Goal: Task Accomplishment & Management: Manage account settings

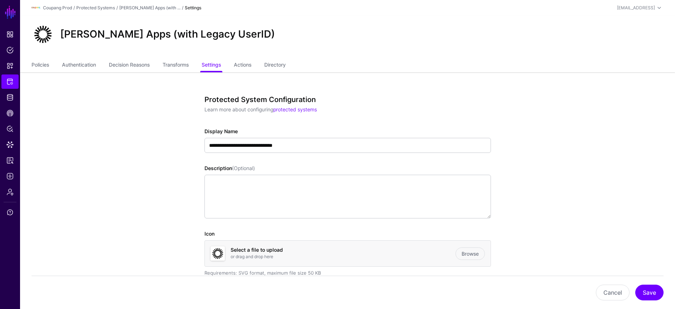
scroll to position [2409, 0]
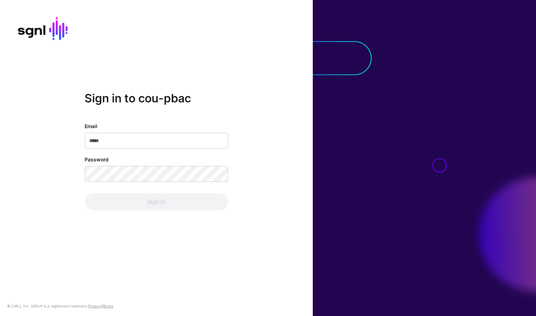
type input "**********"
click at [175, 184] on div "**********" at bounding box center [155, 166] width 143 height 88
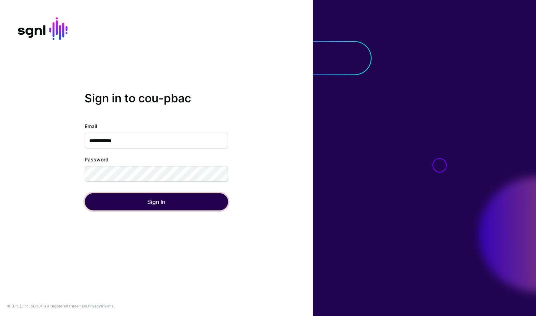
click at [157, 204] on button "Sign In" at bounding box center [155, 201] width 143 height 17
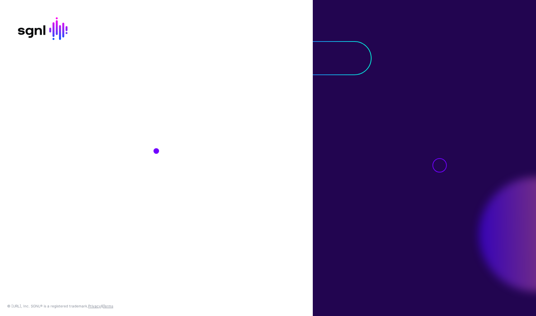
click at [157, 204] on div "© SGNL.ai, Inc. SGNL® is a registered trademark. Privacy & Terms" at bounding box center [156, 158] width 313 height 316
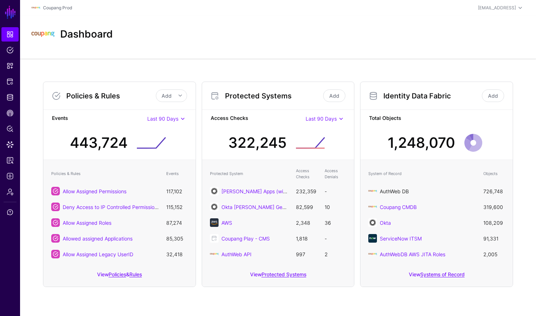
click at [401, 192] on link "AuthWeb DB" at bounding box center [393, 191] width 29 height 6
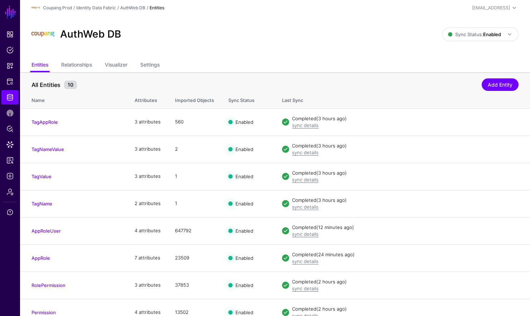
click at [126, 11] on div "Coupang Prod / Identity Data Fabric / AuthWeb DB / Entities" at bounding box center [194, 8] width 325 height 9
click at [129, 7] on link "AuthWeb DB" at bounding box center [132, 7] width 25 height 5
click at [109, 8] on link "Identity Data Fabric" at bounding box center [96, 7] width 40 height 5
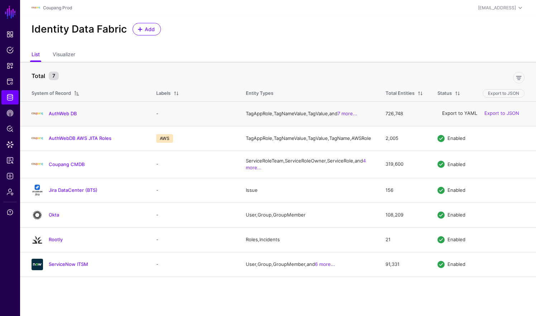
click at [471, 116] on link "Export to YAML" at bounding box center [459, 114] width 35 height 6
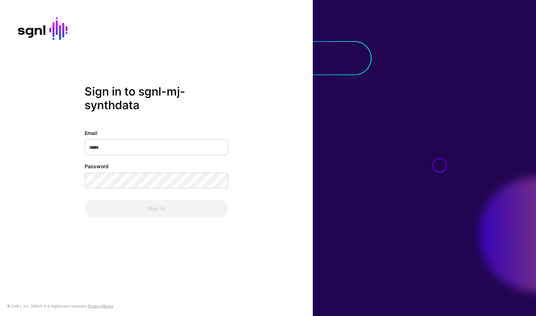
click at [62, 205] on div "Sign in to sgnl-mj-synthdata Email Password Sign In" at bounding box center [156, 157] width 313 height 147
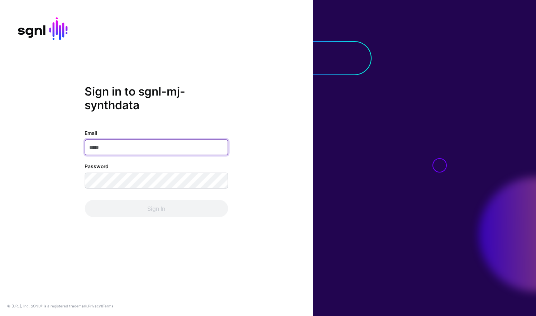
drag, startPoint x: 103, startPoint y: 151, endPoint x: 107, endPoint y: 157, distance: 7.1
click at [103, 151] on input "Email" at bounding box center [155, 148] width 143 height 16
type input "**********"
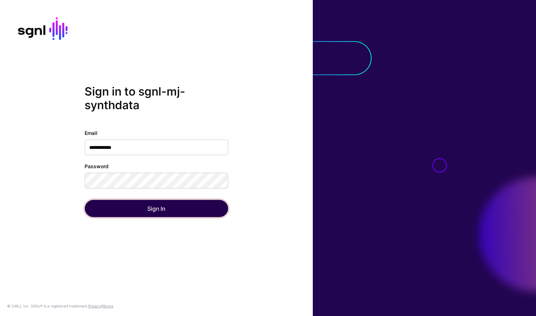
click at [114, 202] on button "Sign In" at bounding box center [155, 208] width 143 height 17
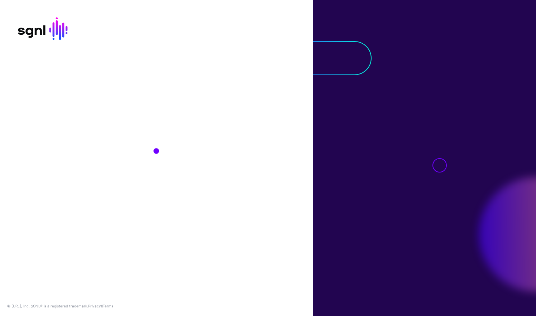
click at [115, 209] on div "© SGNL.ai, Inc. SGNL® is a registered trademark. Privacy & Terms" at bounding box center [156, 158] width 313 height 316
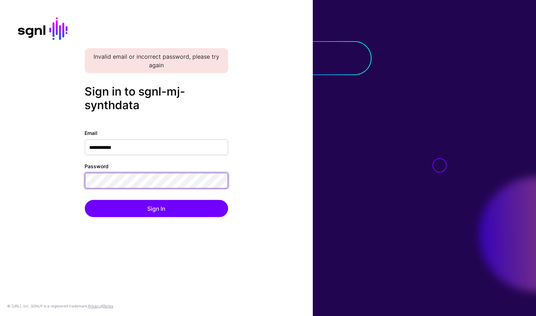
click at [84, 200] on button "Sign In" at bounding box center [155, 208] width 143 height 17
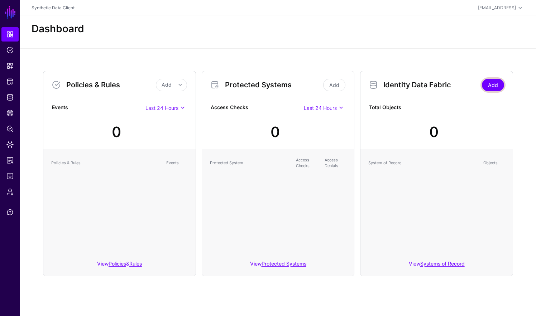
click at [500, 86] on link "Add" at bounding box center [493, 85] width 22 height 13
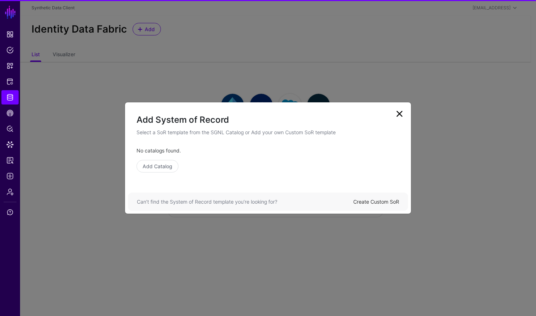
click at [375, 202] on link "Create Custom SoR" at bounding box center [376, 202] width 46 height 6
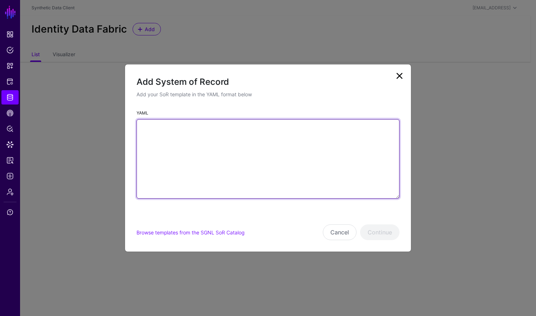
click at [202, 166] on textarea "YAML" at bounding box center [267, 158] width 263 height 79
paste textarea "**********"
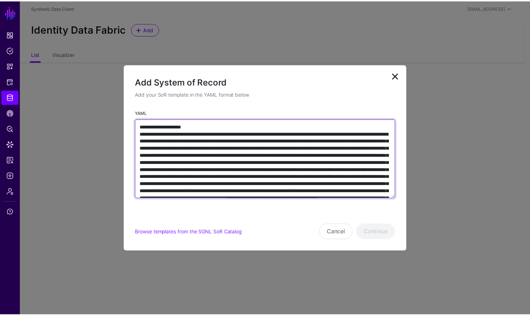
scroll to position [3504, 0]
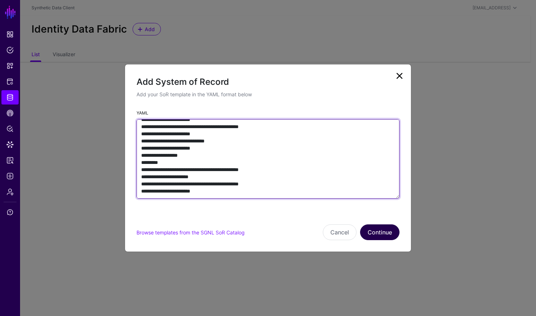
type textarea "**********"
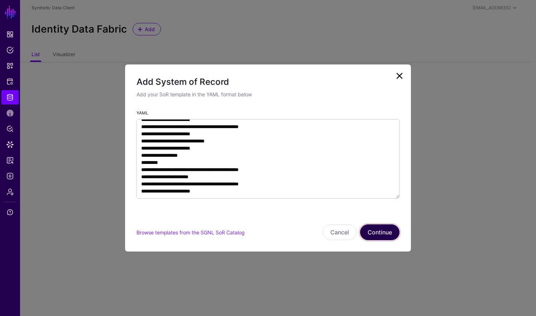
click at [390, 231] on button "Continue" at bounding box center [379, 232] width 39 height 16
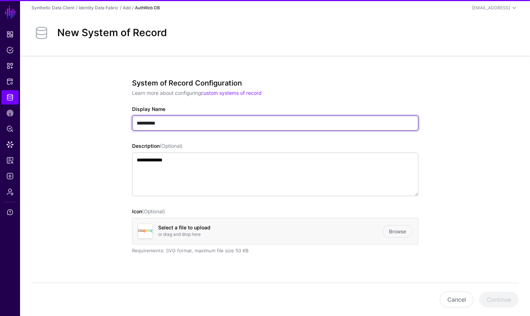
click at [220, 121] on input "**********" at bounding box center [275, 123] width 286 height 15
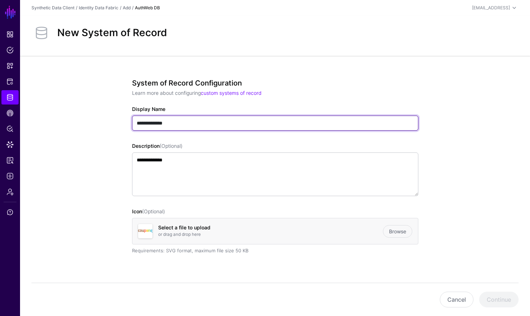
type input "**********"
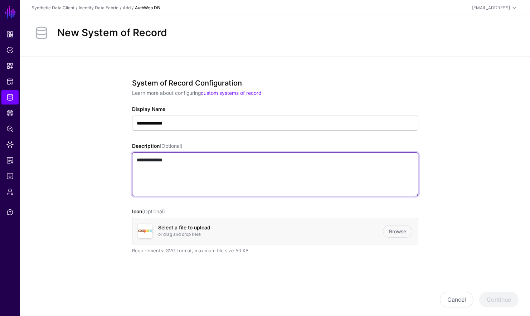
paste textarea
type textarea "**********"
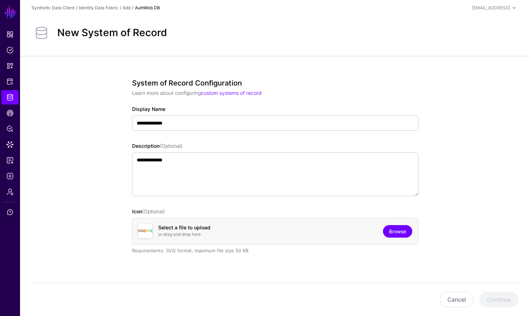
click at [397, 229] on link "Browse" at bounding box center [397, 231] width 29 height 13
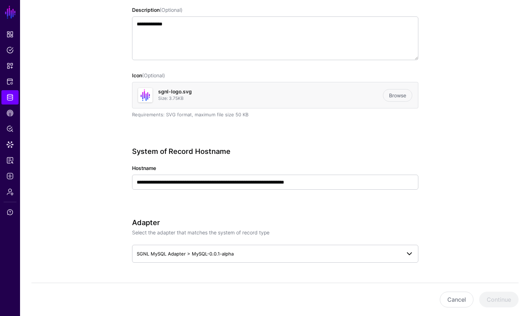
scroll to position [207, 0]
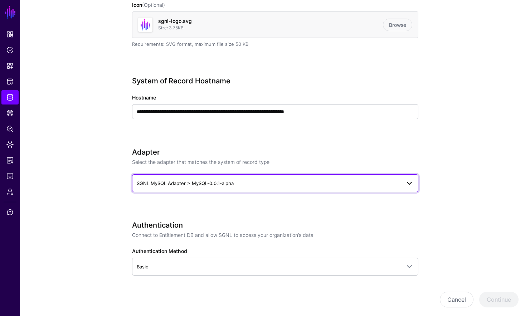
click at [242, 188] on link "SGNL MySQL Adapter > MySQL-0.0.1-alpha" at bounding box center [275, 183] width 286 height 18
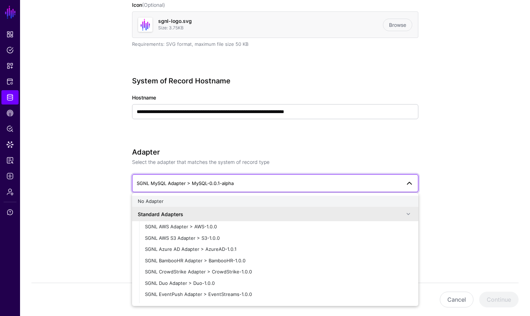
click at [203, 202] on div "No Adapter" at bounding box center [275, 201] width 275 height 7
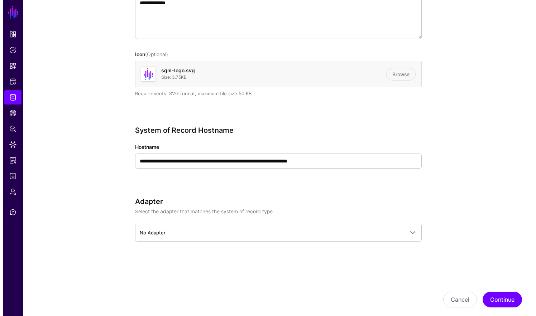
scroll to position [157, 0]
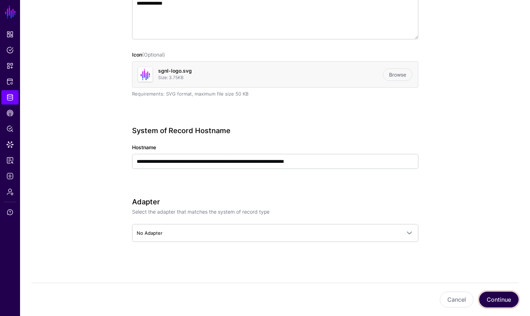
click at [497, 300] on button "Continue" at bounding box center [498, 300] width 39 height 16
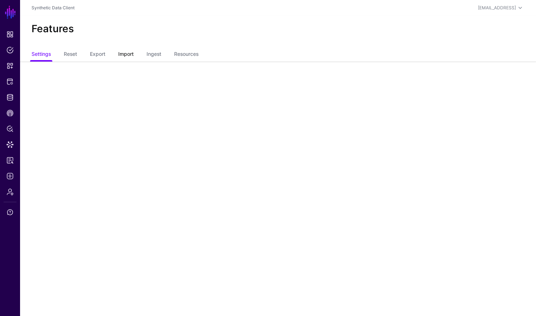
click at [134, 54] on link "Import" at bounding box center [125, 55] width 15 height 14
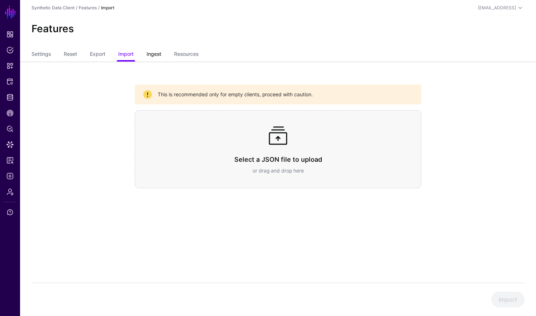
click at [154, 53] on link "Ingest" at bounding box center [153, 55] width 15 height 14
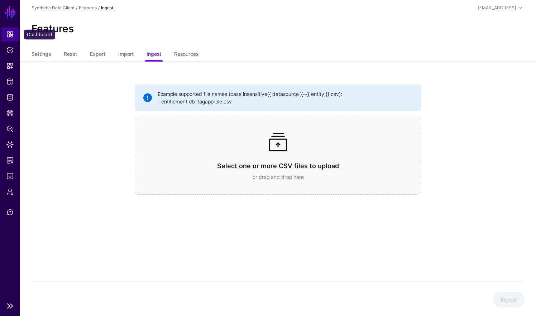
click at [8, 35] on span "Dashboard" at bounding box center [9, 34] width 7 height 7
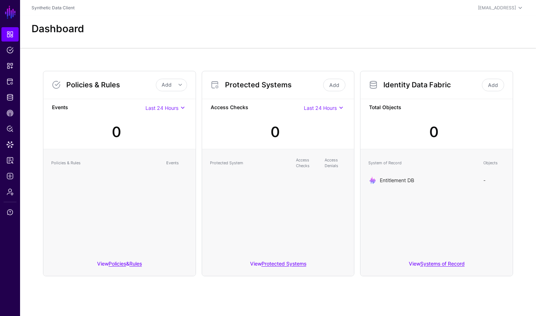
click at [406, 180] on link "Entitlement DB" at bounding box center [396, 180] width 34 height 6
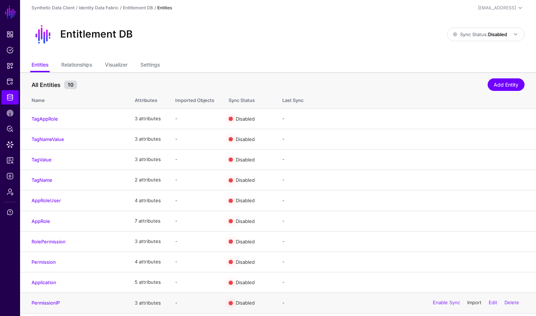
click at [468, 304] on link "Import" at bounding box center [474, 303] width 14 height 6
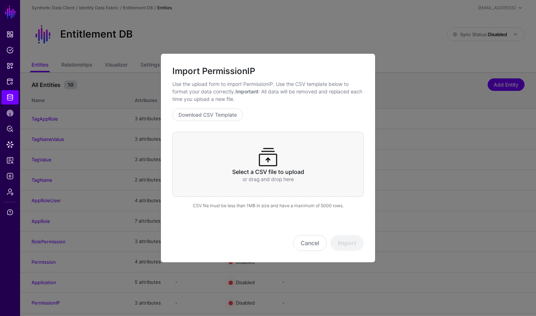
click at [238, 151] on div "Select a CSV file to upload or drag and drop here" at bounding box center [267, 164] width 191 height 65
click at [269, 156] on span at bounding box center [267, 156] width 23 height 23
click at [357, 240] on button "Import" at bounding box center [346, 243] width 33 height 16
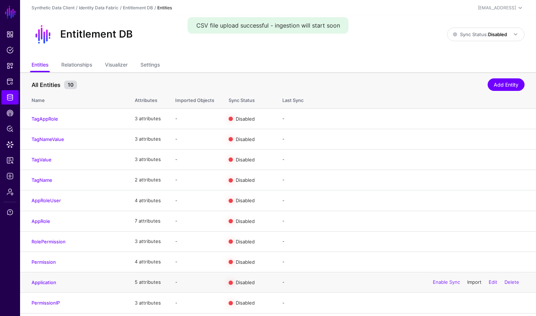
click at [471, 282] on link "Import" at bounding box center [474, 282] width 14 height 6
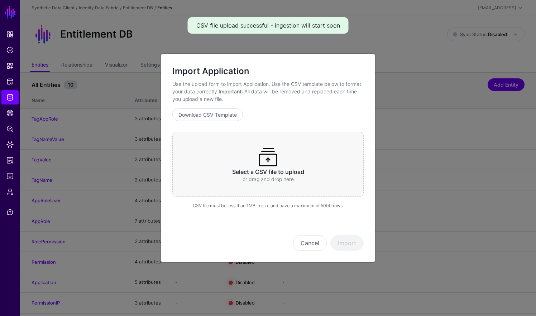
click at [264, 174] on h3 "Select a CSV file to upload" at bounding box center [267, 172] width 163 height 7
click at [348, 240] on button "Import" at bounding box center [346, 243] width 33 height 16
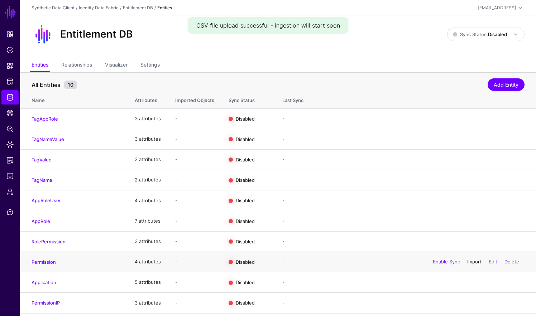
click at [469, 261] on link "Import" at bounding box center [474, 262] width 14 height 6
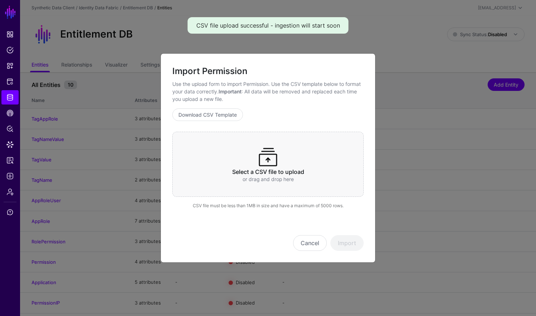
click at [208, 144] on div "Select a CSV file to upload or drag and drop here" at bounding box center [267, 164] width 191 height 65
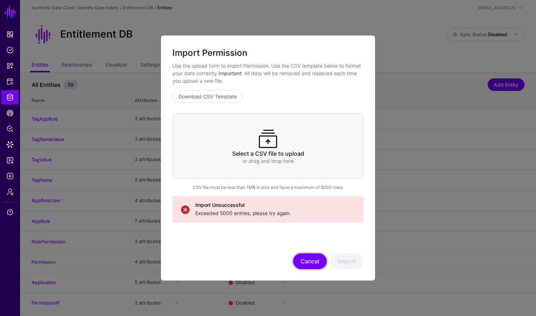
click at [315, 258] on button "Cancel" at bounding box center [310, 261] width 34 height 16
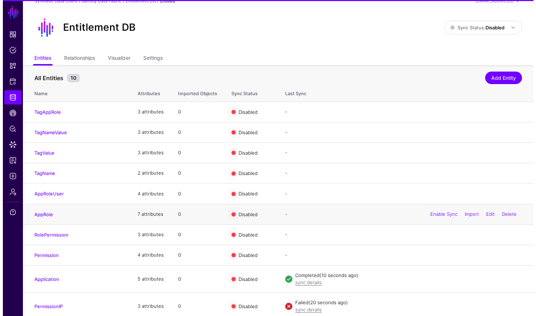
scroll to position [12, 0]
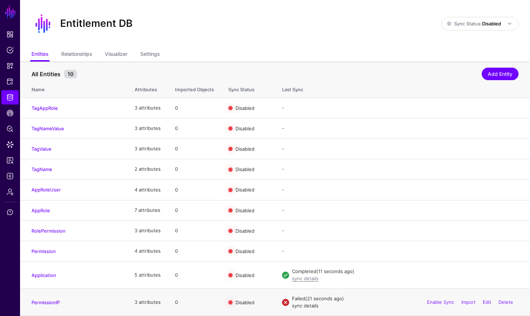
click at [308, 305] on link "sync details" at bounding box center [305, 306] width 26 height 6
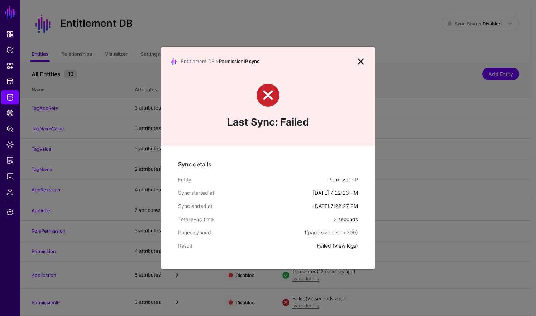
click at [350, 246] on link "View logs" at bounding box center [345, 246] width 22 height 6
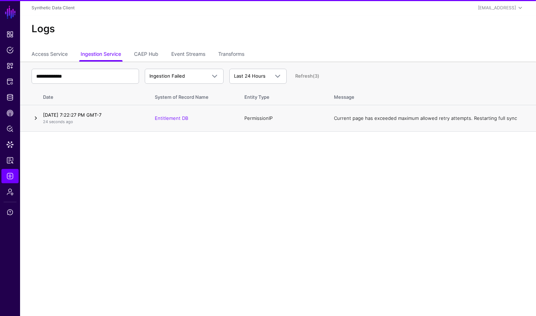
click at [36, 119] on link at bounding box center [36, 118] width 9 height 9
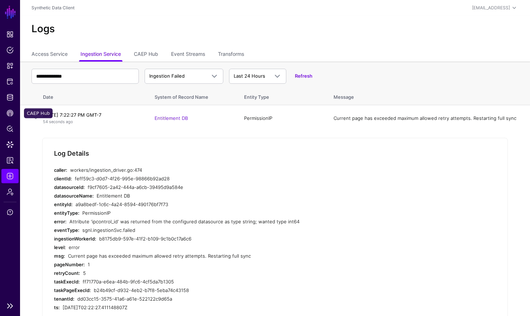
click at [12, 105] on ul "Dashboard Policies Snippets Protected Systems Identity Data Fabric CAEP Hub Pol…" at bounding box center [10, 162] width 20 height 271
click at [13, 112] on span "CAEP Hub" at bounding box center [9, 113] width 7 height 7
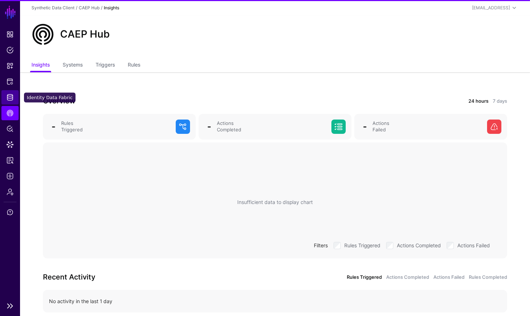
click at [16, 99] on link "Identity Data Fabric" at bounding box center [9, 97] width 17 height 14
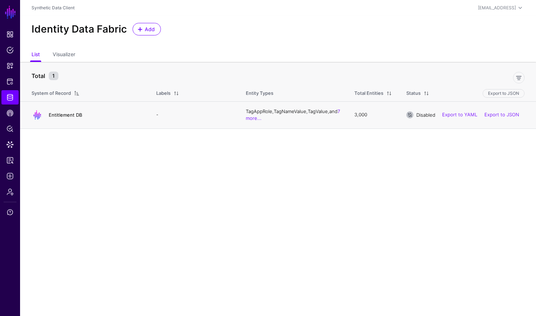
click at [53, 117] on link "Entitlement DB" at bounding box center [65, 115] width 33 height 6
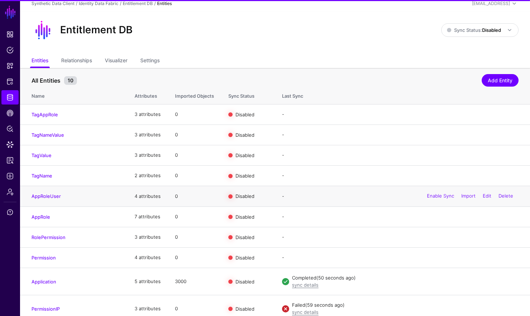
scroll to position [12, 0]
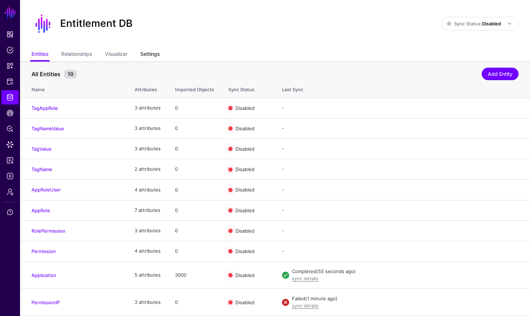
click at [146, 52] on link "Settings" at bounding box center [149, 55] width 19 height 14
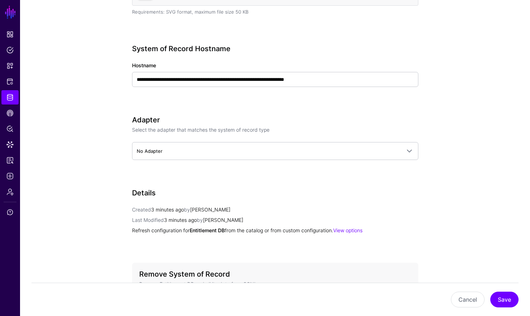
scroll to position [324, 0]
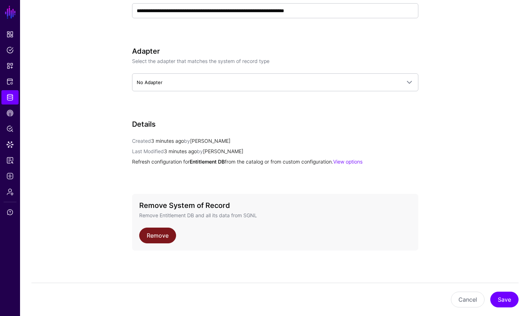
click at [145, 229] on link "Remove" at bounding box center [157, 236] width 37 height 16
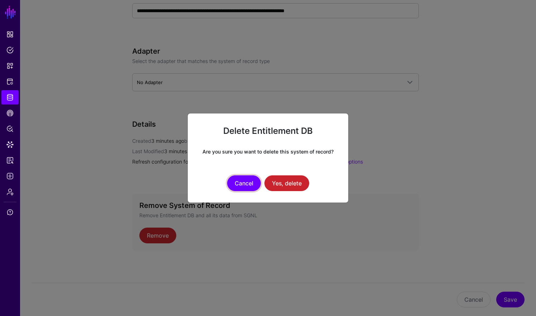
click at [253, 184] on button "Cancel" at bounding box center [244, 183] width 34 height 16
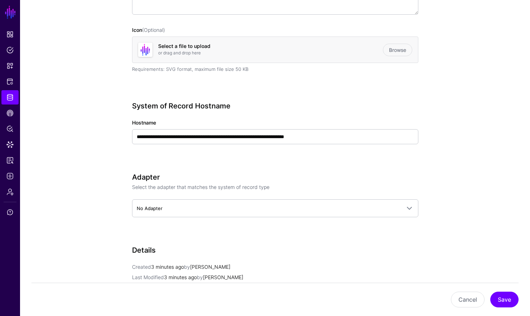
scroll to position [0, 0]
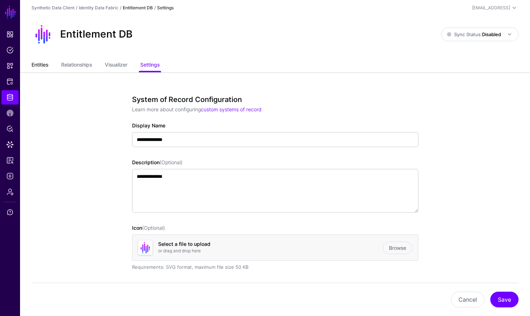
click at [42, 65] on link "Entities" at bounding box center [40, 66] width 17 height 14
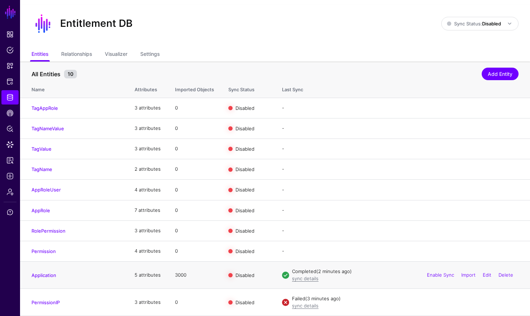
scroll to position [12, 0]
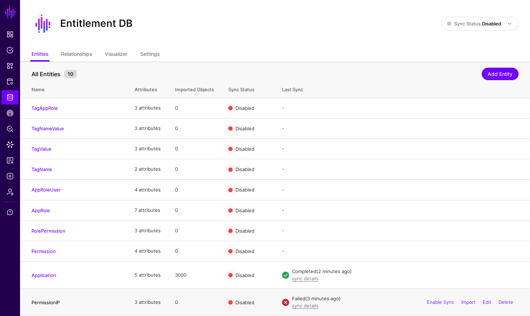
click at [49, 303] on link "PermissionIP" at bounding box center [46, 303] width 28 height 6
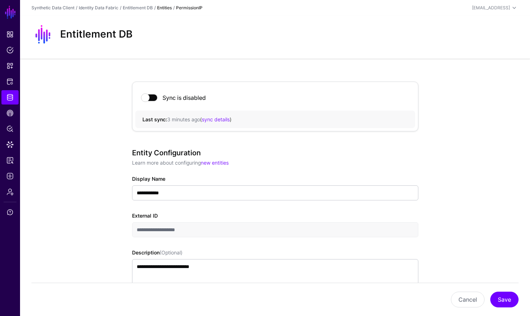
click at [138, 5] on div "Entitlement DB" at bounding box center [138, 8] width 30 height 6
click at [137, 7] on link "Entitlement DB" at bounding box center [138, 7] width 30 height 5
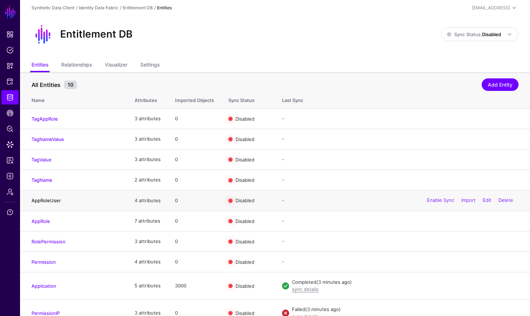
click at [42, 201] on link "AppRoleUser" at bounding box center [46, 201] width 29 height 6
drag, startPoint x: 42, startPoint y: 222, endPoint x: 47, endPoint y: 217, distance: 6.8
click at [42, 222] on link "AppRole" at bounding box center [41, 221] width 19 height 6
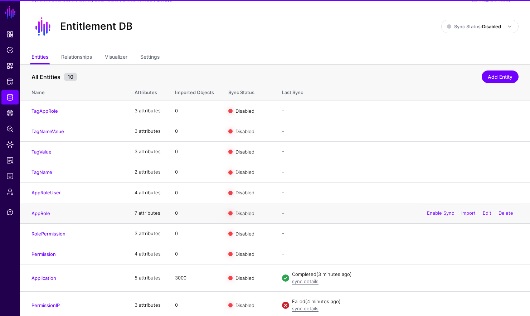
scroll to position [12, 0]
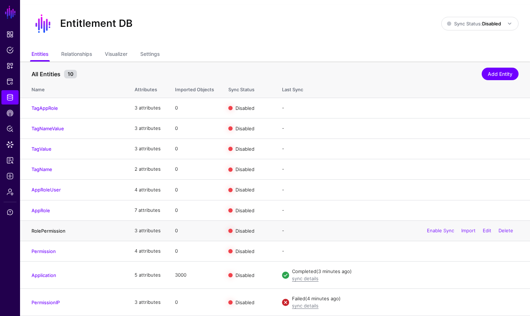
click at [60, 231] on link "RolePermission" at bounding box center [49, 231] width 34 height 6
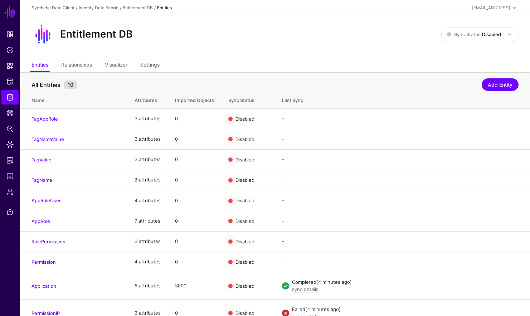
click at [51, 263] on link "Permission" at bounding box center [44, 262] width 24 height 6
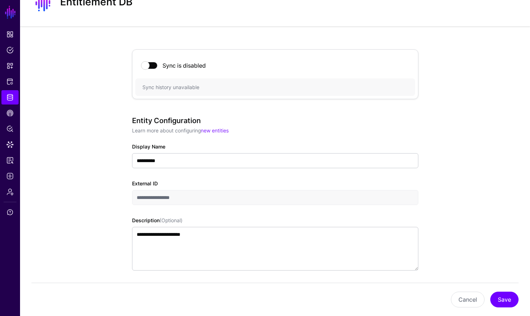
scroll to position [33, 0]
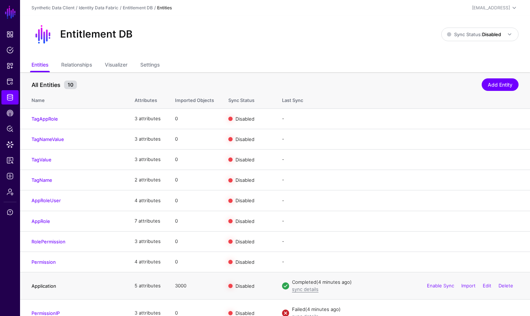
click at [51, 287] on link "Application" at bounding box center [44, 286] width 25 height 6
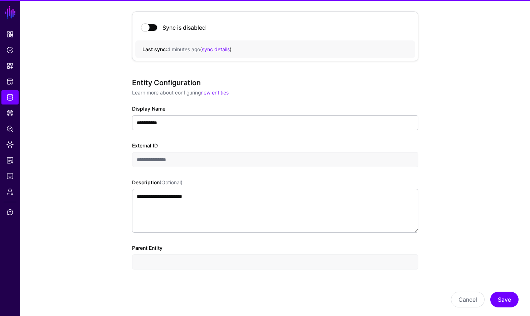
scroll to position [137, 0]
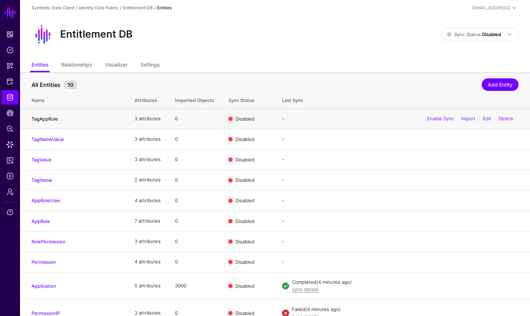
click at [55, 118] on link "TagAppRole" at bounding box center [45, 119] width 26 height 6
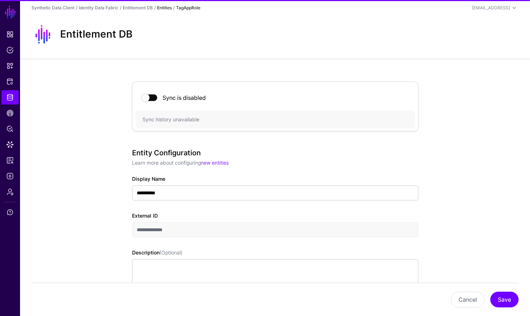
click at [175, 221] on div "**********" at bounding box center [275, 224] width 286 height 25
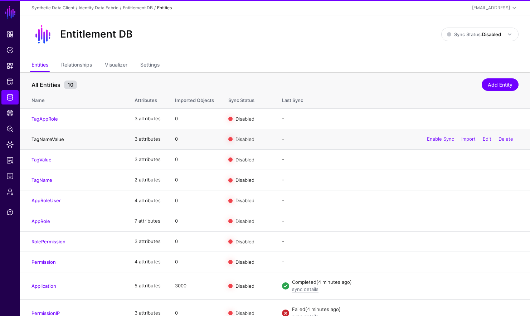
click at [58, 141] on link "TagNameValue" at bounding box center [48, 139] width 33 height 6
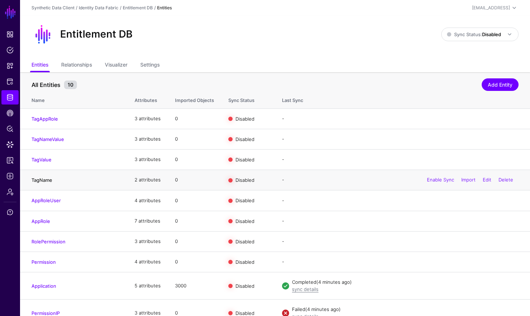
click at [44, 181] on link "TagName" at bounding box center [42, 180] width 21 height 6
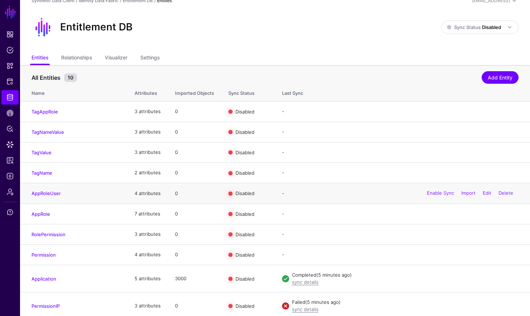
scroll to position [7, 0]
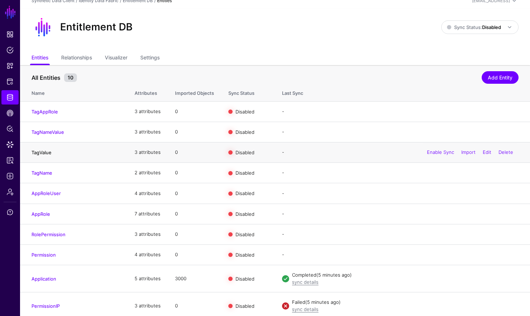
click at [44, 151] on link "TagValue" at bounding box center [42, 153] width 20 height 6
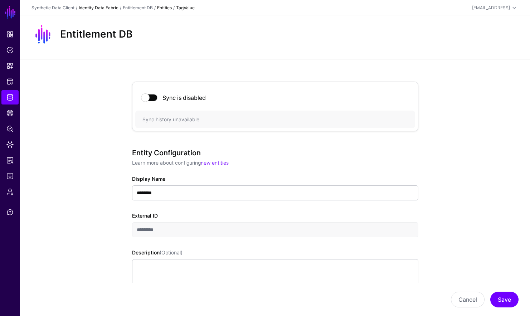
click at [110, 8] on link "Identity Data Fabric" at bounding box center [99, 7] width 40 height 5
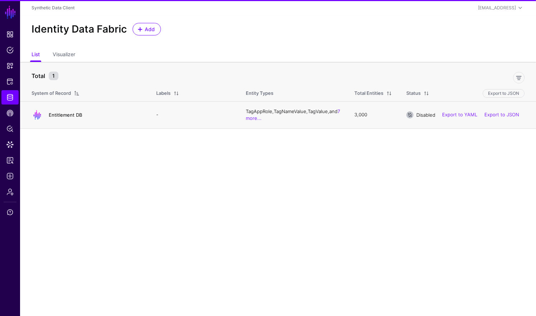
click at [67, 115] on link "Entitlement DB" at bounding box center [65, 115] width 33 height 6
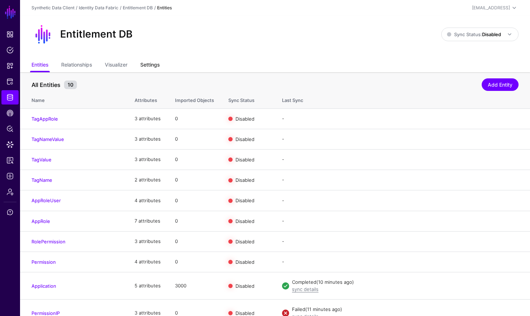
click at [149, 65] on link "Settings" at bounding box center [149, 66] width 19 height 14
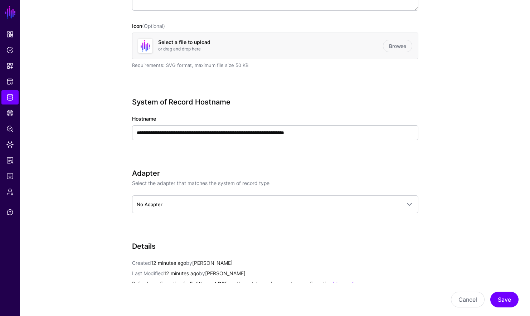
scroll to position [203, 0]
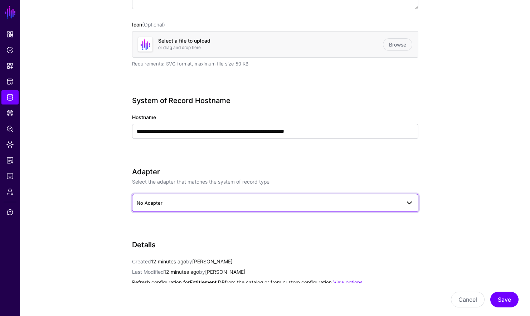
click at [173, 200] on span "No Adapter" at bounding box center [269, 203] width 264 height 8
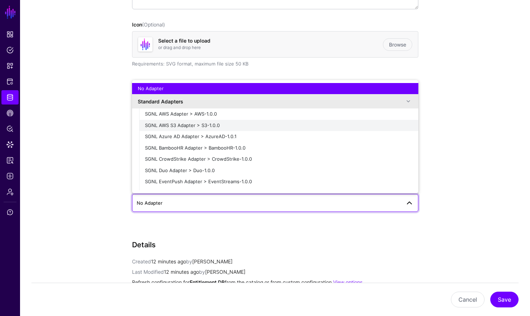
click at [242, 129] on div "SGNL AWS S3 Adapter > S3-1.0.0" at bounding box center [279, 125] width 268 height 7
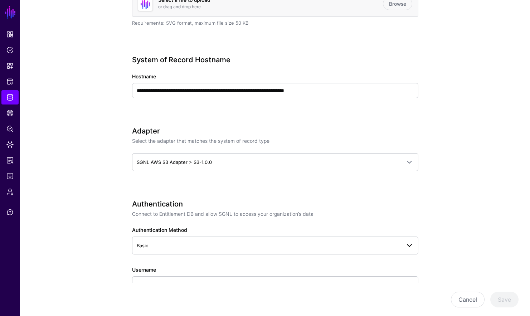
scroll to position [285, 0]
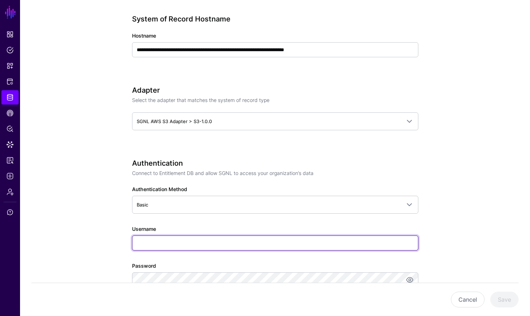
click at [162, 237] on input "Username" at bounding box center [275, 243] width 286 height 15
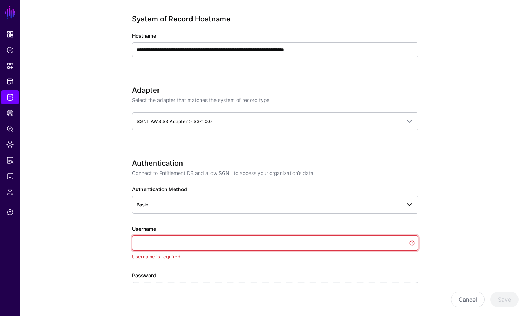
paste input "**********"
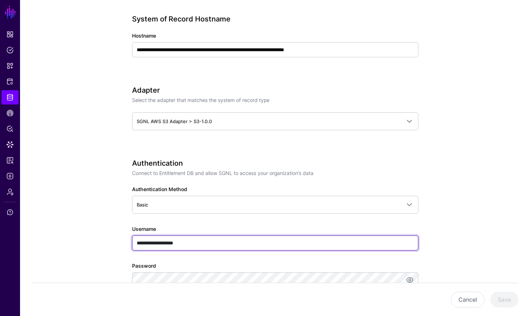
type input "**********"
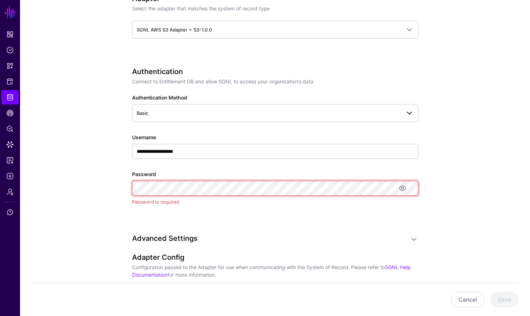
scroll to position [447, 0]
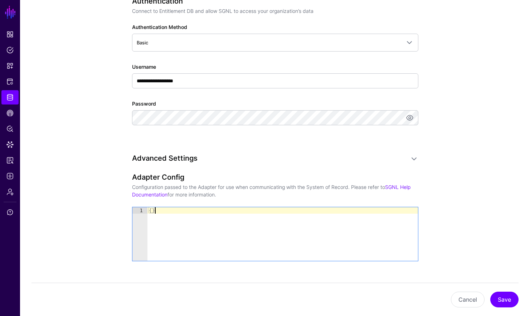
click at [197, 215] on div "{ }" at bounding box center [282, 240] width 271 height 67
paste textarea "*"
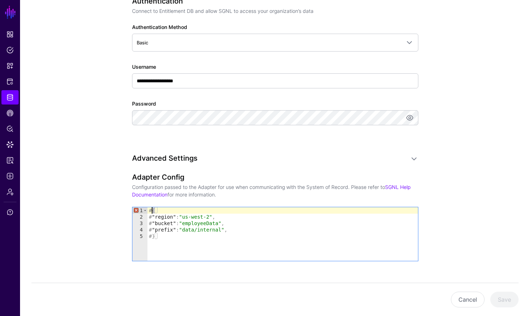
drag, startPoint x: 154, startPoint y: 210, endPoint x: 147, endPoint y: 212, distance: 7.0
click at [148, 211] on div "# { # "region" : "us-west-2" , # "bucket" : "employeeData" , # "prefix" : "data…" at bounding box center [282, 240] width 271 height 67
click at [150, 217] on div "{ # "region" : "us-west-2" , # "bucket" : "employeeData" , # "prefix" : "data/i…" at bounding box center [282, 240] width 271 height 67
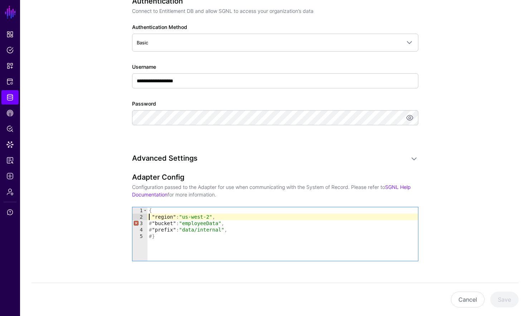
click at [148, 223] on div "{ "region" : "us-west-2" , # "bucket" : "employeeData" , # "prefix" : "data/int…" at bounding box center [282, 240] width 271 height 67
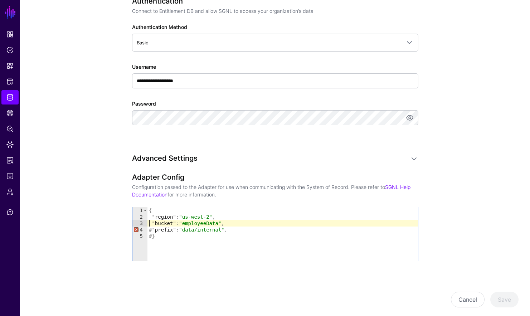
click at [149, 230] on div "{ "region" : "us-west-2" , "bucket" : "employeeData" , # "prefix" : "data/inter…" at bounding box center [282, 240] width 271 height 67
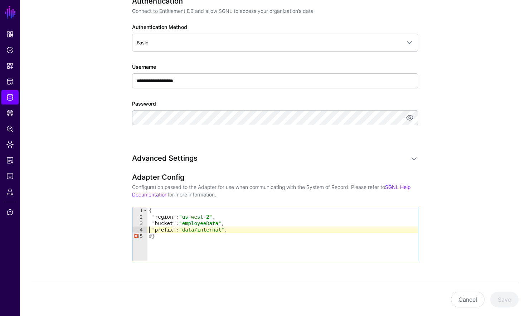
click at [148, 234] on div "{ "region" : "us-west-2" , "bucket" : "employeeData" , "prefix" : "data/interna…" at bounding box center [282, 240] width 271 height 67
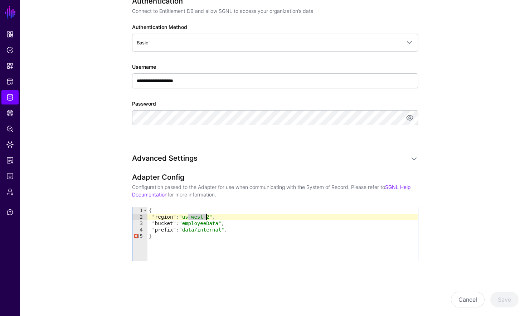
drag, startPoint x: 187, startPoint y: 217, endPoint x: 212, endPoint y: 216, distance: 25.1
click at [211, 217] on div "{ "region" : "us-west-2" , "bucket" : "employeeData" , "prefix" : "data/interna…" at bounding box center [282, 240] width 271 height 67
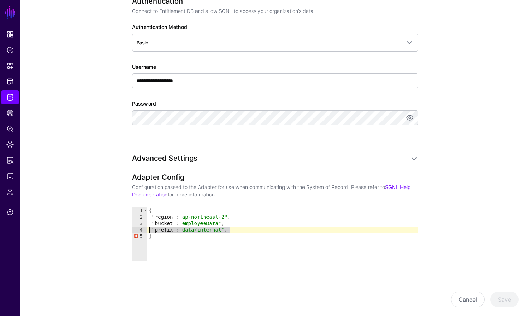
drag, startPoint x: 231, startPoint y: 229, endPoint x: 137, endPoint y: 229, distance: 94.2
click at [137, 229] on div "**********" at bounding box center [275, 234] width 286 height 54
type textarea "**********"
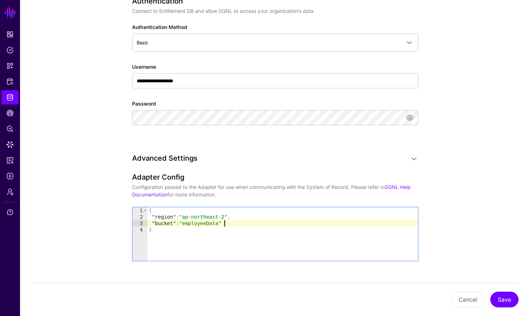
click at [193, 225] on div "{ "region" : "ap-northeast-2" , "bucket" : "employeeData" }" at bounding box center [282, 240] width 271 height 67
paste textarea "**********"
type textarea "**********"
click at [492, 295] on button "Save" at bounding box center [504, 300] width 28 height 16
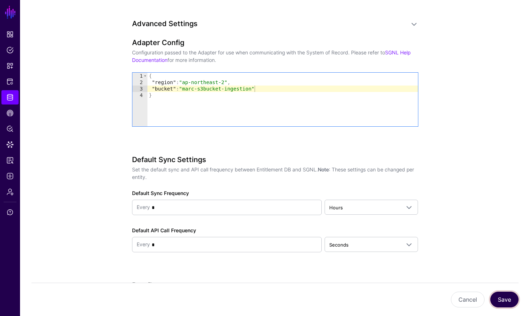
scroll to position [585, 0]
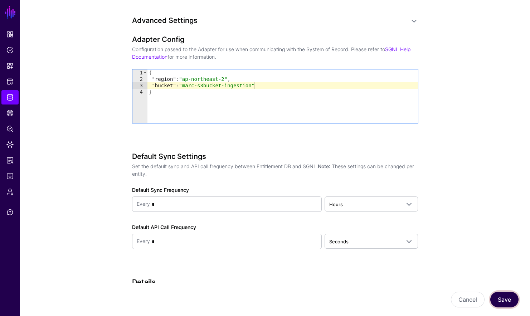
click at [504, 301] on button "Save" at bounding box center [504, 300] width 28 height 16
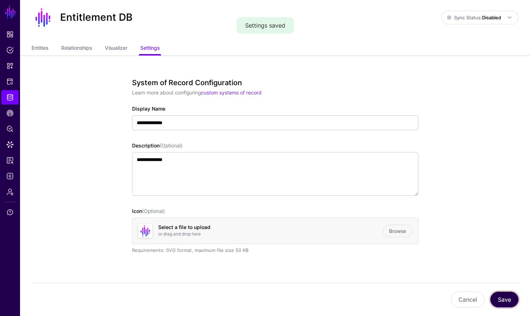
scroll to position [0, 0]
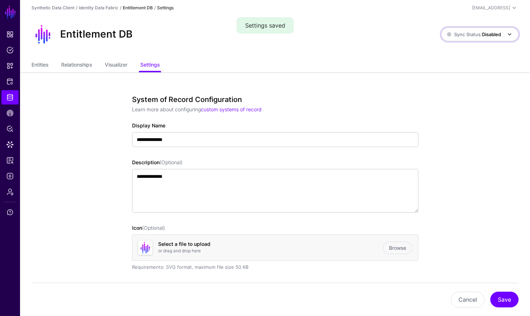
click at [471, 36] on span "Sync Status: Disabled" at bounding box center [474, 35] width 54 height 6
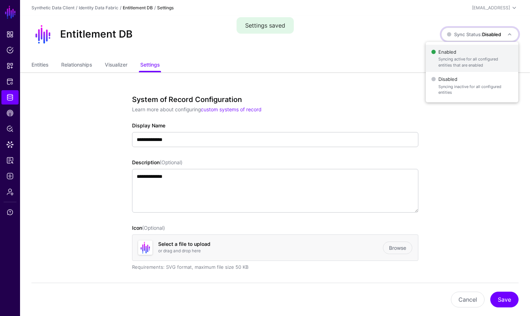
click at [468, 50] on span "Enabled Syncing active for all configured entities that are enabled" at bounding box center [471, 58] width 81 height 23
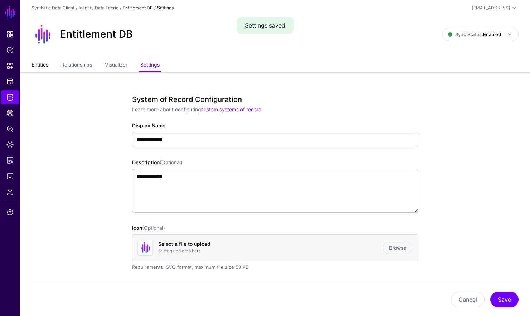
click at [48, 63] on link "Entities" at bounding box center [40, 66] width 17 height 14
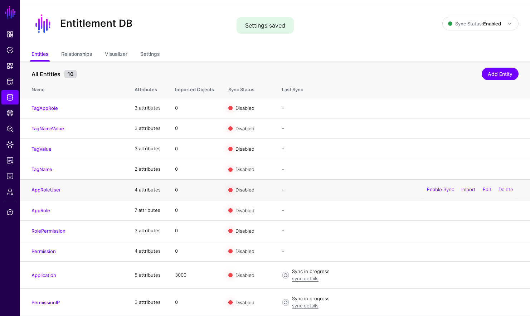
scroll to position [12, 0]
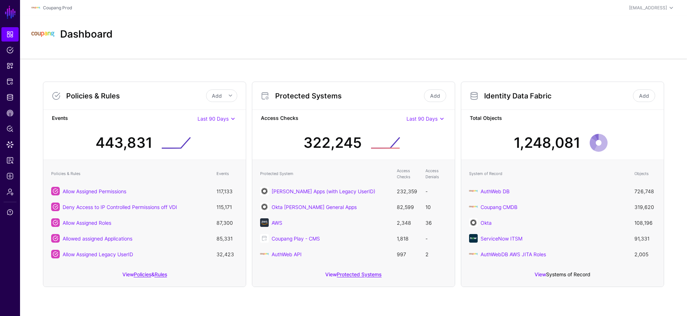
click at [557, 271] on link "Systems of Record" at bounding box center [568, 274] width 44 height 6
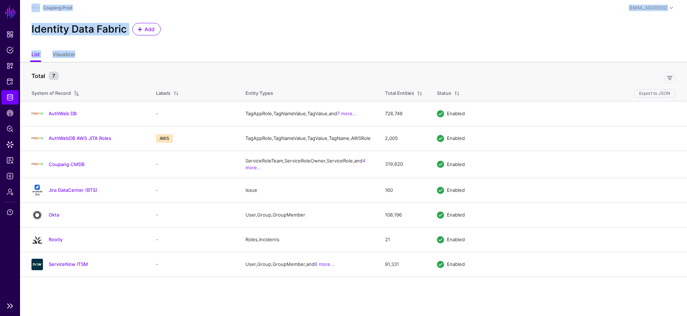
drag, startPoint x: 24, startPoint y: 79, endPoint x: 19, endPoint y: 80, distance: 5.8
click at [19, 80] on main "SGNL Dashboard Policies Snippets Protected Systems Identity Data Fabric CAEP Hu…" at bounding box center [343, 158] width 687 height 316
click at [14, 82] on link "Protected Systems" at bounding box center [9, 81] width 17 height 14
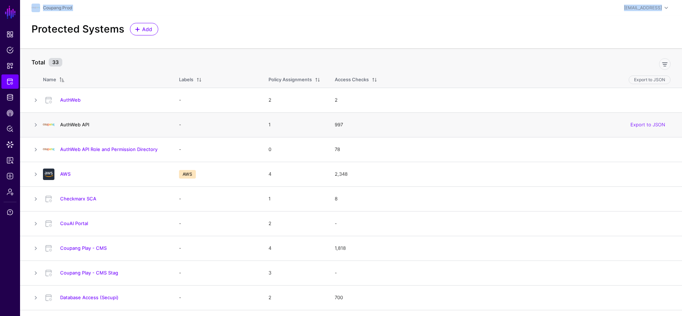
click at [86, 122] on link "AuthWeb API" at bounding box center [74, 125] width 29 height 6
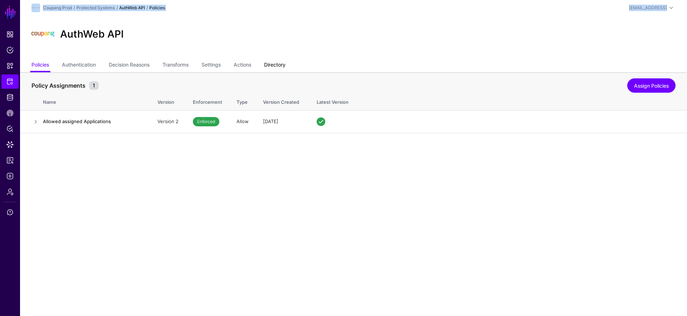
click at [282, 65] on link "Directory" at bounding box center [274, 66] width 21 height 14
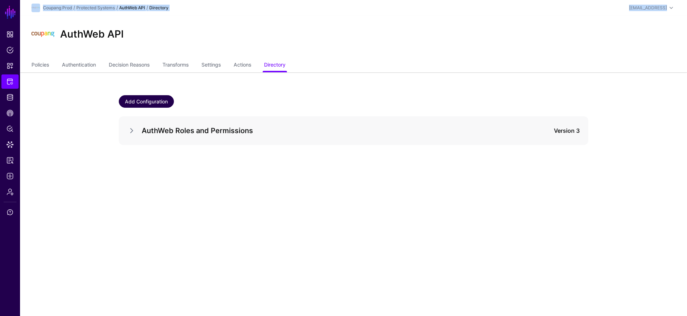
click at [142, 100] on link "Add Configuration" at bounding box center [146, 101] width 55 height 13
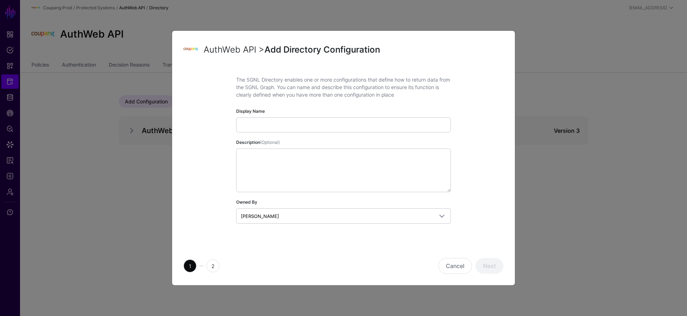
click at [274, 119] on input "Display Name" at bounding box center [343, 124] width 215 height 15
click at [446, 264] on button "Cancel" at bounding box center [456, 266] width 34 height 16
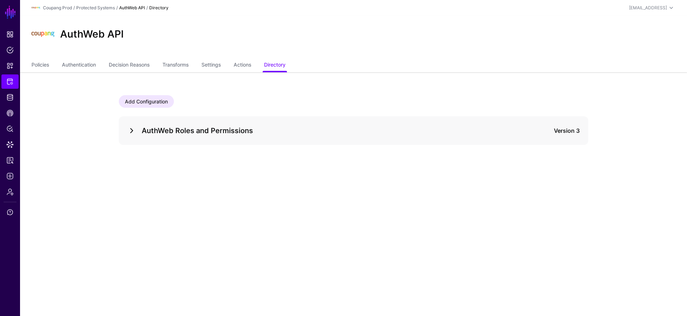
click at [133, 129] on link at bounding box center [131, 130] width 9 height 9
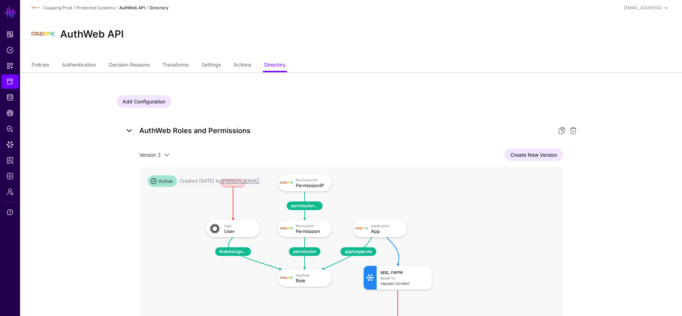
click at [131, 131] on link at bounding box center [129, 130] width 9 height 9
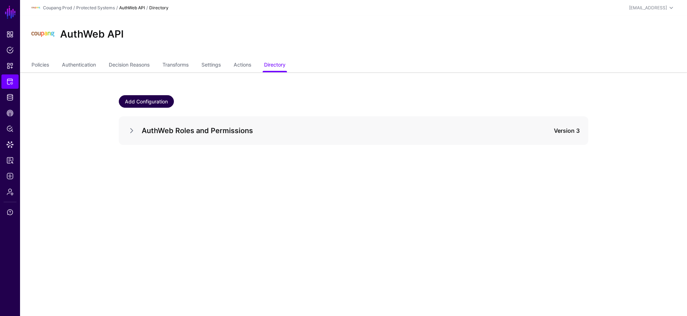
click at [151, 99] on link "Add Configuration" at bounding box center [146, 101] width 55 height 13
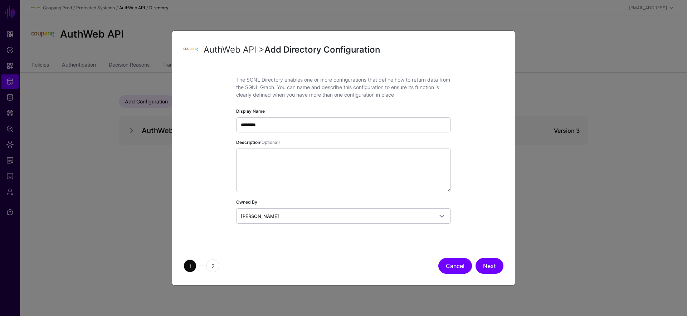
type input "*******"
click at [454, 262] on button "Cancel" at bounding box center [456, 266] width 34 height 16
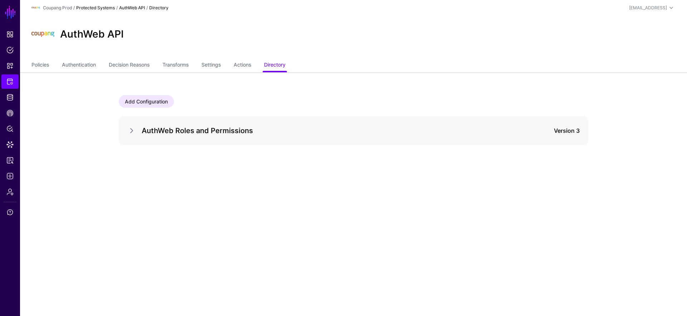
click at [95, 5] on link "Protected Systems" at bounding box center [95, 7] width 39 height 5
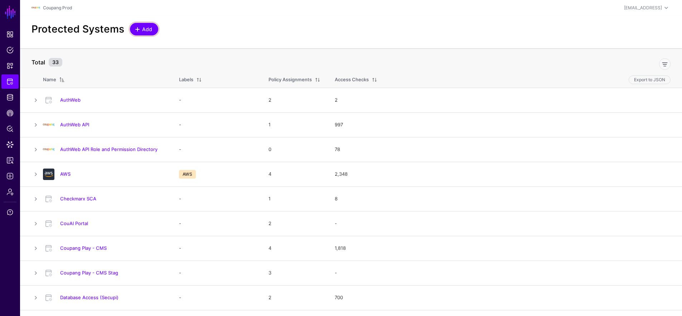
click at [141, 29] on span "Add" at bounding box center [147, 29] width 12 height 8
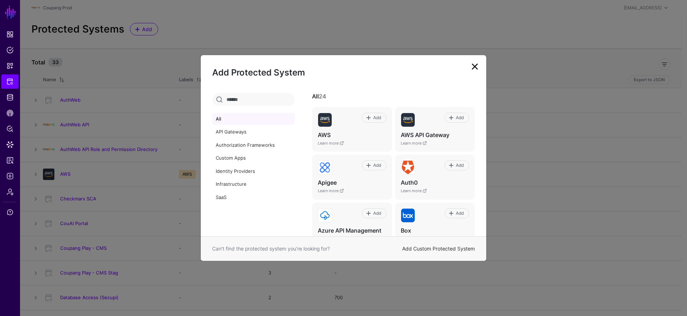
click at [468, 249] on link "Add Custom Protected System" at bounding box center [438, 249] width 73 height 6
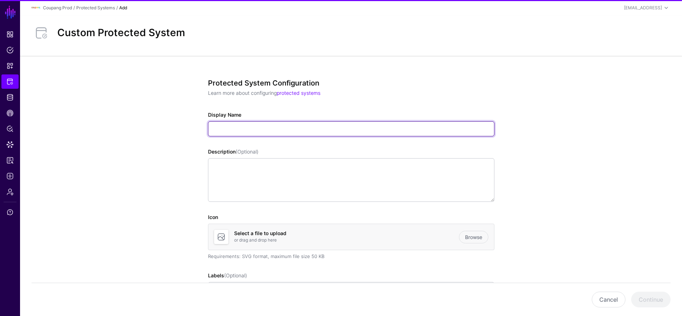
click at [238, 127] on input "Display Name" at bounding box center [351, 128] width 286 height 15
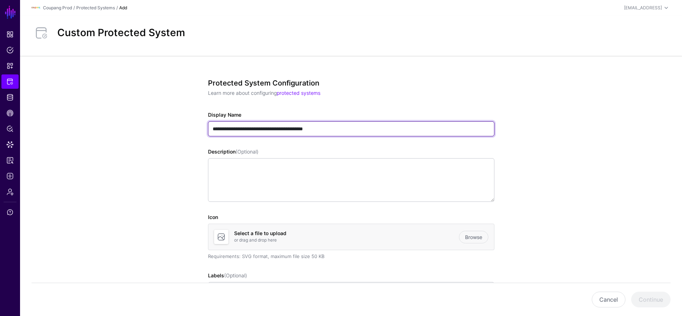
type input "**********"
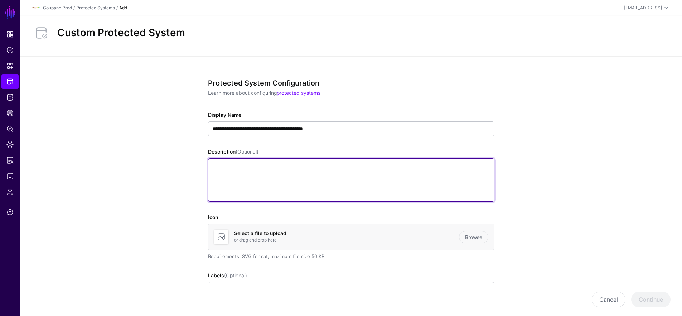
click at [290, 182] on textarea "Description (Optional)" at bounding box center [351, 180] width 286 height 44
paste textarea "**********"
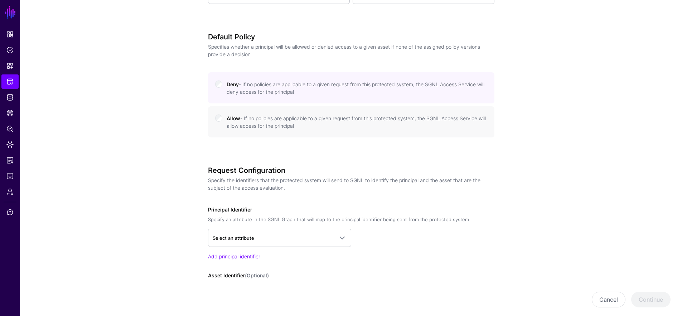
scroll to position [348, 0]
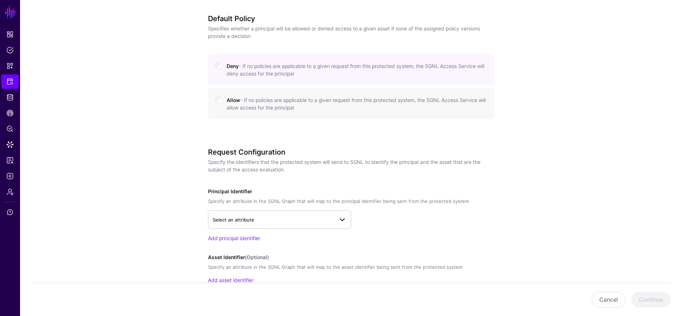
type textarea "**********"
click at [277, 219] on span "Select an attribute" at bounding box center [273, 220] width 121 height 8
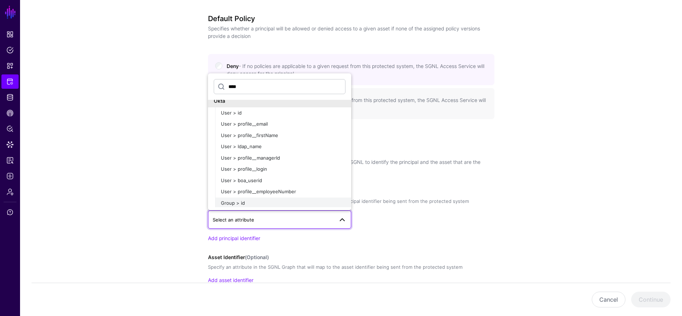
scroll to position [0, 0]
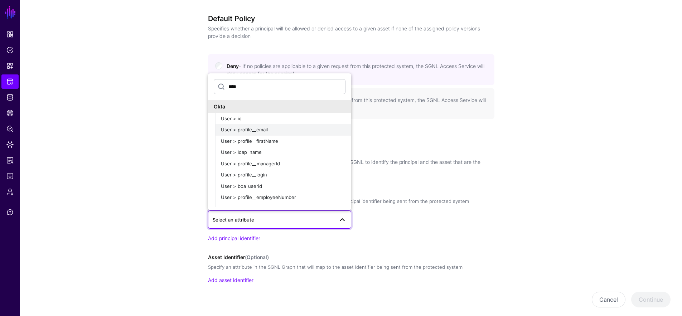
type input "****"
click at [308, 130] on div "User > profile__email" at bounding box center [283, 129] width 125 height 7
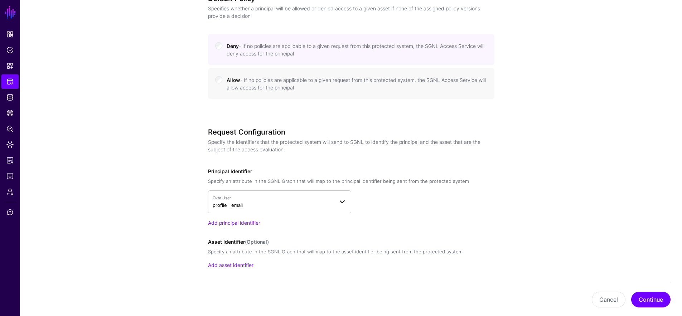
scroll to position [425, 0]
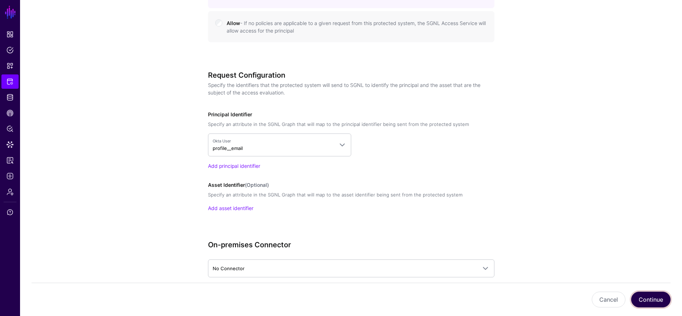
click at [645, 298] on button "Continue" at bounding box center [650, 300] width 39 height 16
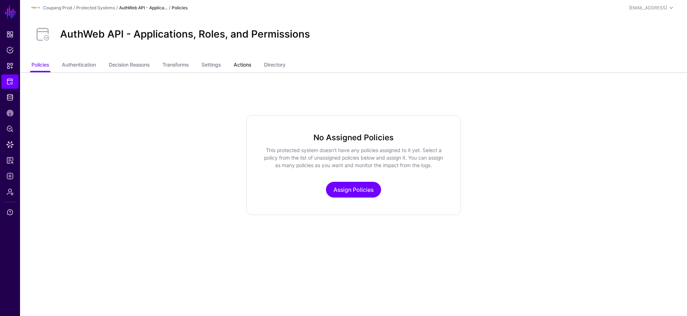
click at [251, 63] on link "Actions" at bounding box center [243, 66] width 18 height 14
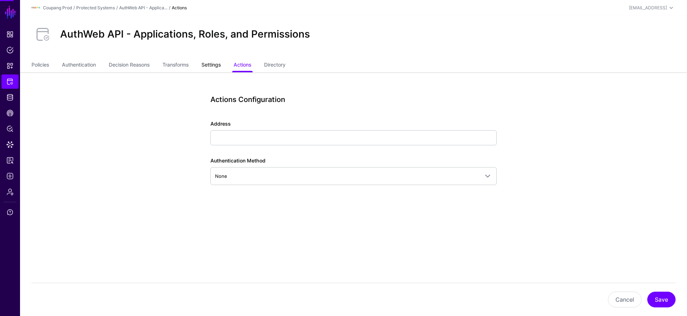
click at [221, 65] on link "Settings" at bounding box center [211, 66] width 19 height 14
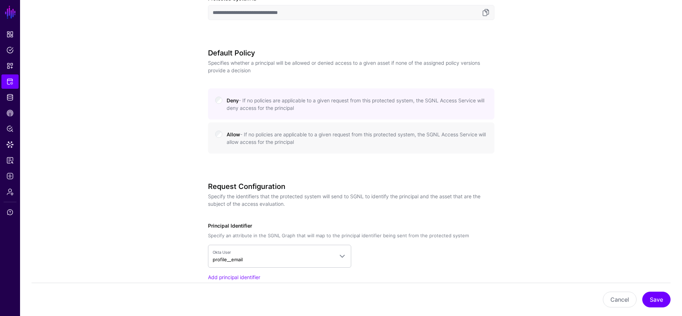
click at [260, 132] on small "- If no policies are applicable to a given request from this protected system, …" at bounding box center [356, 138] width 259 height 14
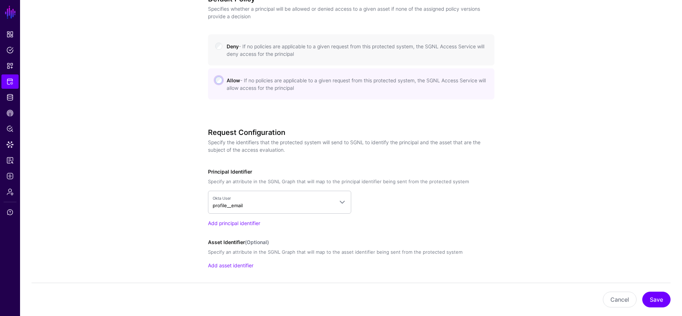
scroll to position [512, 0]
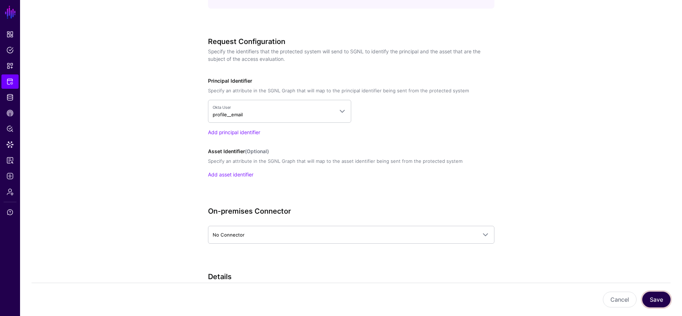
click at [666, 303] on button "Save" at bounding box center [656, 300] width 28 height 16
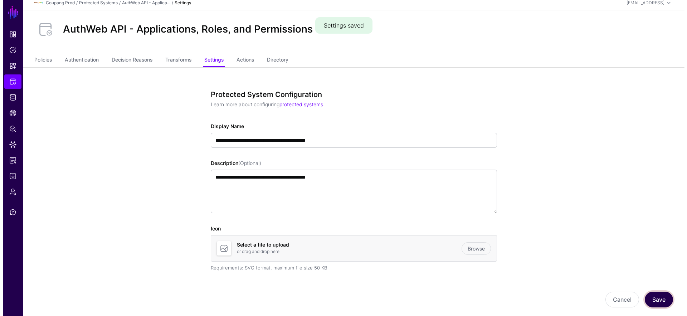
scroll to position [0, 0]
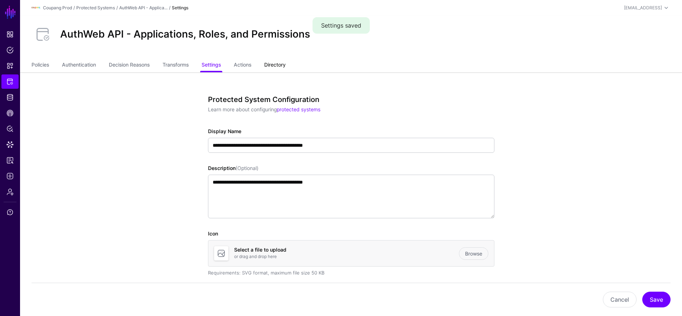
click at [280, 61] on link "Directory" at bounding box center [274, 66] width 21 height 14
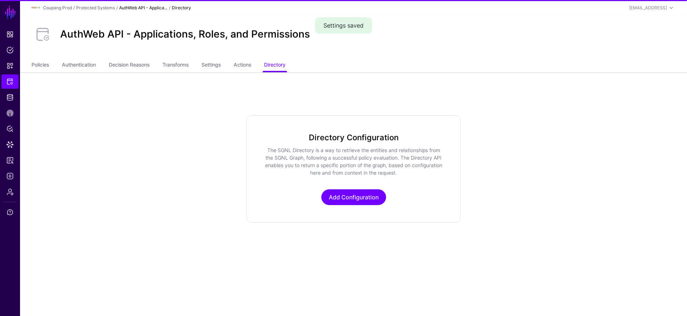
click at [348, 189] on p "Add Configuration" at bounding box center [354, 197] width 180 height 16
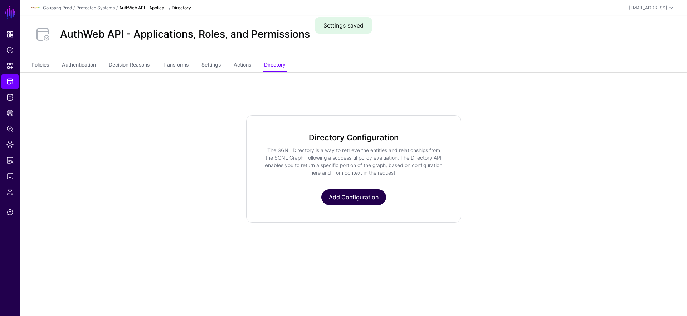
click at [347, 194] on link "Add Configuration" at bounding box center [353, 197] width 65 height 16
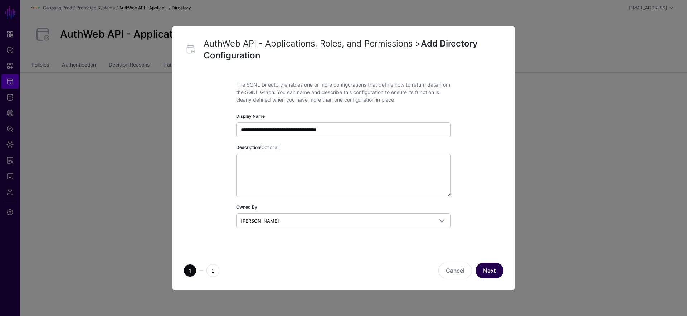
type input "**********"
click at [490, 272] on button "Next" at bounding box center [490, 271] width 28 height 16
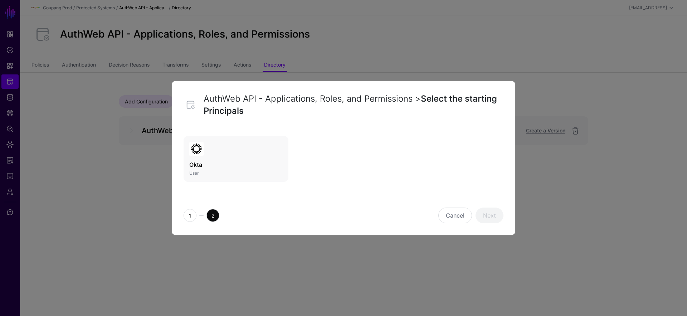
click at [234, 154] on link "Okta User" at bounding box center [236, 159] width 105 height 46
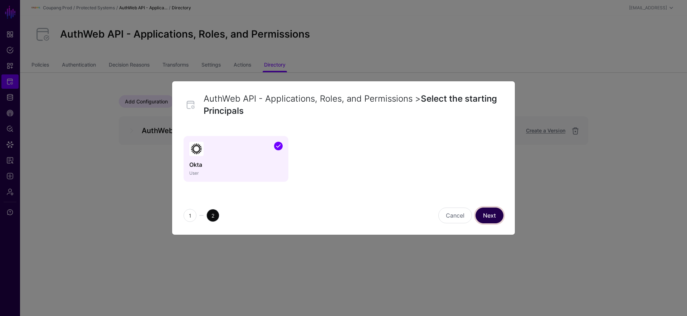
click at [487, 218] on link "Next" at bounding box center [490, 216] width 28 height 16
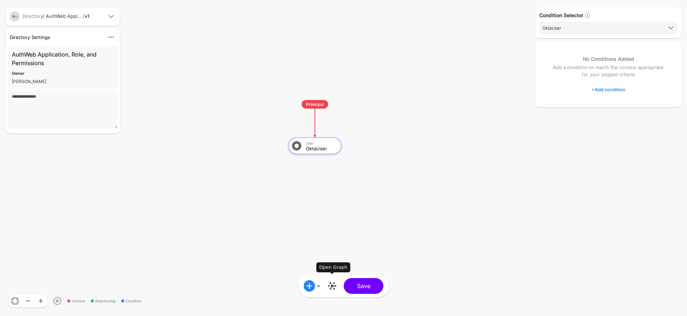
click at [332, 287] on link at bounding box center [332, 285] width 11 height 11
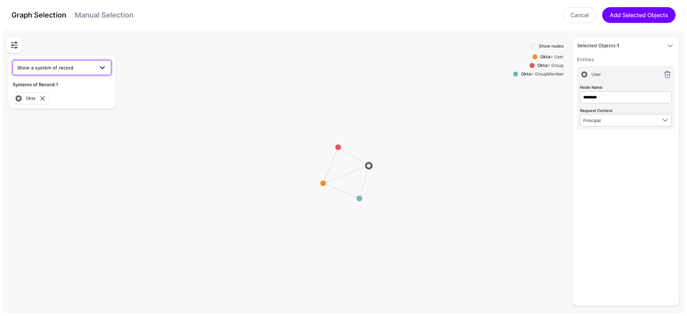
click at [91, 65] on span "Show a system of record" at bounding box center [55, 68] width 77 height 8
click at [81, 83] on div "AuthWeb DB" at bounding box center [61, 84] width 87 height 7
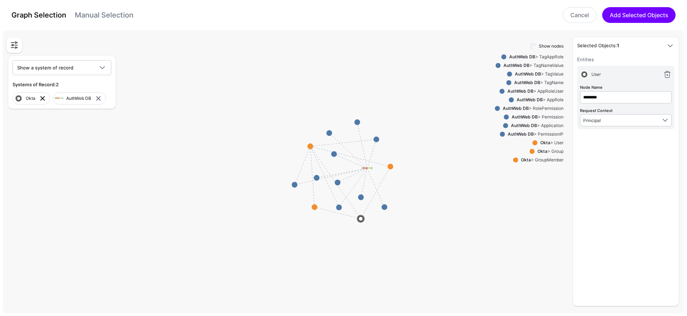
click at [41, 100] on link at bounding box center [42, 98] width 9 height 9
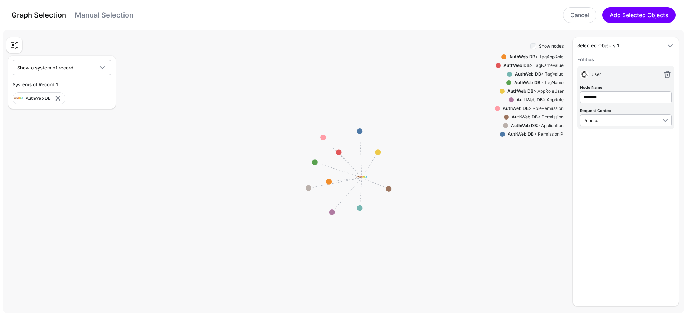
click at [556, 99] on div "AuthWeb DB > AppRole" at bounding box center [539, 100] width 50 height 6
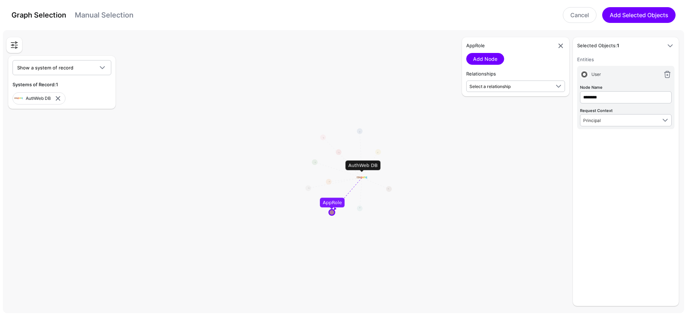
click at [502, 77] on h5 "Relationships" at bounding box center [515, 74] width 99 height 7
click at [499, 82] on span "Select a relationship" at bounding box center [510, 86] width 81 height 8
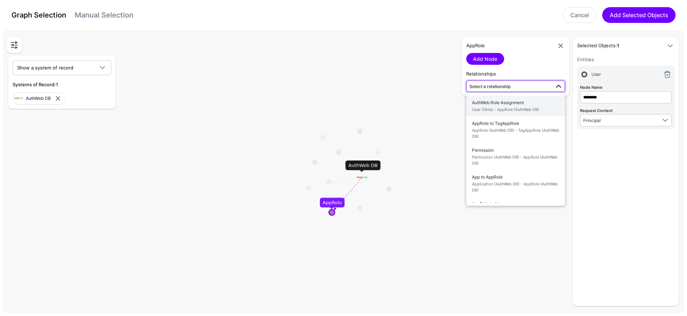
click at [503, 100] on span "AuthWeb Role Assignment User (Okta) - AppRole (AuthWeb DB)" at bounding box center [515, 106] width 87 height 17
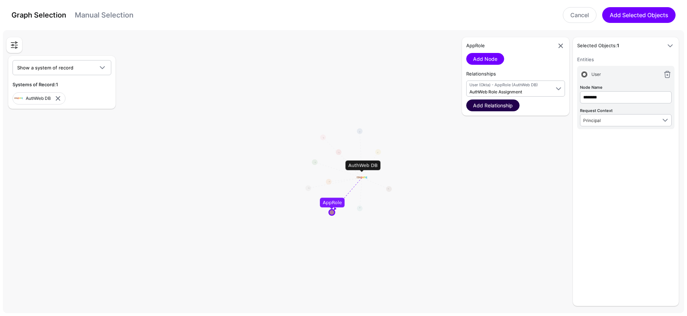
click at [511, 105] on link "Add Relationship" at bounding box center [492, 106] width 53 height 12
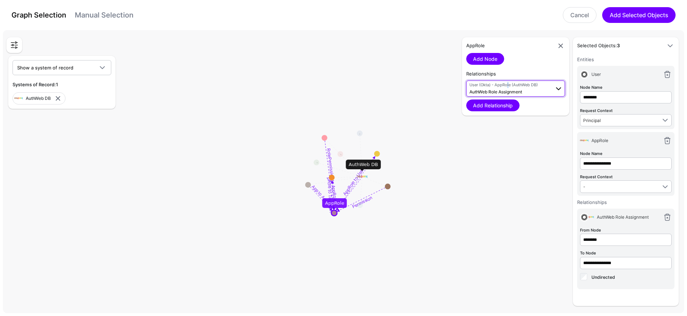
click at [507, 88] on span "User (Okta) - AppRole (AuthWeb DB) AuthWeb Role Assignment" at bounding box center [510, 89] width 81 height 14
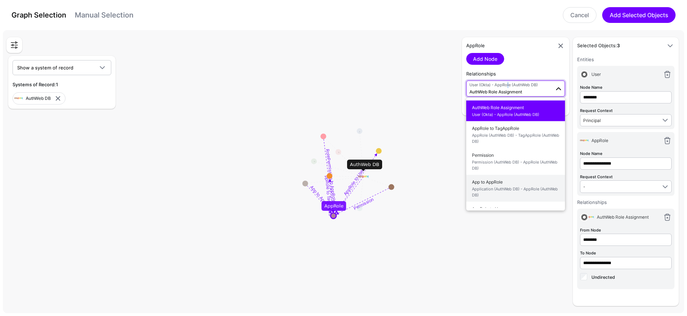
click at [525, 188] on span "Application (AuthWeb DB) - AppRole (AuthWeb DB)" at bounding box center [515, 192] width 87 height 12
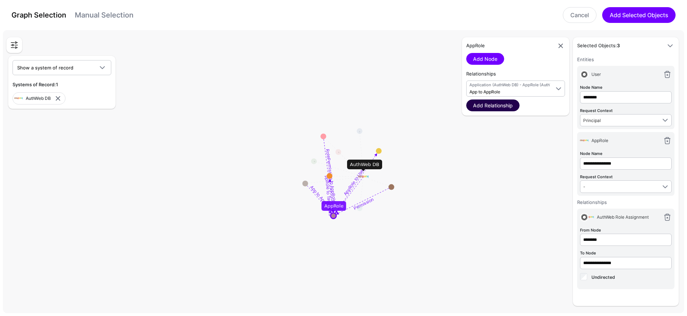
click at [499, 104] on link "Add Relationship" at bounding box center [492, 106] width 53 height 12
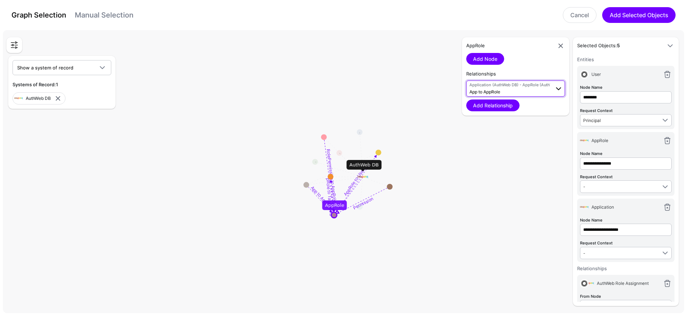
click at [505, 92] on span "Application (AuthWeb DB) - AppRole (AuthWeb DB) App to AppRole" at bounding box center [510, 89] width 81 height 14
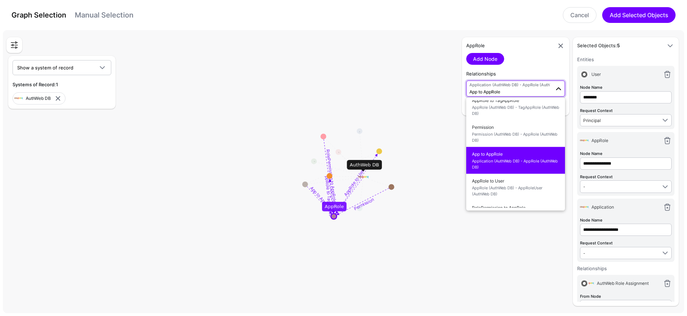
scroll to position [23, 0]
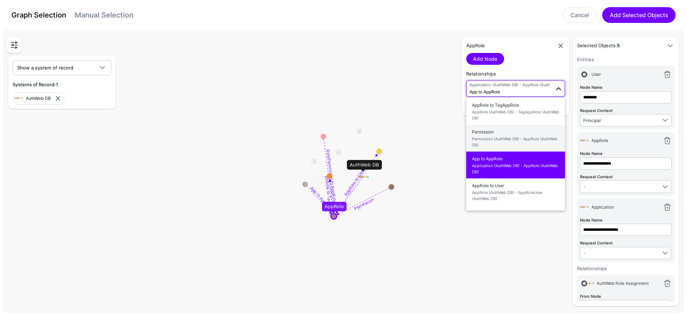
click at [524, 138] on span "Permission (AuthWeb DB) - AppRole (AuthWeb DB)" at bounding box center [515, 142] width 87 height 12
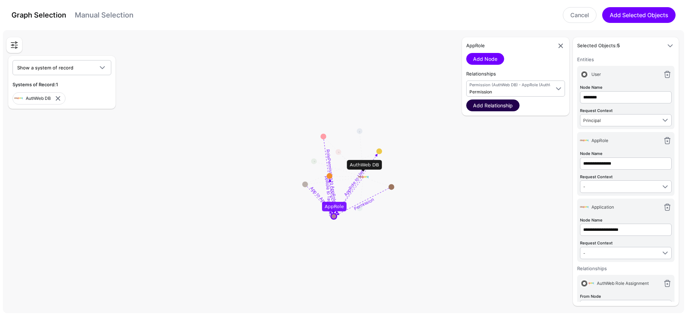
click at [510, 104] on link "Add Relationship" at bounding box center [492, 106] width 53 height 12
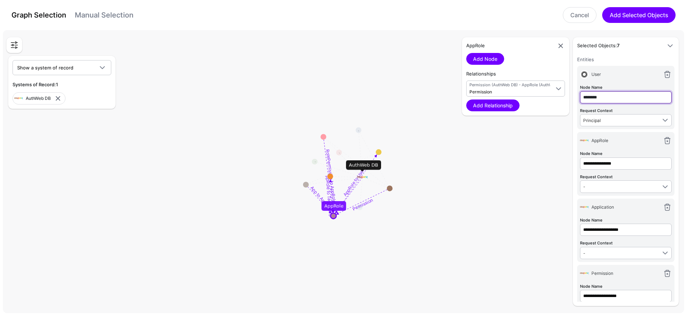
click at [606, 96] on input "********" at bounding box center [626, 97] width 92 height 12
type input "****"
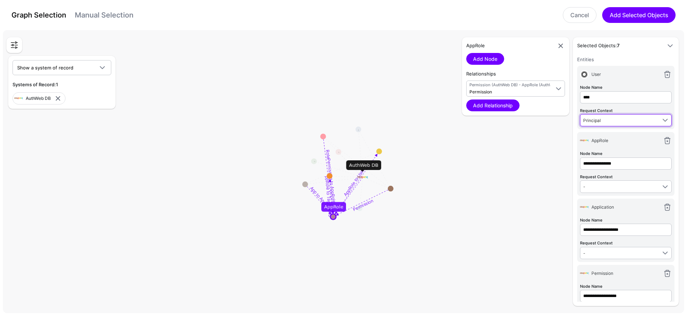
type input "****"
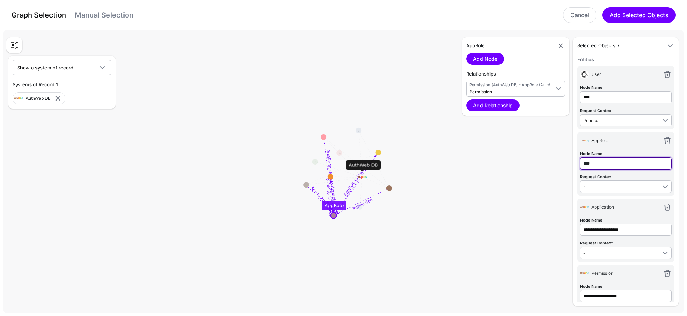
type input "****"
type input "**********"
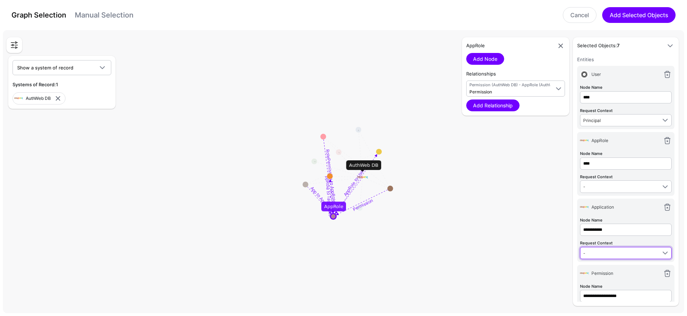
type input "**********"
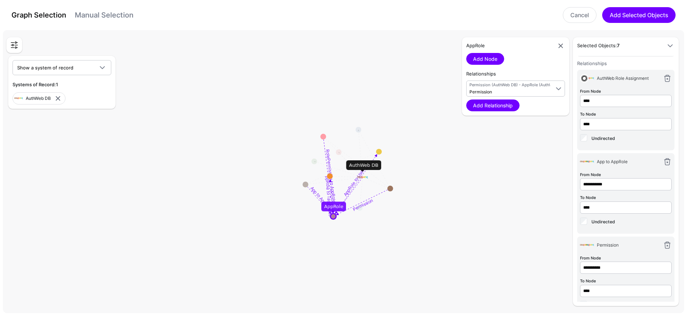
scroll to position [287, 0]
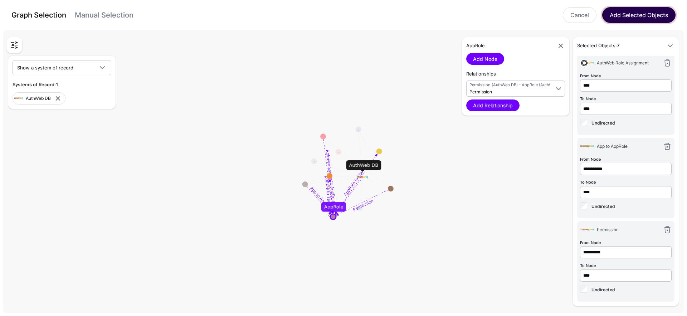
click at [654, 13] on button "Add Selected Objects" at bounding box center [639, 15] width 73 height 16
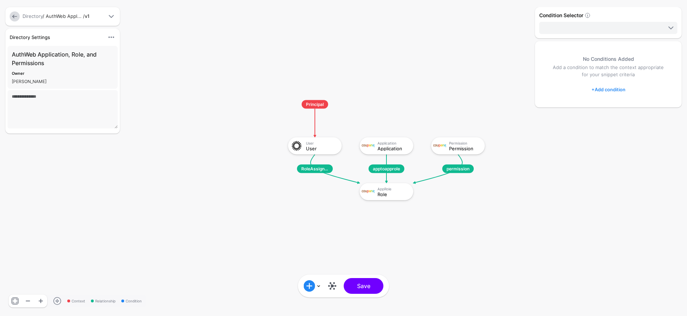
scroll to position [550, 0]
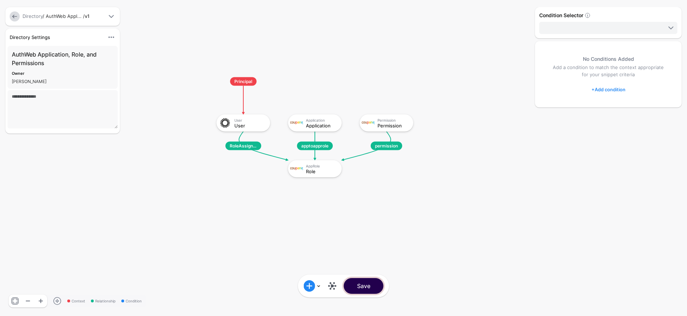
click at [372, 285] on button "Save" at bounding box center [364, 286] width 40 height 16
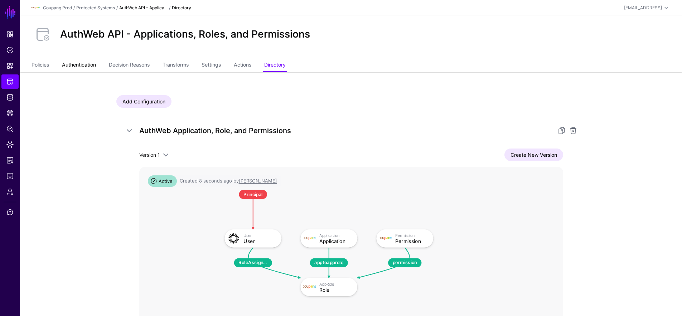
click at [70, 66] on link "Authentication" at bounding box center [79, 66] width 34 height 14
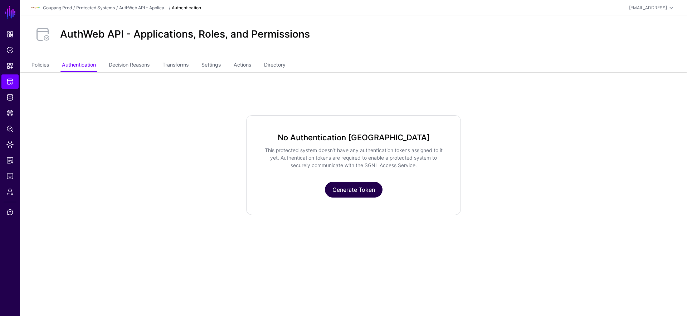
click at [358, 189] on link "Generate Token" at bounding box center [354, 190] width 58 height 16
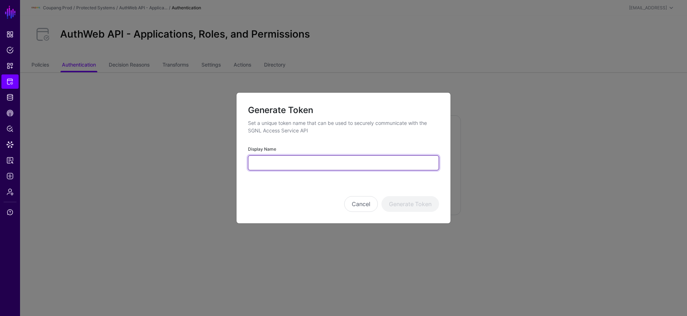
click at [350, 161] on input "Display Name" at bounding box center [343, 162] width 191 height 15
type input "*"
type input "**********"
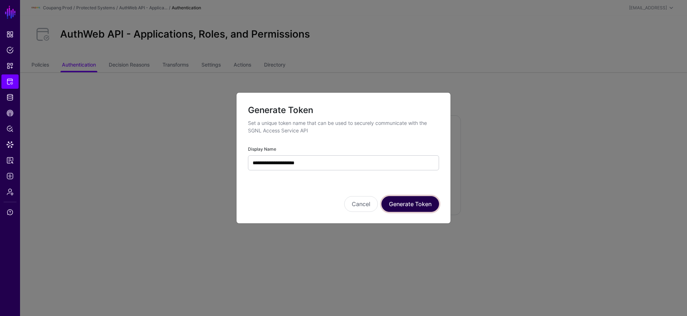
click at [427, 203] on button "Generate Token" at bounding box center [411, 204] width 58 height 16
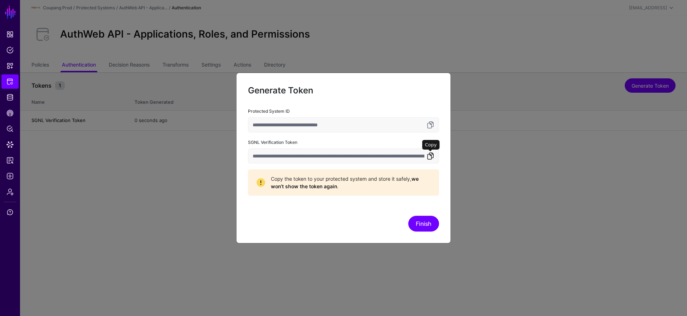
click at [427, 156] on link at bounding box center [430, 156] width 9 height 9
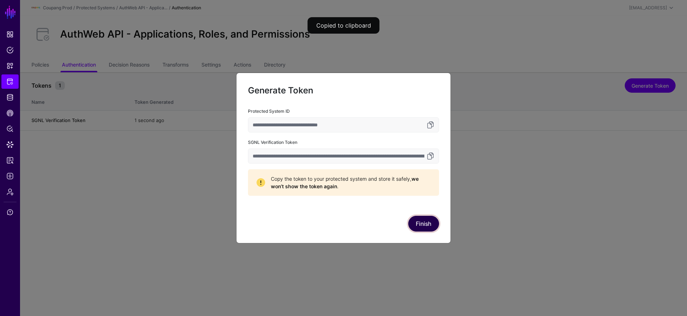
click at [414, 220] on button "Finish" at bounding box center [423, 224] width 31 height 16
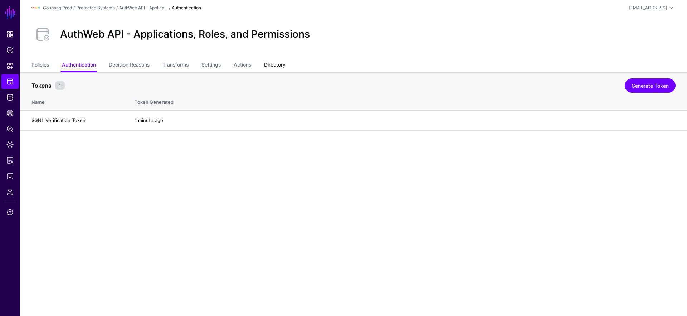
click at [276, 67] on link "Directory" at bounding box center [274, 66] width 21 height 14
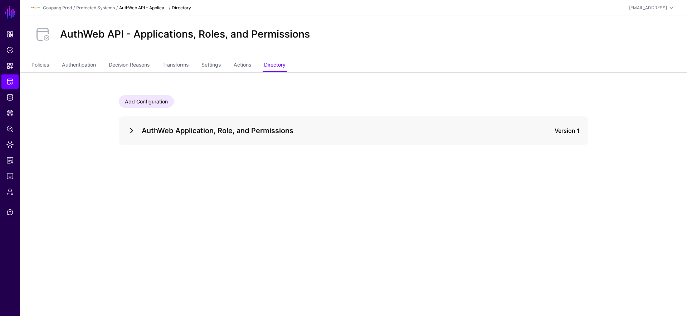
click at [131, 133] on link at bounding box center [131, 130] width 9 height 9
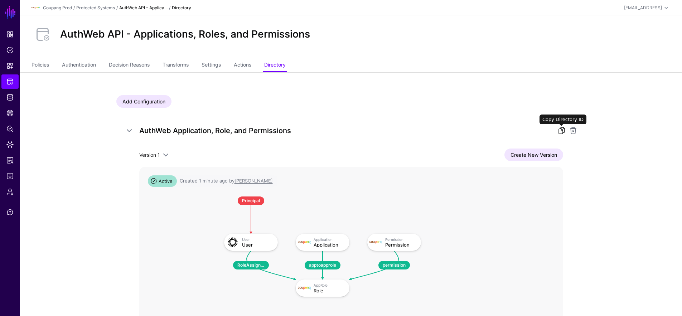
click at [565, 130] on link at bounding box center [561, 130] width 9 height 9
click at [188, 65] on link "Transforms" at bounding box center [176, 66] width 26 height 14
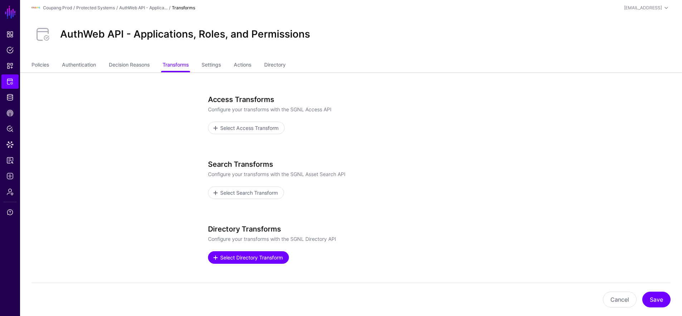
click at [248, 255] on span "Select Directory Transform" at bounding box center [251, 258] width 64 height 8
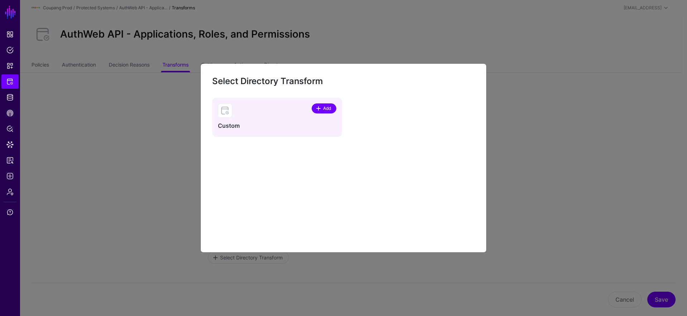
click at [321, 107] on span at bounding box center [319, 109] width 6 height 6
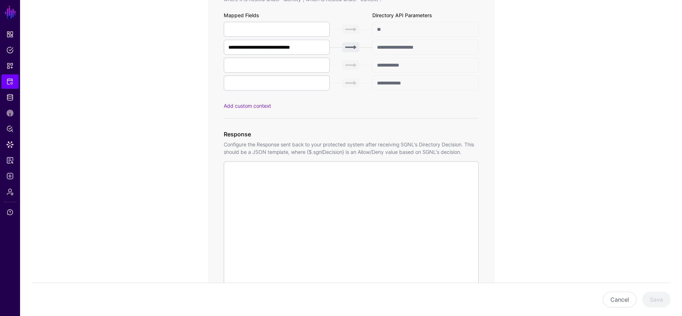
scroll to position [464, 0]
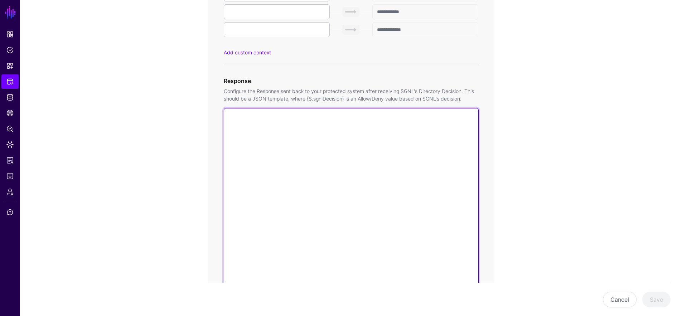
click at [323, 198] on textarea at bounding box center [351, 210] width 255 height 205
paste textarea "**********"
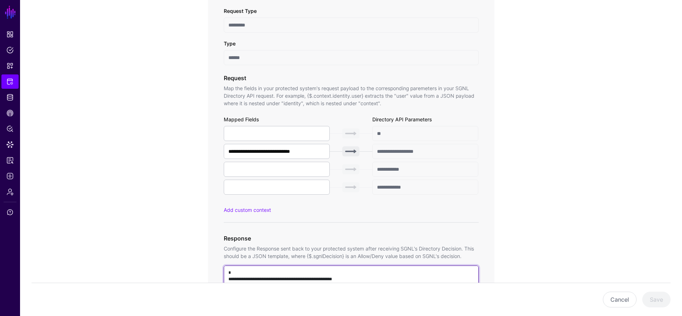
scroll to position [305, 0]
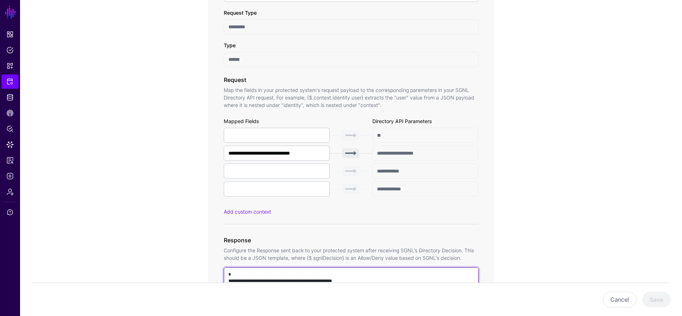
type textarea "**********"
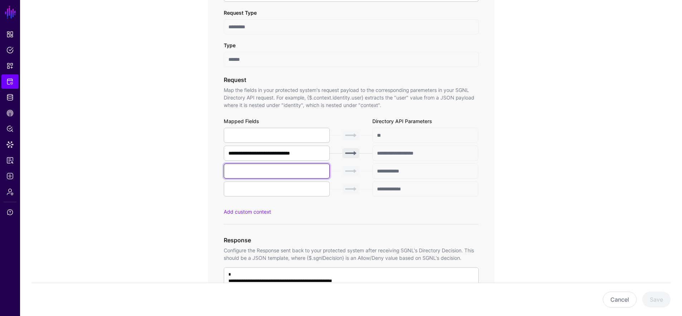
click at [234, 172] on input "text" at bounding box center [277, 171] width 106 height 15
click at [242, 189] on input "text" at bounding box center [277, 189] width 106 height 15
type input "*********"
drag, startPoint x: 319, startPoint y: 153, endPoint x: 199, endPoint y: 148, distance: 119.7
click at [198, 149] on div "**********" at bounding box center [351, 219] width 332 height 904
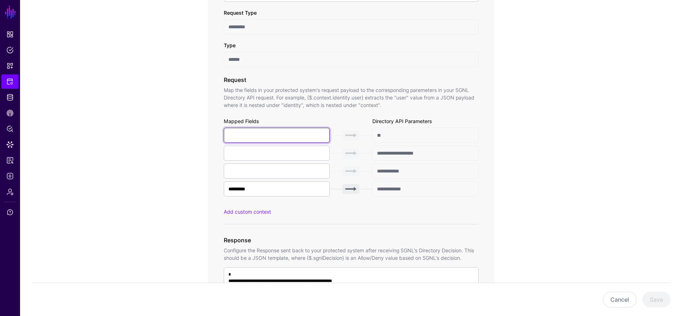
click at [304, 128] on input "text" at bounding box center [277, 135] width 106 height 15
type input "**********"
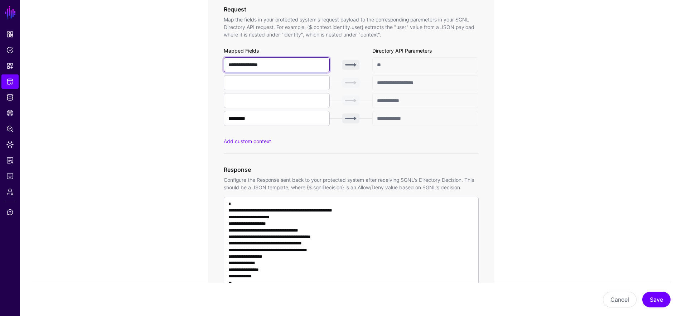
scroll to position [380, 0]
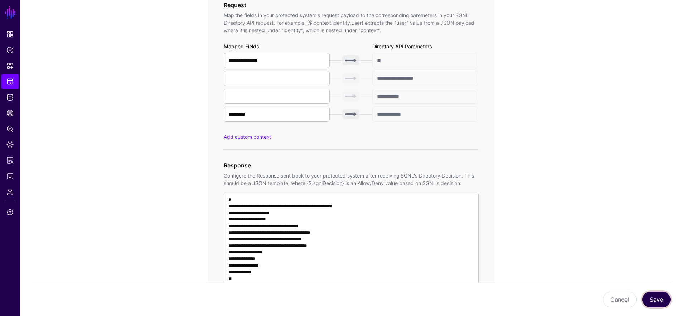
click at [657, 301] on button "Save" at bounding box center [656, 300] width 28 height 16
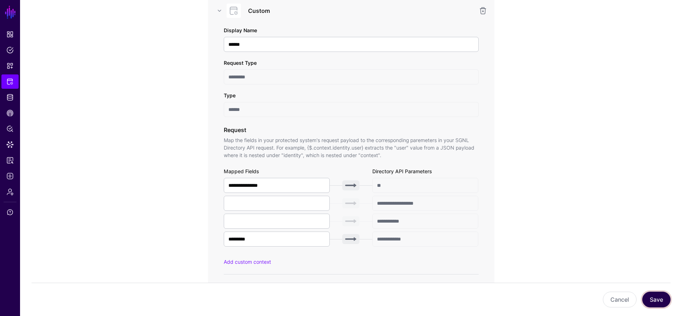
scroll to position [352, 0]
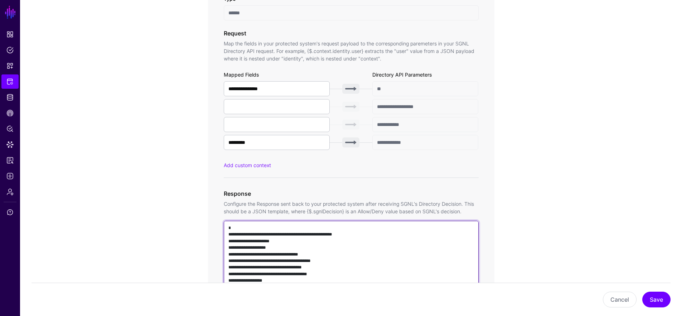
paste textarea "**********"
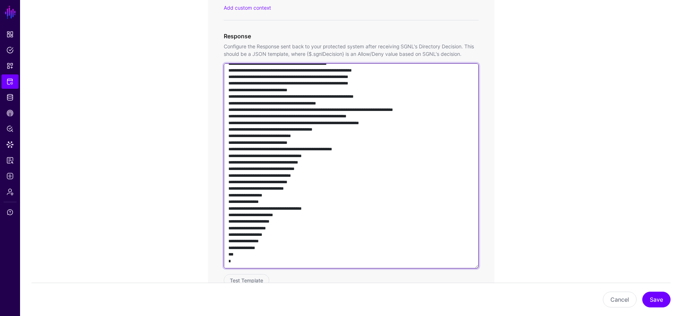
scroll to position [544, 0]
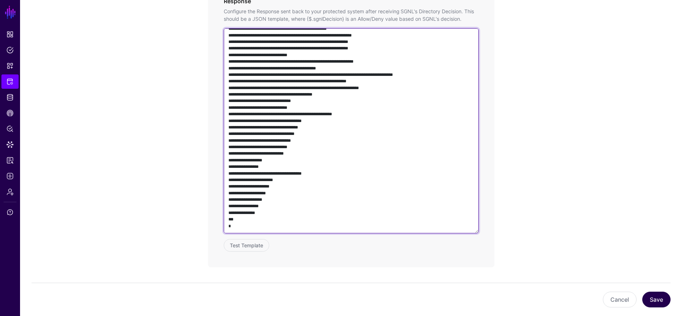
type textarea "**********"
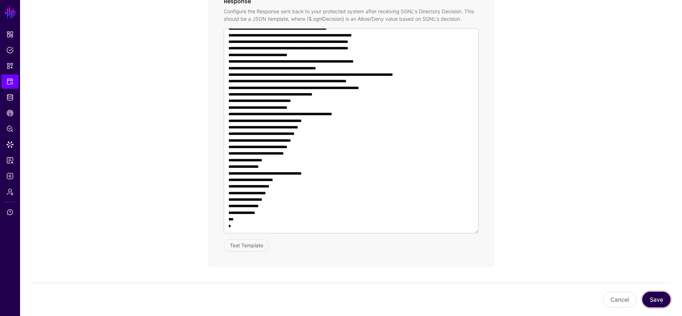
drag, startPoint x: 655, startPoint y: 301, endPoint x: 613, endPoint y: 170, distance: 138.2
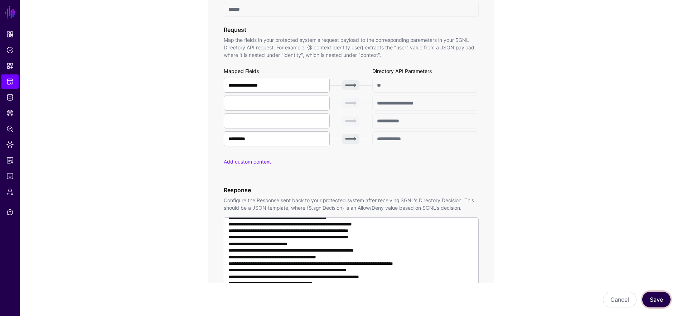
scroll to position [661, 0]
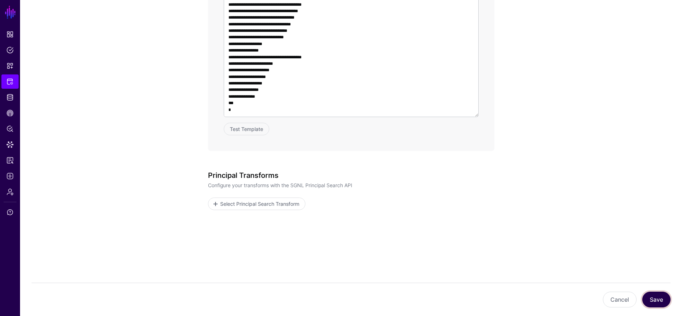
click at [664, 301] on button "Save" at bounding box center [656, 300] width 28 height 16
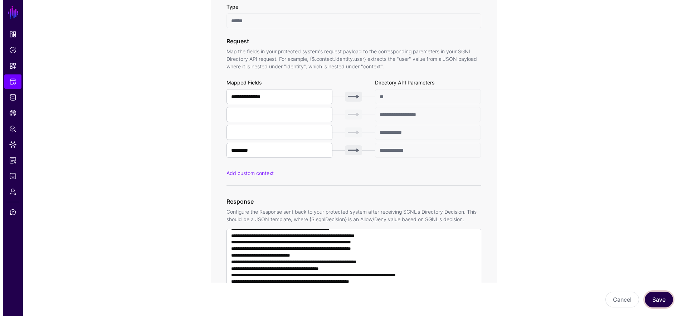
scroll to position [0, 0]
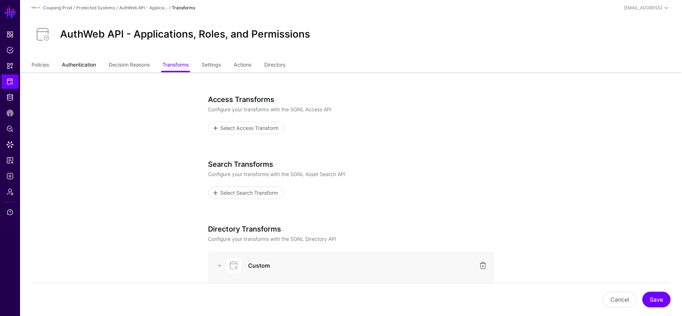
click at [81, 64] on link "Authentication" at bounding box center [79, 66] width 34 height 14
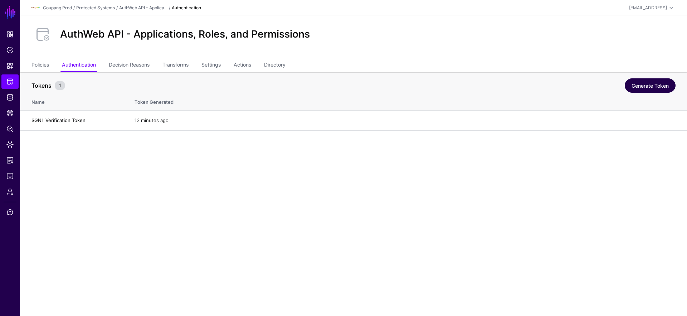
click at [651, 84] on link "Generate Token" at bounding box center [650, 85] width 51 height 14
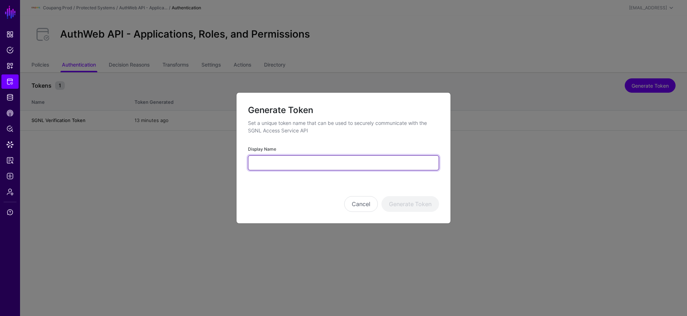
click at [309, 164] on input "Display Name" at bounding box center [343, 162] width 191 height 15
type input "**********"
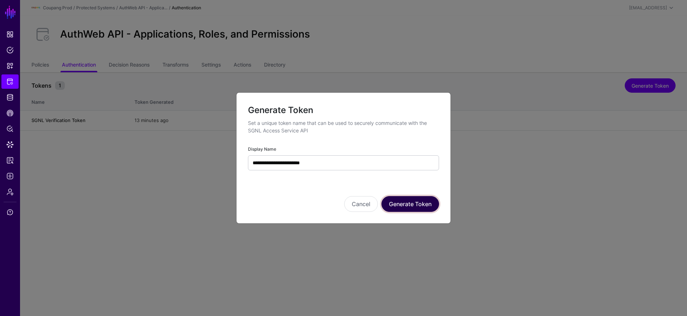
click at [394, 206] on button "Generate Token" at bounding box center [411, 204] width 58 height 16
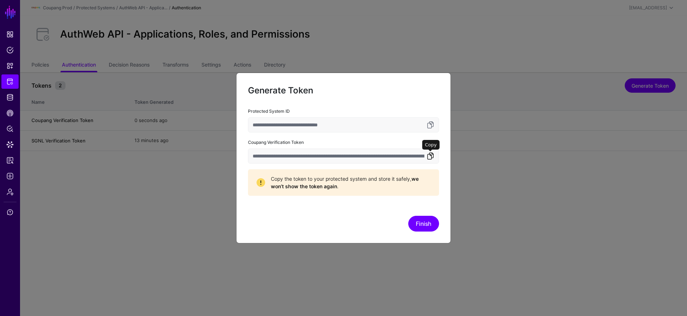
click at [432, 154] on link at bounding box center [430, 156] width 9 height 9
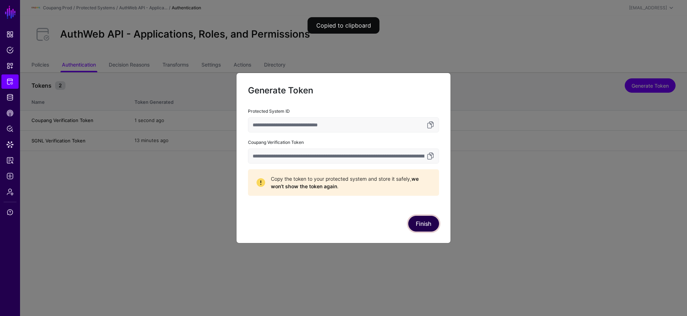
click at [414, 224] on button "Finish" at bounding box center [423, 224] width 31 height 16
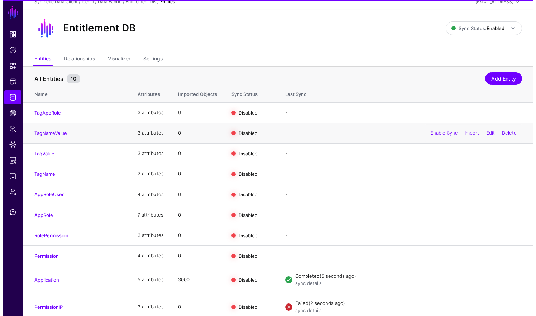
scroll to position [12, 0]
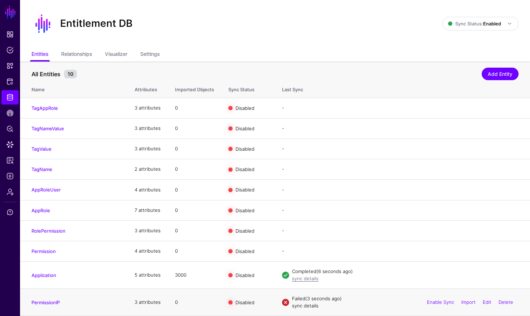
click at [313, 308] on link "sync details" at bounding box center [305, 306] width 26 height 6
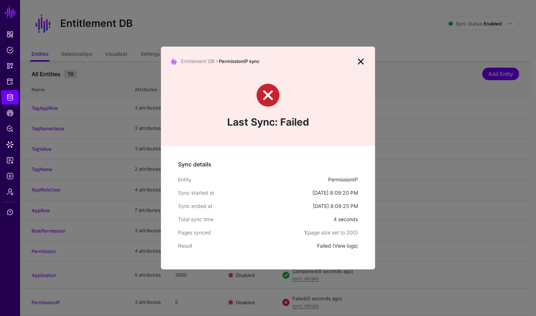
click at [339, 246] on link "View logs" at bounding box center [345, 246] width 22 height 6
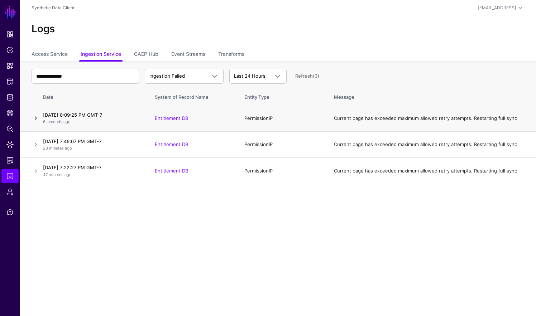
click at [37, 119] on link at bounding box center [36, 118] width 9 height 9
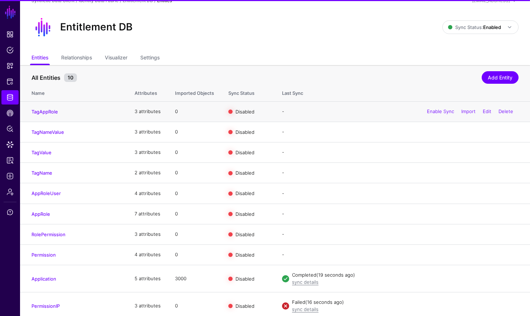
scroll to position [12, 0]
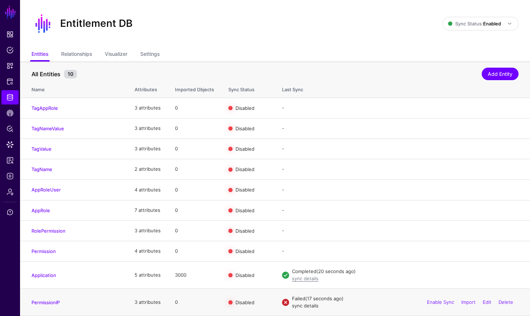
click at [312, 308] on link "sync details" at bounding box center [305, 306] width 26 height 6
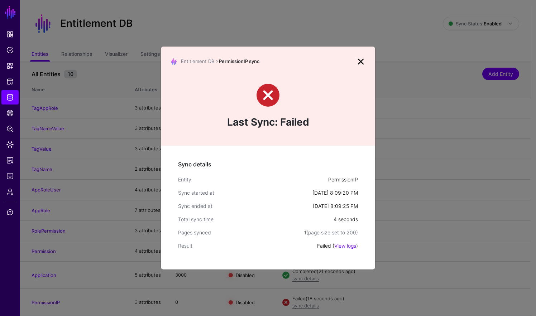
click at [359, 64] on link at bounding box center [360, 61] width 11 height 11
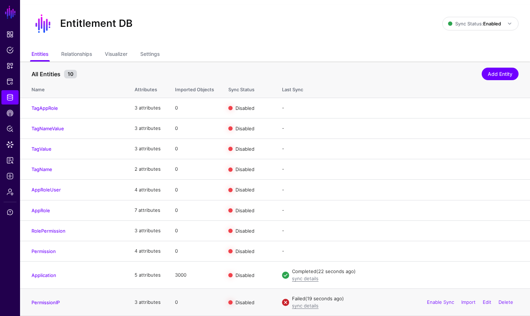
click at [58, 299] on h4 "PermissionIP" at bounding box center [76, 302] width 89 height 6
click at [57, 301] on link "PermissionIP" at bounding box center [46, 303] width 28 height 6
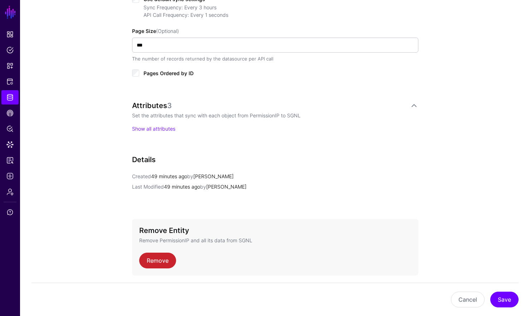
scroll to position [426, 0]
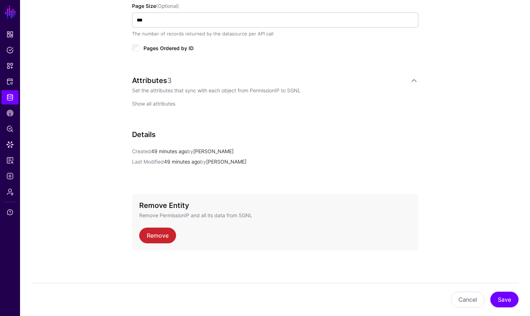
click at [170, 102] on link "Show all attributes" at bounding box center [153, 104] width 43 height 6
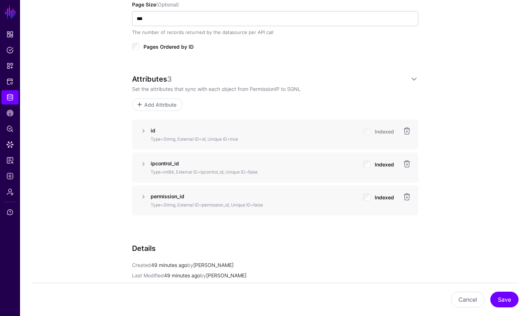
scroll to position [427, 0]
drag, startPoint x: 205, startPoint y: 164, endPoint x: 141, endPoint y: 164, distance: 63.7
click at [150, 163] on div "ipcontrol_id Type=Int64, External ID=ipcontrol_id, Unique ID=false Indexed" at bounding box center [275, 168] width 255 height 16
copy strong "ipcontrol_id"
click at [403, 163] on link at bounding box center [407, 164] width 9 height 9
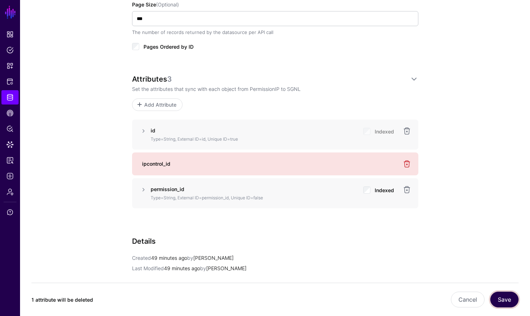
click at [510, 295] on button "Save" at bounding box center [504, 300] width 28 height 16
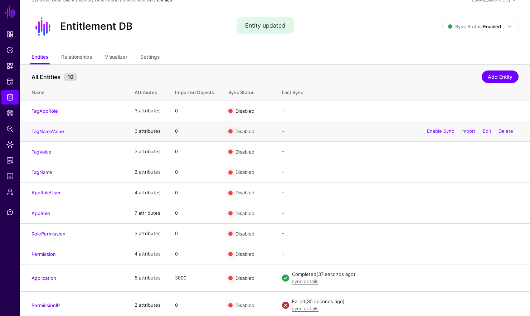
scroll to position [12, 0]
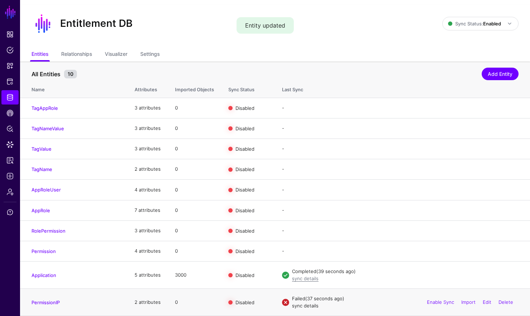
click at [308, 306] on link "sync details" at bounding box center [305, 306] width 26 height 6
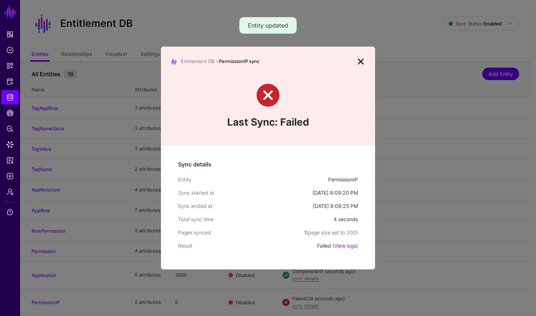
click at [37, 293] on ngb-modal-window "Entitlement DB > PermissionIP sync Last Sync: Failed Sync details Entity Permis…" at bounding box center [268, 158] width 536 height 316
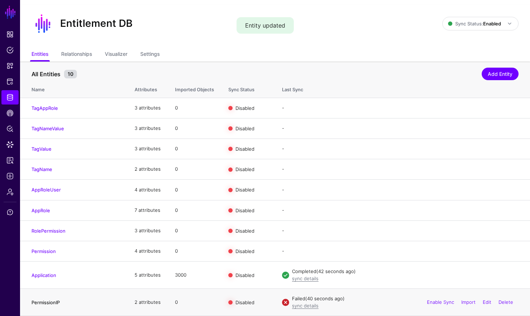
click at [45, 300] on link "PermissionIP" at bounding box center [46, 303] width 28 height 6
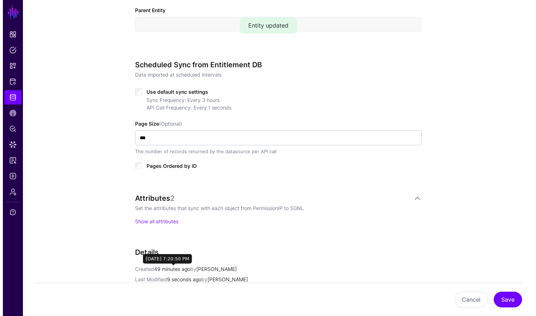
scroll to position [338, 0]
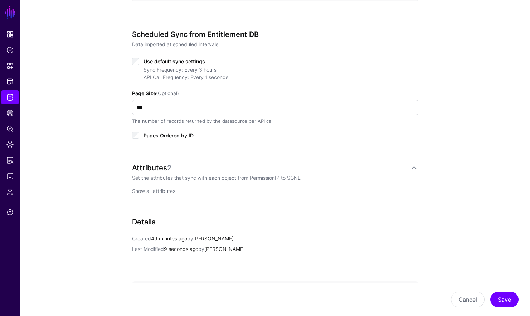
click at [162, 190] on link "Show all attributes" at bounding box center [153, 191] width 43 height 6
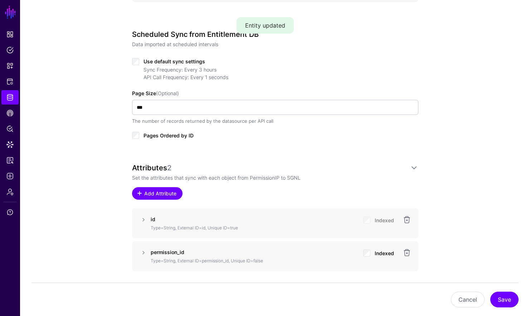
click at [166, 190] on span "Add Attribute" at bounding box center [160, 194] width 34 height 8
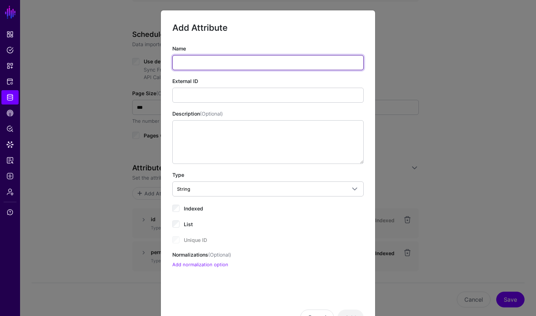
click at [212, 59] on input "Name" at bounding box center [267, 62] width 191 height 15
paste input "**********"
type input "**********"
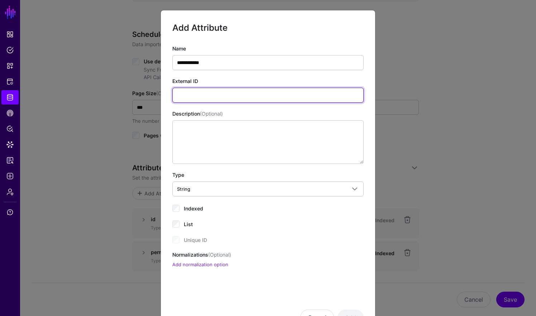
click at [191, 91] on input "External ID" at bounding box center [267, 95] width 191 height 15
paste input "**********"
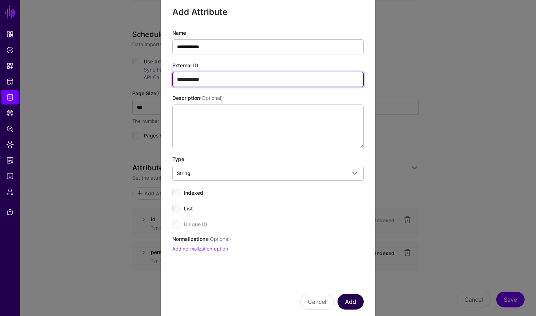
scroll to position [31, 0]
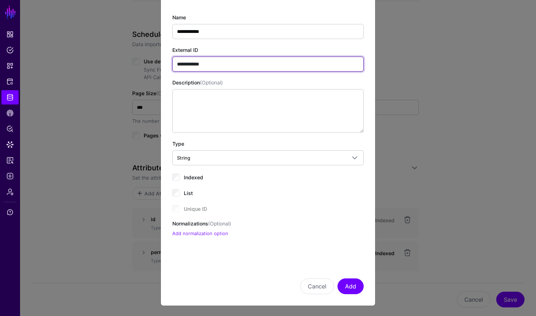
type input "**********"
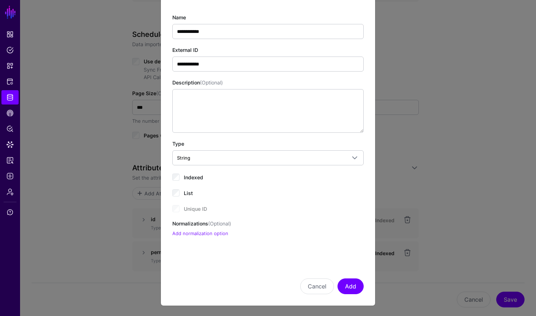
click at [188, 174] on span "Indexed" at bounding box center [193, 177] width 19 height 6
click at [349, 287] on button "Add" at bounding box center [350, 287] width 26 height 16
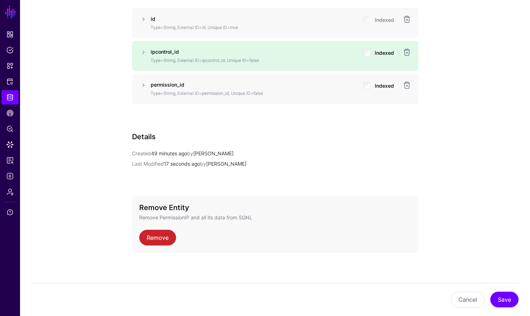
scroll to position [541, 0]
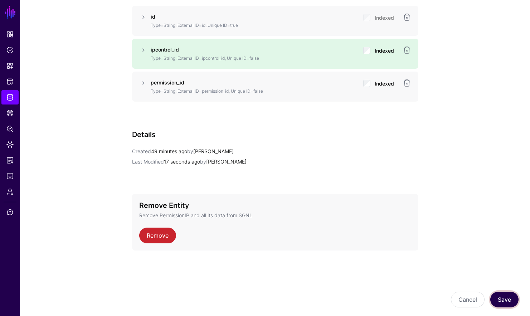
click at [505, 297] on button "Save" at bounding box center [504, 300] width 28 height 16
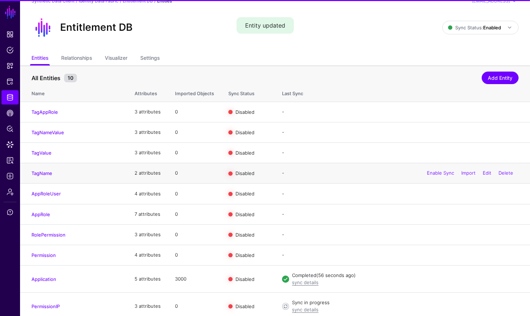
scroll to position [12, 0]
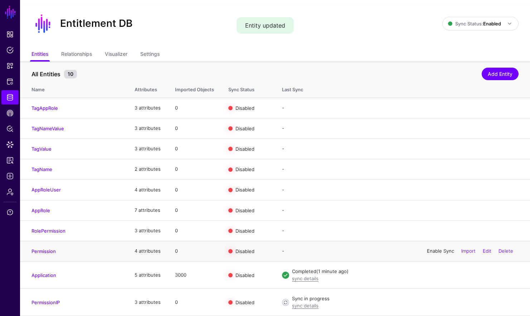
click at [437, 252] on link "Enable Sync" at bounding box center [440, 251] width 27 height 6
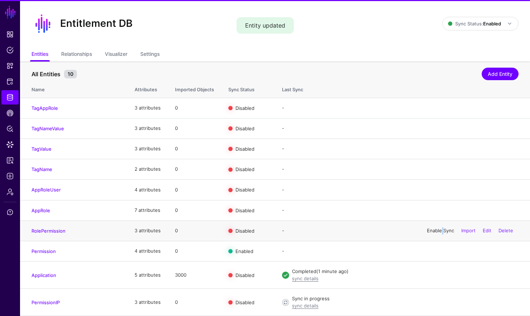
click at [437, 228] on link "Enable Sync" at bounding box center [440, 231] width 27 height 6
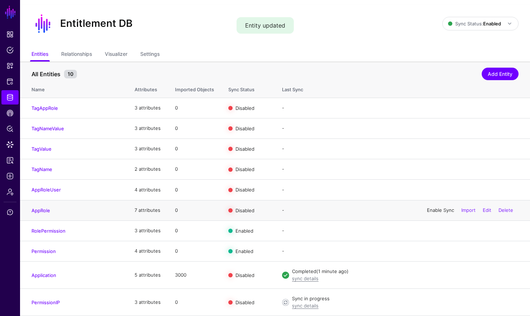
click at [437, 208] on link "Enable Sync" at bounding box center [440, 210] width 27 height 6
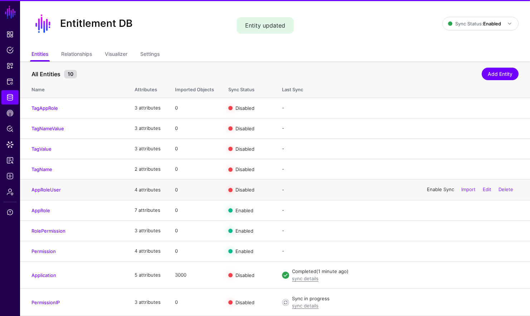
click at [436, 189] on link "Enable Sync" at bounding box center [440, 190] width 27 height 6
click at [437, 169] on link "Enable Sync" at bounding box center [440, 169] width 27 height 6
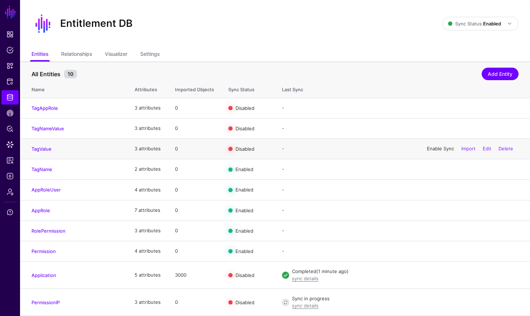
click at [437, 146] on link "Enable Sync" at bounding box center [440, 149] width 27 height 6
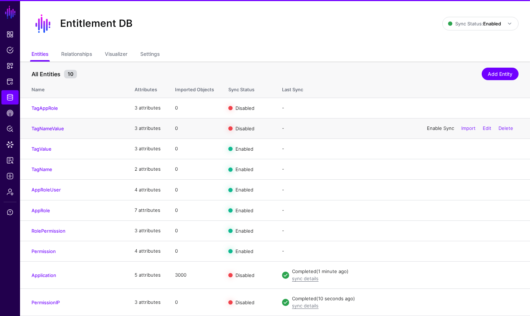
click at [440, 128] on link "Enable Sync" at bounding box center [440, 128] width 27 height 6
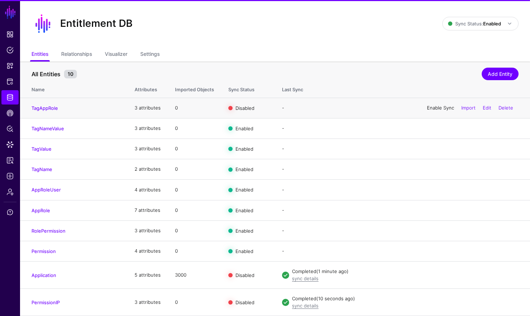
click at [440, 107] on link "Enable Sync" at bounding box center [440, 108] width 27 height 6
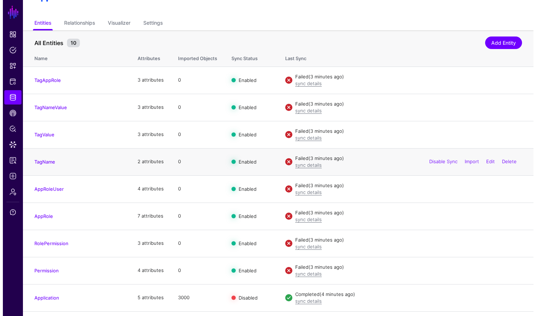
scroll to position [64, 0]
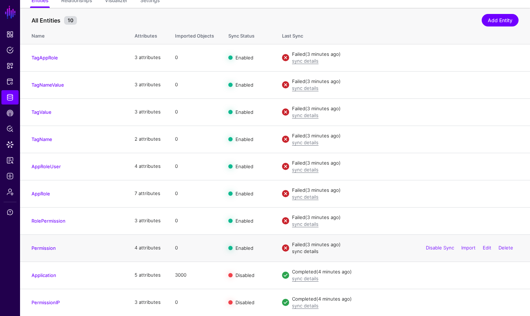
click at [299, 253] on link "sync details" at bounding box center [305, 251] width 26 height 6
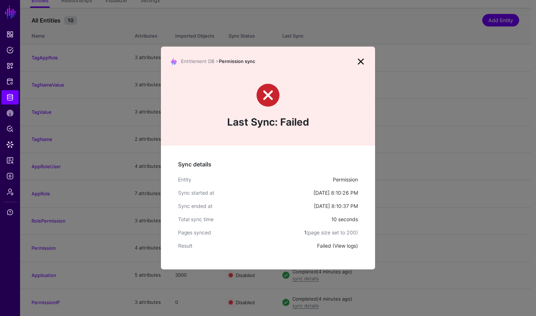
click at [342, 247] on link "View logs" at bounding box center [345, 246] width 22 height 6
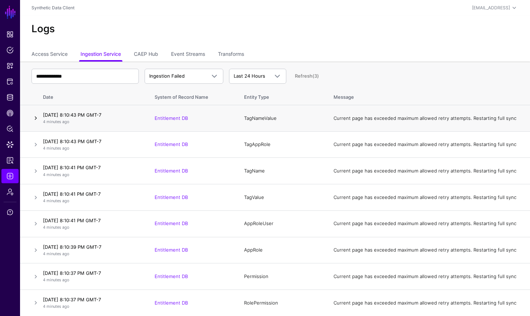
click at [38, 118] on link at bounding box center [36, 118] width 9 height 9
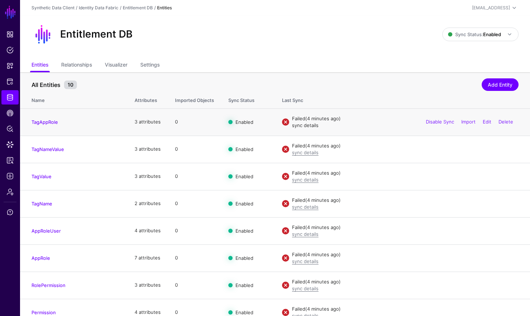
click at [310, 127] on link "sync details" at bounding box center [305, 125] width 26 height 6
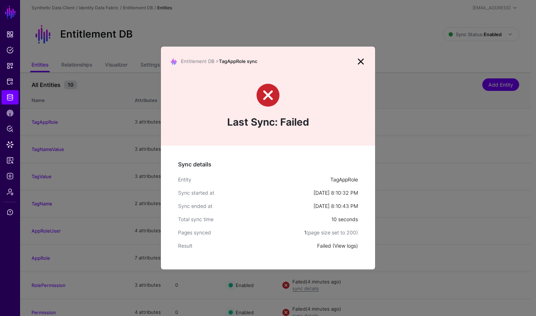
click at [353, 246] on link "View logs" at bounding box center [345, 246] width 22 height 6
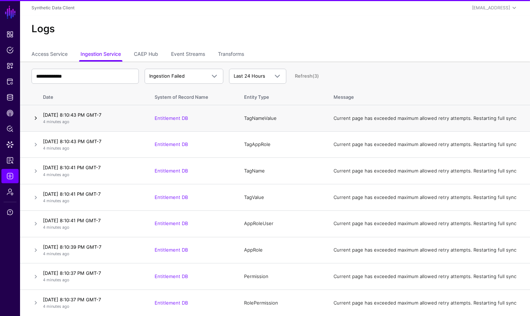
click at [36, 118] on link at bounding box center [36, 118] width 9 height 9
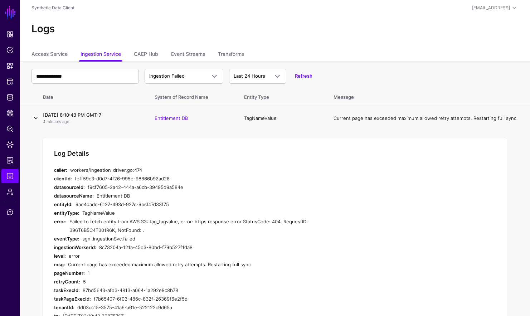
click at [36, 118] on link at bounding box center [36, 118] width 9 height 9
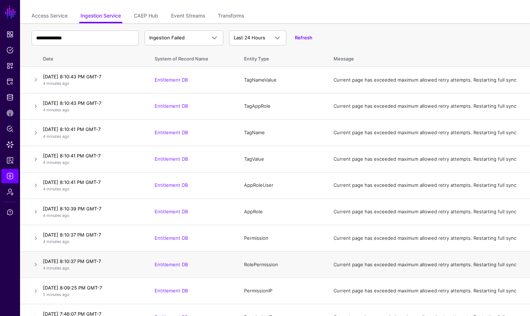
scroll to position [79, 0]
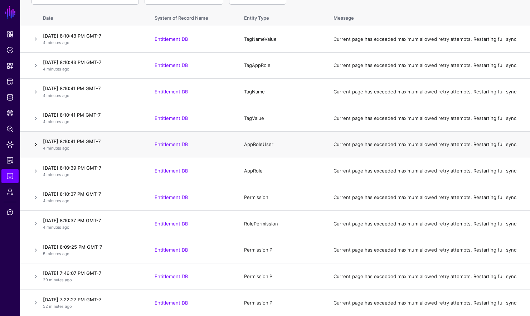
click at [36, 145] on link at bounding box center [36, 144] width 9 height 9
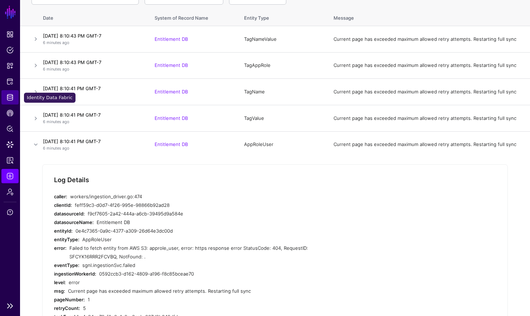
click at [13, 96] on span "Identity Data Fabric" at bounding box center [9, 97] width 7 height 7
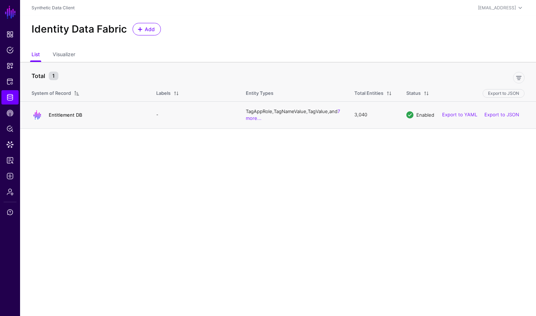
click at [57, 116] on link "Entitlement DB" at bounding box center [65, 115] width 33 height 6
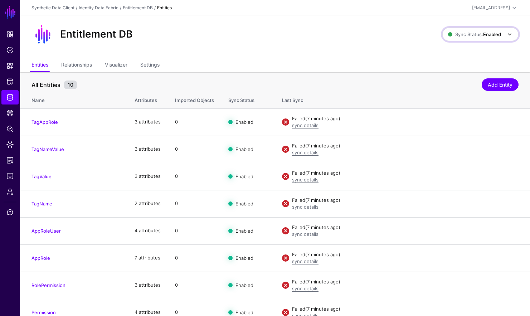
click at [498, 32] on strong "Enabled" at bounding box center [492, 35] width 18 height 6
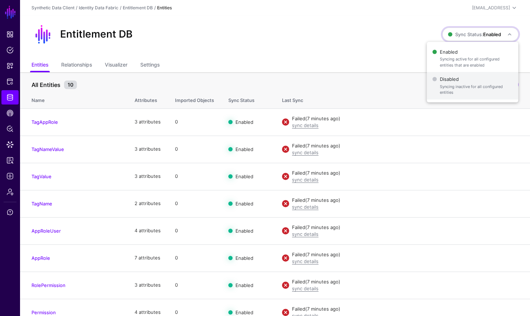
click at [473, 90] on span "Syncing inactive for all configured entities" at bounding box center [476, 90] width 73 height 12
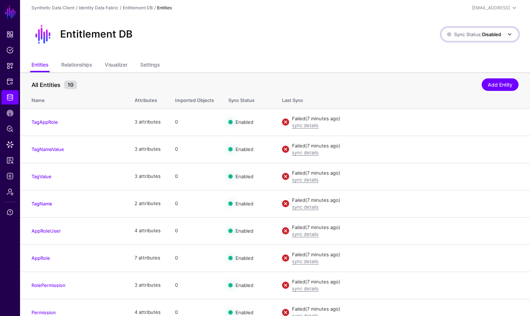
click at [495, 31] on span "Sync Status: Disabled" at bounding box center [474, 34] width 54 height 8
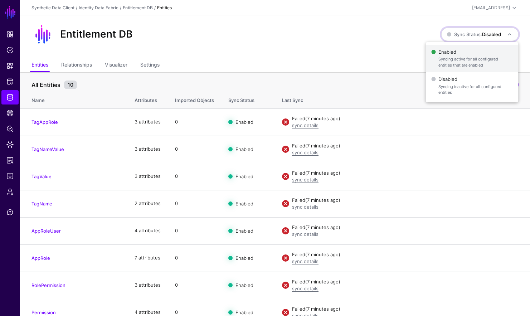
click at [479, 57] on span "Syncing active for all configured entities that are enabled" at bounding box center [476, 62] width 74 height 12
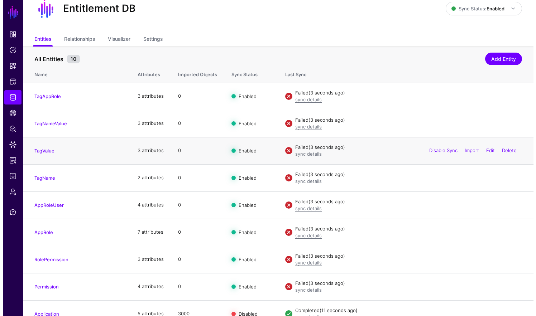
scroll to position [64, 0]
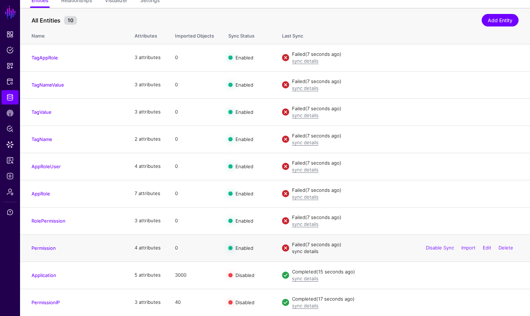
click at [307, 248] on link "sync details" at bounding box center [305, 251] width 26 height 6
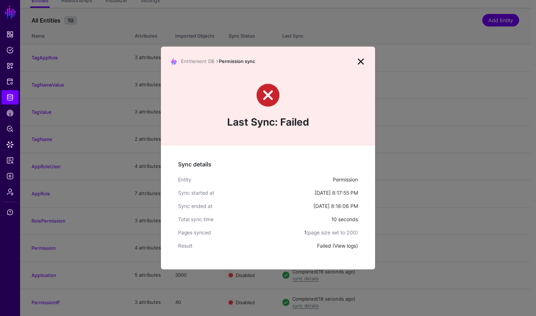
click at [342, 246] on link "View logs" at bounding box center [345, 246] width 22 height 6
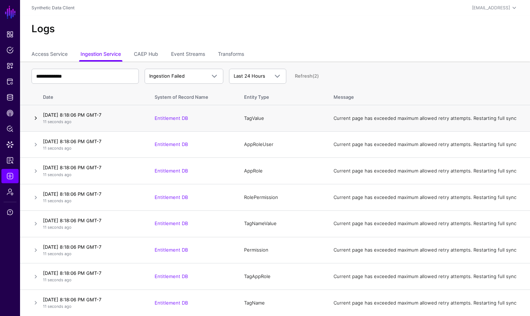
click at [37, 115] on link at bounding box center [36, 118] width 9 height 9
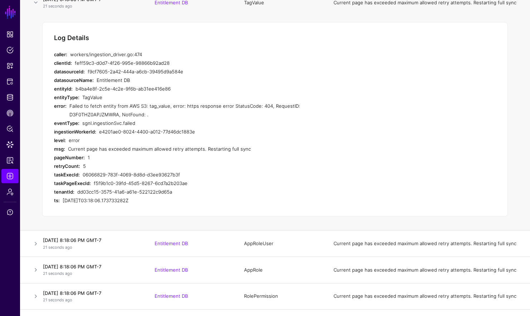
scroll to position [47, 0]
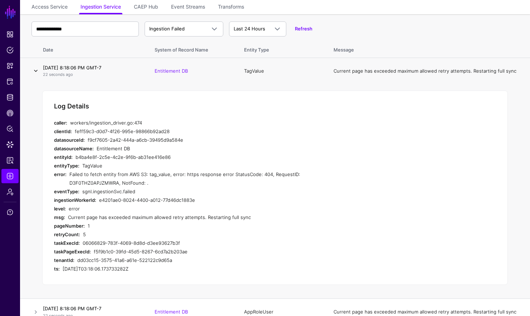
click at [40, 71] on tr "August 27, 2025 at 8:18:06 PM GMT-7 22 seconds ago Entitlement DB TagValue Curr…" at bounding box center [275, 71] width 510 height 26
click at [34, 68] on link at bounding box center [36, 71] width 9 height 9
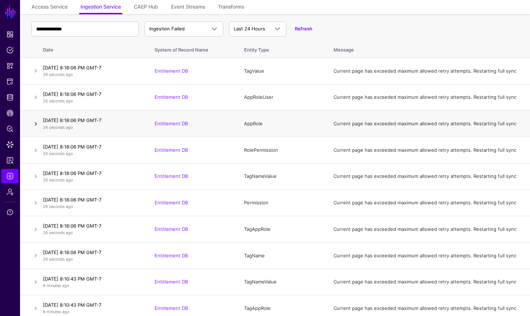
click at [34, 126] on link at bounding box center [36, 124] width 9 height 9
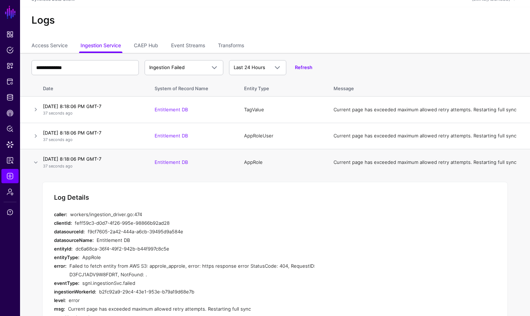
scroll to position [0, 0]
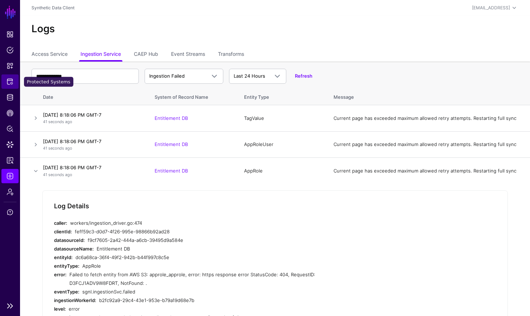
click at [9, 83] on span "Protected Systems" at bounding box center [9, 81] width 7 height 7
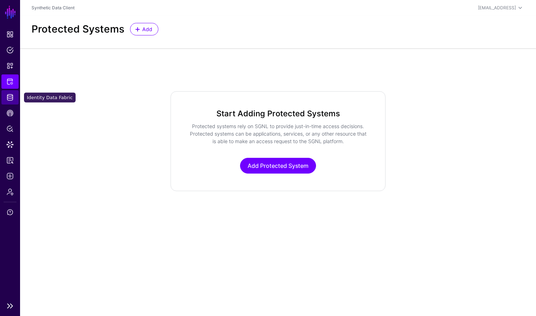
click at [11, 93] on link "Identity Data Fabric" at bounding box center [9, 97] width 17 height 14
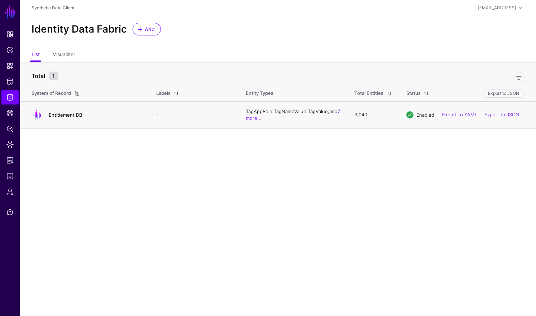
click at [81, 114] on link "Entitlement DB" at bounding box center [65, 115] width 33 height 6
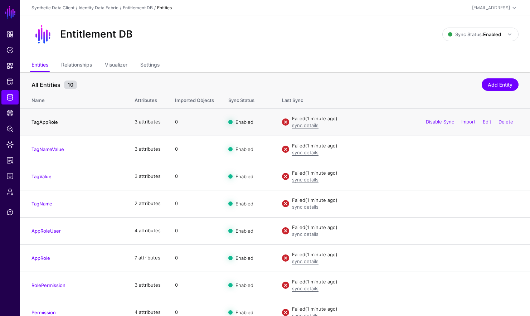
click at [45, 120] on link "TagAppRole" at bounding box center [45, 122] width 26 height 6
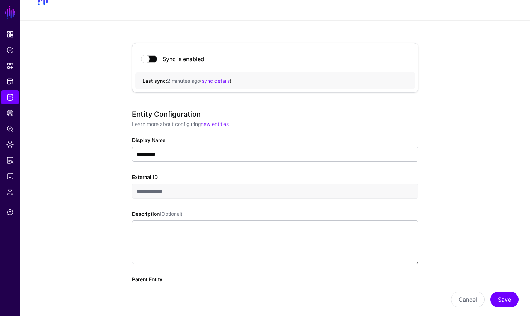
scroll to position [130, 0]
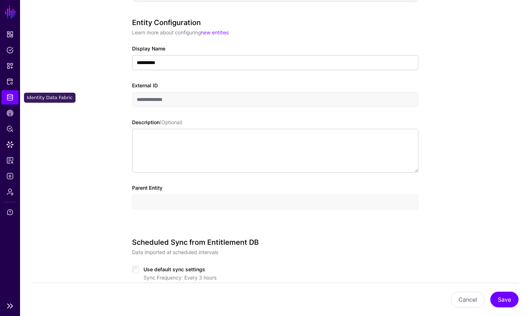
click at [4, 103] on link "Identity Data Fabric" at bounding box center [9, 97] width 17 height 14
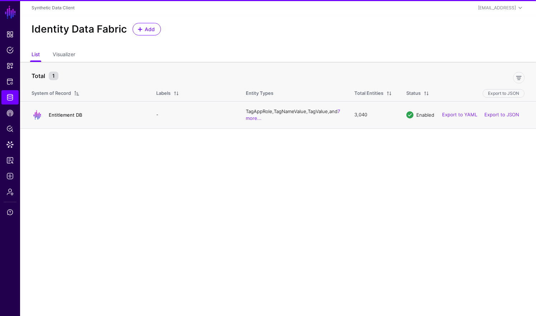
click at [67, 117] on link "Entitlement DB" at bounding box center [65, 115] width 33 height 6
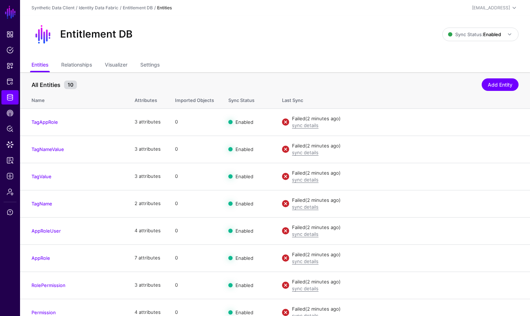
click at [45, 258] on link "AppRole" at bounding box center [41, 258] width 19 height 6
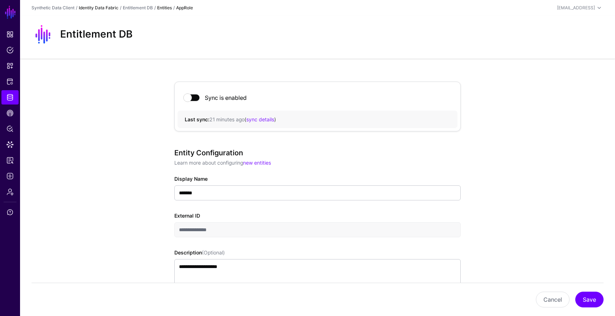
click at [92, 9] on link "Identity Data Fabric" at bounding box center [99, 7] width 40 height 5
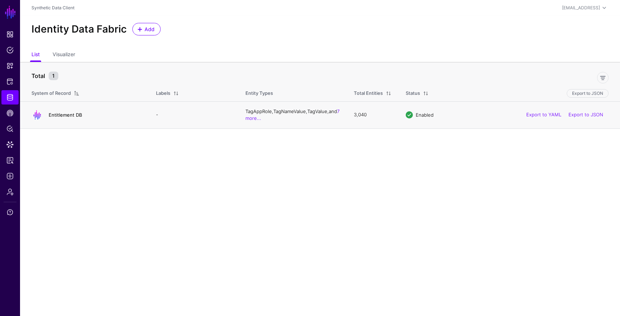
click at [55, 116] on link "Entitlement DB" at bounding box center [65, 115] width 33 height 6
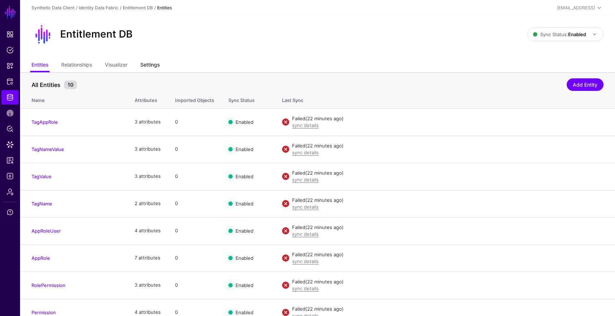
click at [147, 63] on link "Settings" at bounding box center [149, 66] width 19 height 14
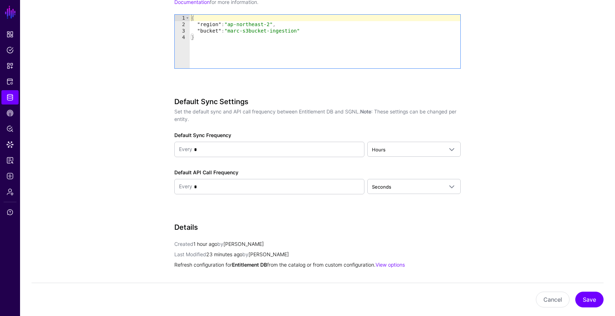
scroll to position [571, 0]
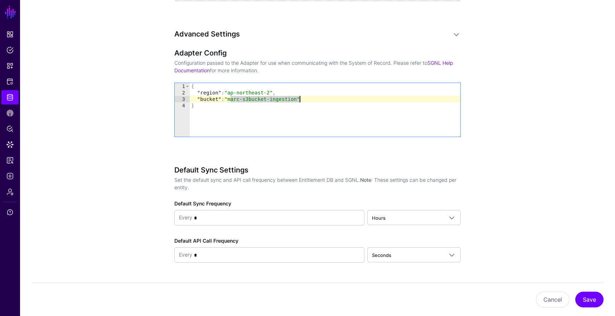
drag, startPoint x: 229, startPoint y: 99, endPoint x: 300, endPoint y: 97, distance: 70.2
click at [300, 97] on div "{ "region" : "ap-northeast-2" , "bucket" : "marc-s3bucket-ingestion" }" at bounding box center [325, 116] width 271 height 67
paste textarea "Cursor at row 3"
type textarea "**********"
click at [535, 300] on button "Save" at bounding box center [589, 300] width 28 height 16
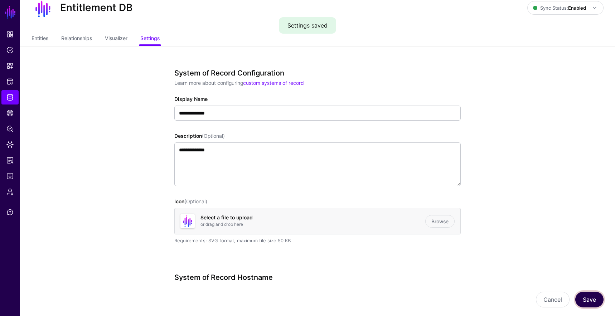
scroll to position [0, 0]
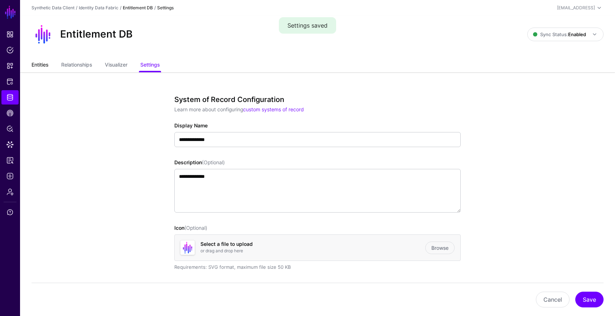
click at [48, 64] on link "Entities" at bounding box center [40, 66] width 17 height 14
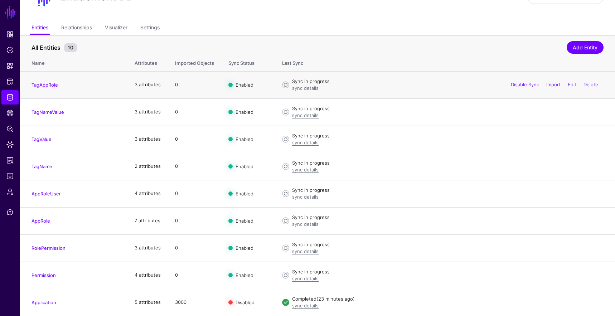
scroll to position [64, 0]
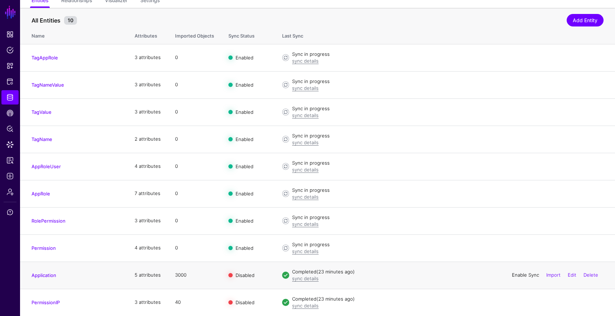
click at [518, 275] on link "Enable Sync" at bounding box center [525, 275] width 27 height 6
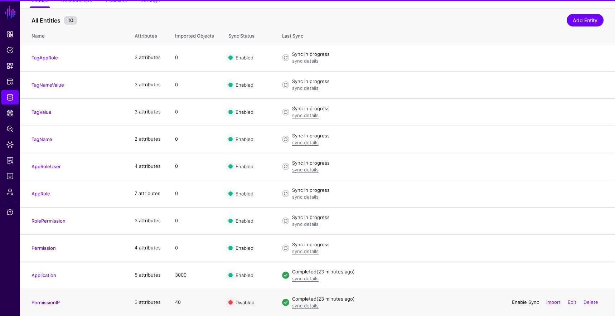
click at [514, 303] on link "Enable Sync" at bounding box center [525, 302] width 27 height 6
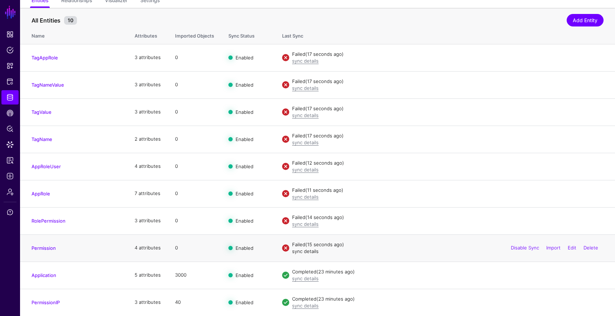
click at [305, 252] on link "sync details" at bounding box center [305, 251] width 26 height 6
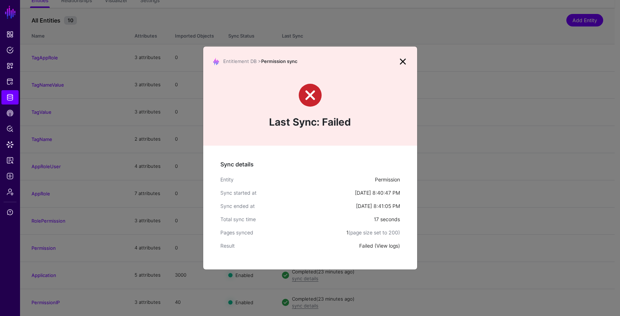
click at [395, 244] on link "View logs" at bounding box center [388, 246] width 22 height 6
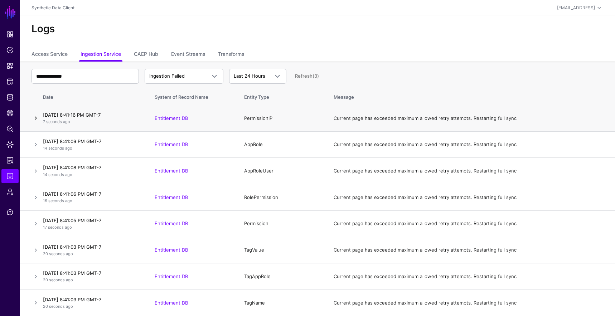
click at [34, 117] on link at bounding box center [36, 118] width 9 height 9
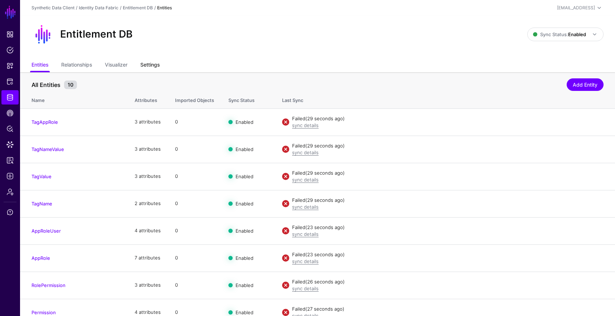
click at [158, 63] on link "Settings" at bounding box center [149, 66] width 19 height 14
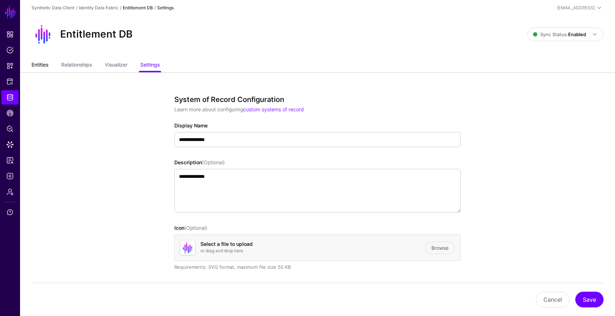
click at [36, 61] on link "Entities" at bounding box center [40, 66] width 17 height 14
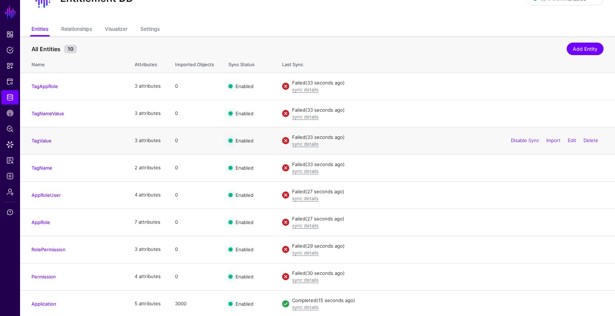
scroll to position [64, 0]
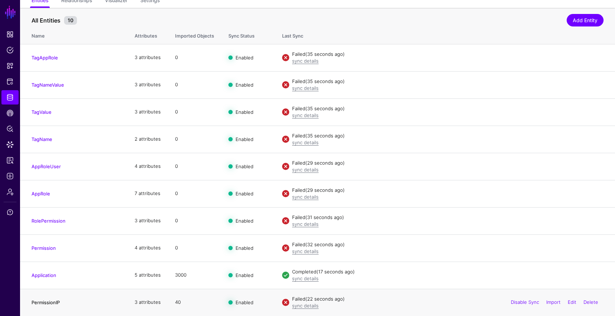
click at [42, 302] on link "PermissionIP" at bounding box center [46, 303] width 28 height 6
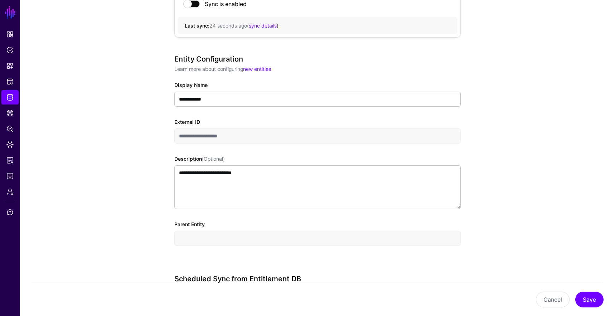
scroll to position [206, 0]
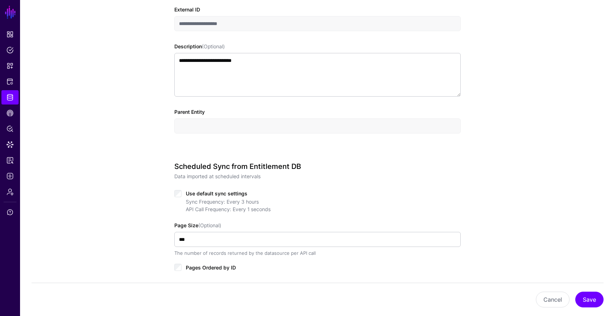
click at [214, 268] on span "Pages Ordered by ID" at bounding box center [211, 268] width 50 height 6
click at [587, 295] on button "Save" at bounding box center [589, 300] width 28 height 16
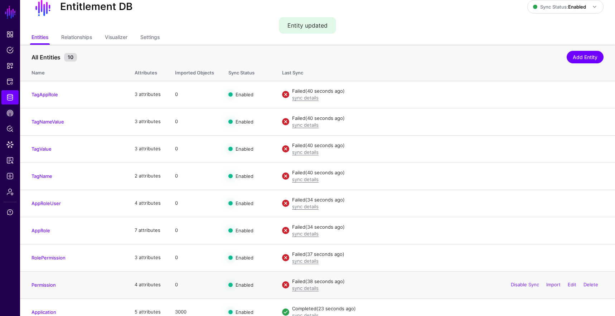
scroll to position [64, 0]
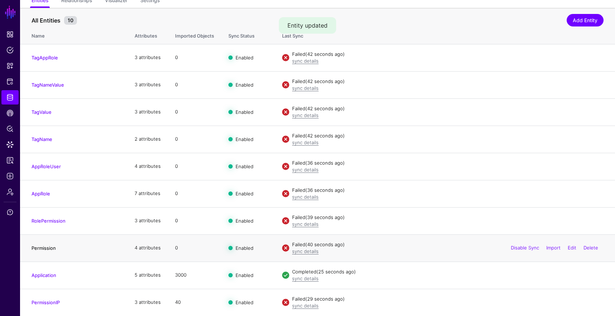
click at [51, 247] on link "Permission" at bounding box center [44, 248] width 24 height 6
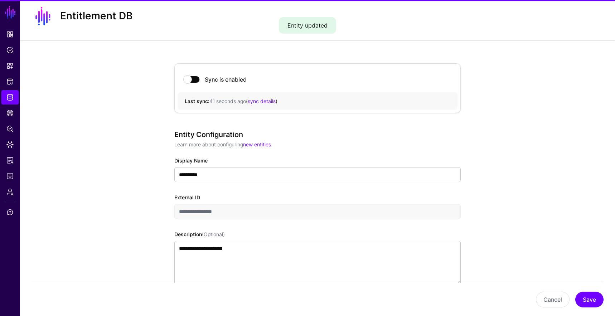
scroll to position [426, 0]
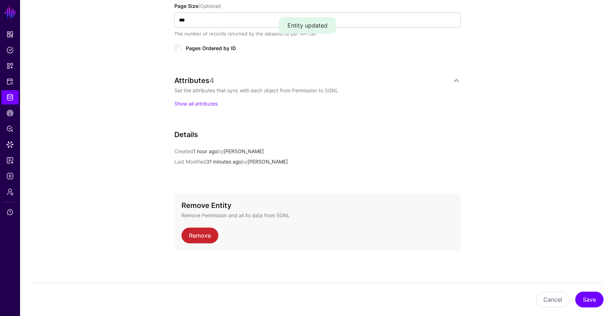
click at [193, 54] on div "Scheduled Sync from Entitlement DB Data imported at scheduled intervals Use def…" at bounding box center [317, 5] width 286 height 125
click at [196, 50] on span "Pages Ordered by ID" at bounding box center [211, 48] width 50 height 6
click at [598, 299] on button "Save" at bounding box center [589, 300] width 28 height 16
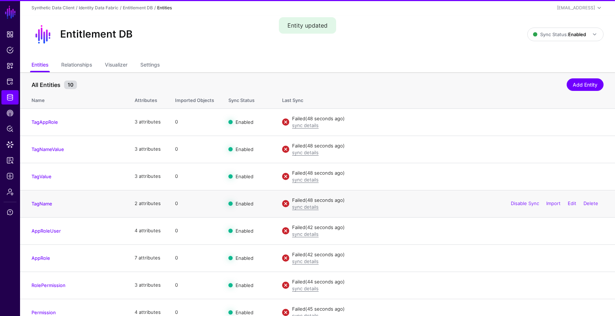
scroll to position [64, 0]
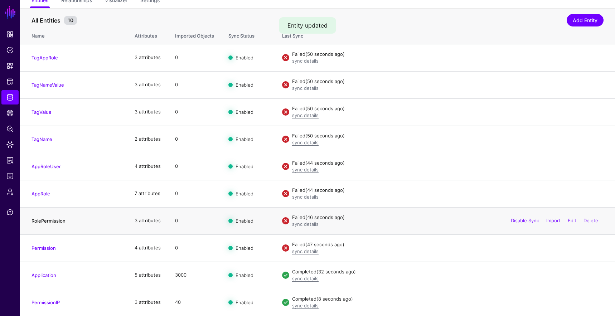
click at [44, 220] on link "RolePermission" at bounding box center [49, 221] width 34 height 6
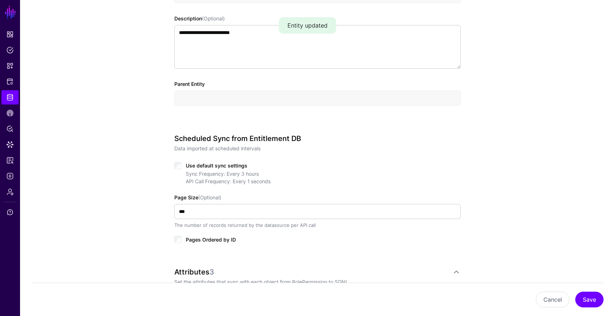
scroll to position [242, 0]
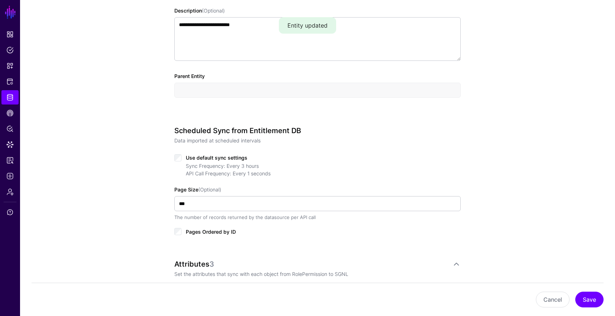
click at [214, 235] on div "Scheduled Sync from Entitlement DB Data imported at scheduled intervals Use def…" at bounding box center [317, 188] width 286 height 125
click at [218, 229] on span "Pages Ordered by ID" at bounding box center [211, 232] width 50 height 6
drag, startPoint x: 581, startPoint y: 295, endPoint x: 575, endPoint y: 293, distance: 6.3
click at [579, 293] on button "Save" at bounding box center [589, 300] width 28 height 16
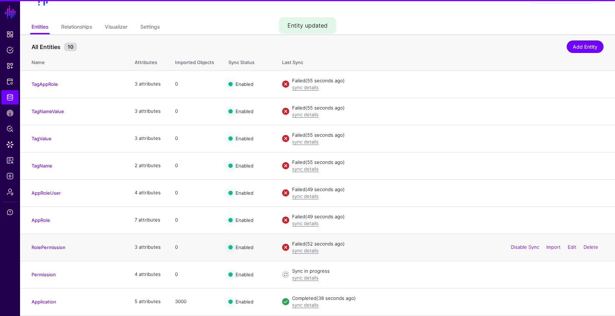
scroll to position [64, 0]
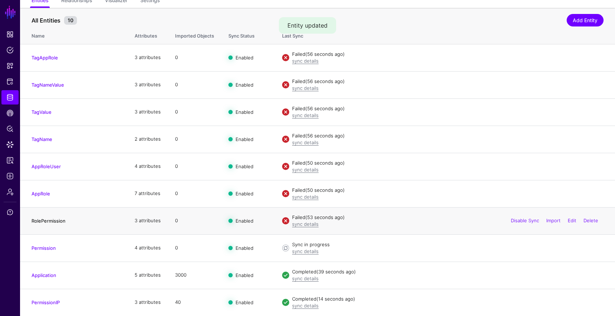
click at [37, 222] on link "RolePermission" at bounding box center [49, 221] width 34 height 6
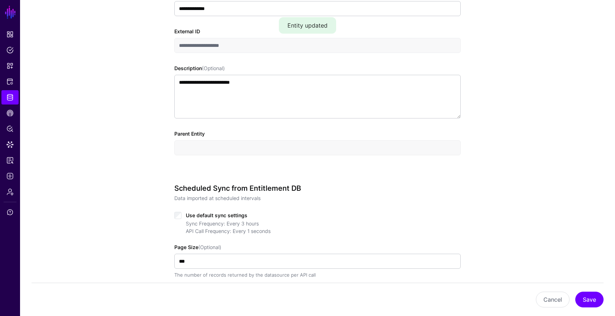
scroll to position [271, 0]
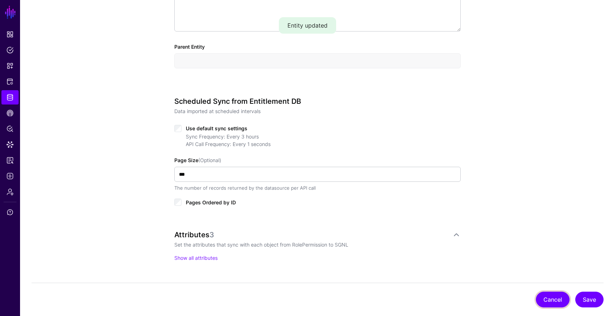
click at [560, 297] on button "Cancel" at bounding box center [553, 300] width 34 height 16
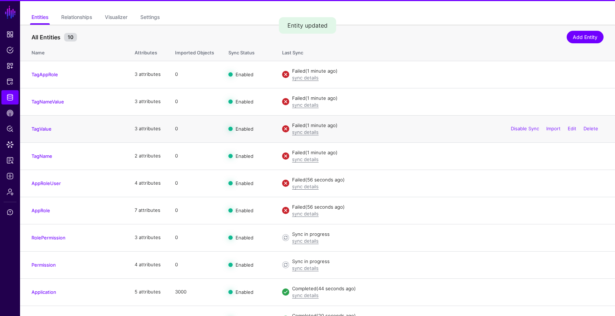
scroll to position [64, 0]
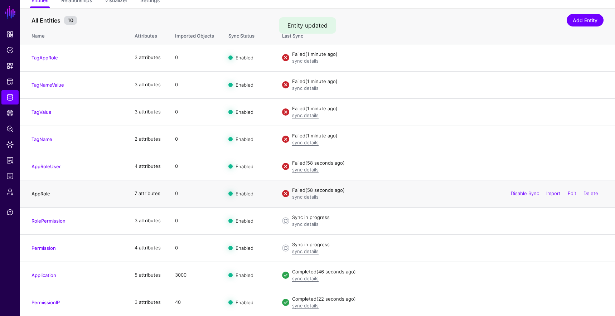
click at [41, 194] on link "AppRole" at bounding box center [41, 194] width 19 height 6
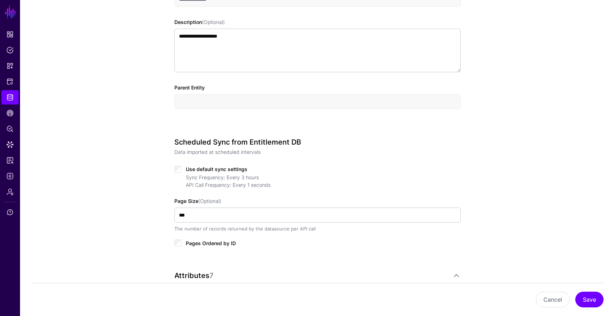
scroll to position [292, 0]
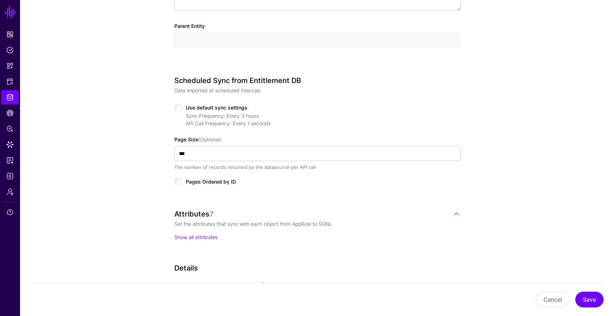
click at [221, 182] on span "Pages Ordered by ID" at bounding box center [211, 182] width 50 height 6
click at [584, 300] on button "Save" at bounding box center [589, 300] width 28 height 16
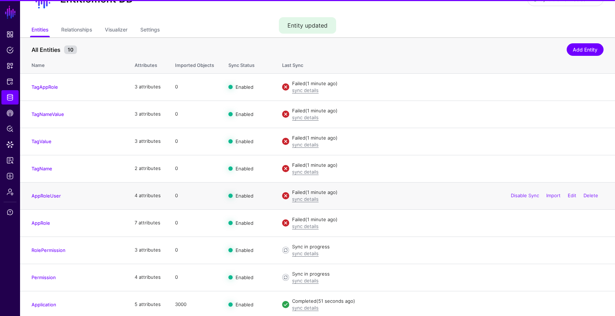
scroll to position [64, 0]
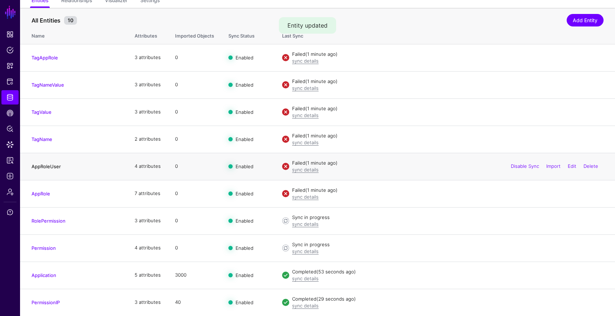
click at [47, 167] on link "AppRoleUser" at bounding box center [46, 167] width 29 height 6
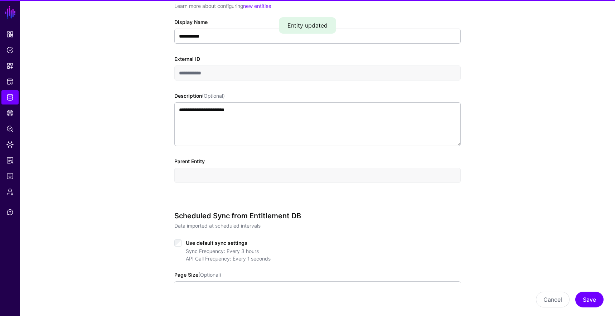
scroll to position [209, 0]
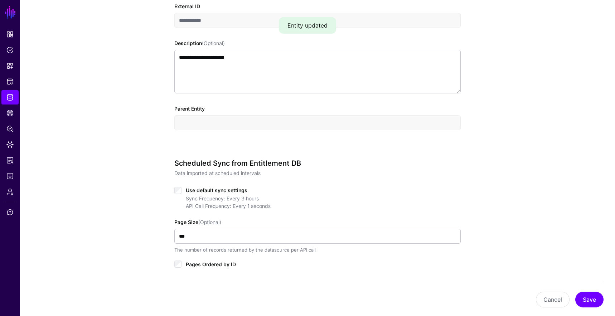
click at [198, 265] on span "Pages Ordered by ID" at bounding box center [211, 264] width 50 height 6
click at [584, 295] on button "Save" at bounding box center [589, 300] width 28 height 16
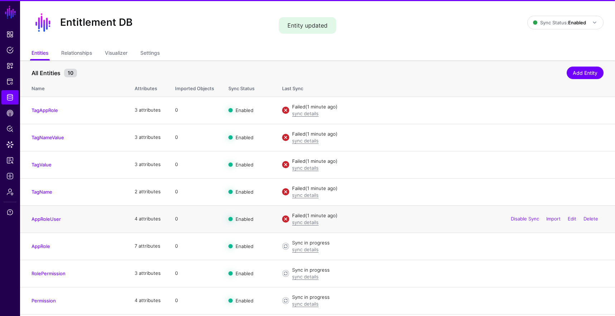
scroll to position [64, 0]
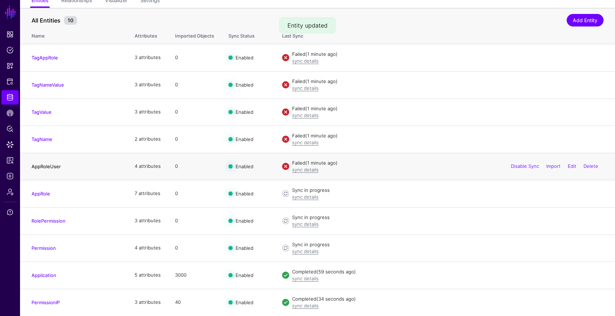
click at [37, 166] on link "AppRoleUser" at bounding box center [46, 167] width 29 height 6
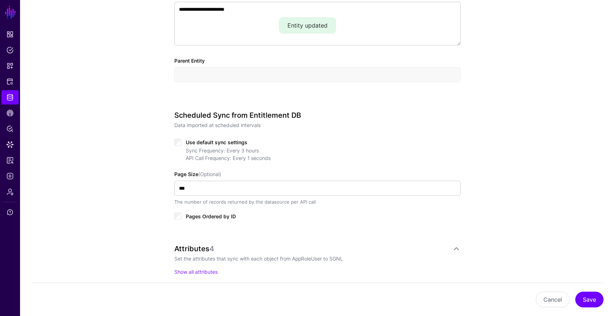
scroll to position [353, 0]
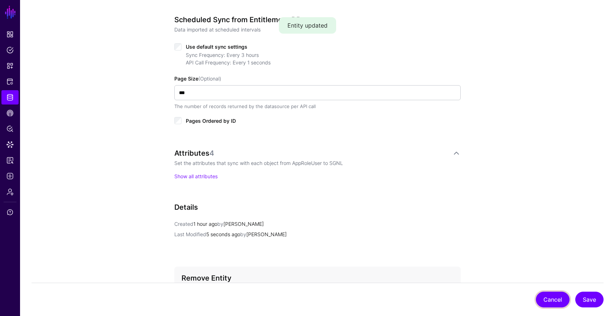
click at [554, 299] on button "Cancel" at bounding box center [553, 300] width 34 height 16
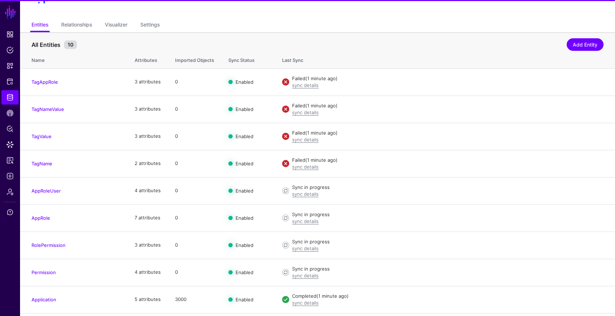
scroll to position [64, 0]
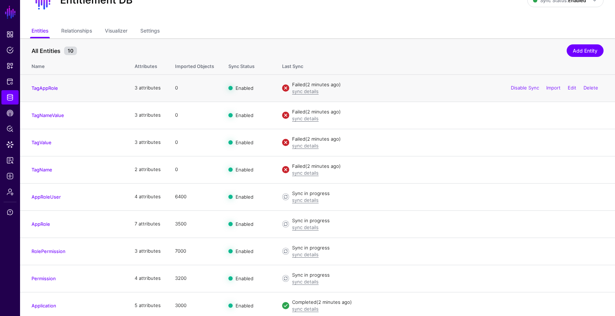
scroll to position [64, 0]
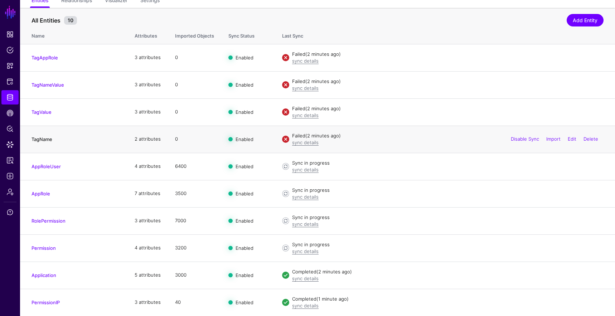
click at [39, 136] on link "TagName" at bounding box center [42, 139] width 21 height 6
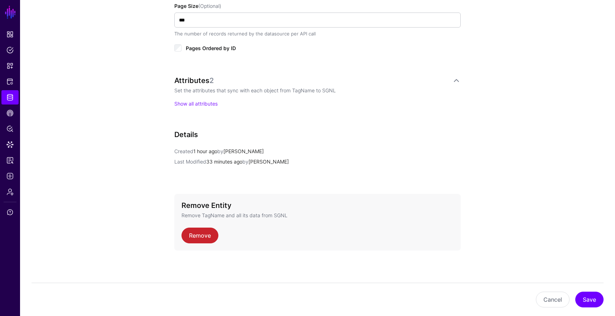
scroll to position [417, 0]
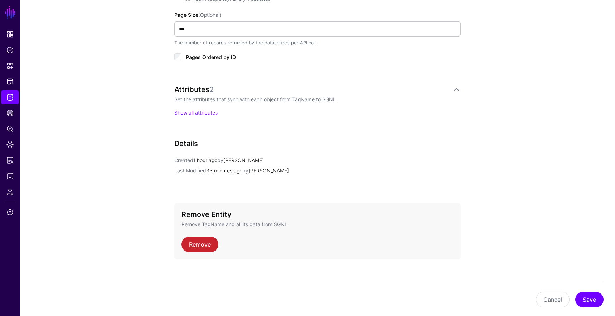
click at [186, 54] on span "Pages Ordered by ID" at bounding box center [211, 57] width 50 height 6
click at [594, 296] on button "Save" at bounding box center [589, 300] width 28 height 16
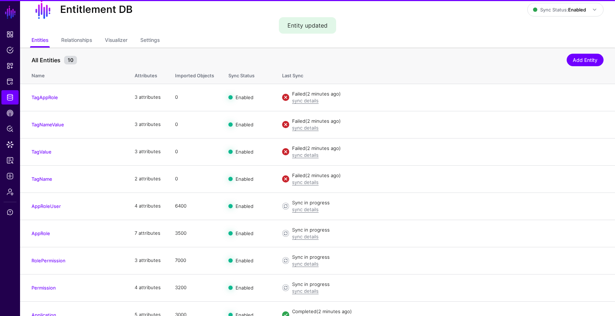
scroll to position [64, 0]
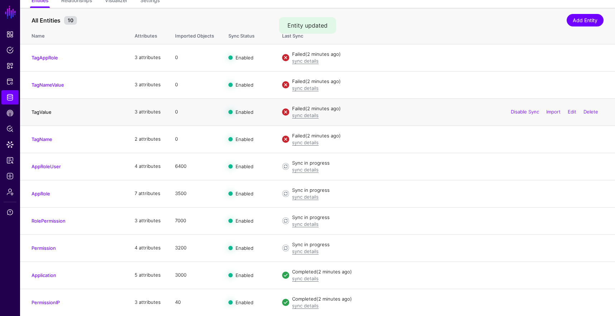
click at [34, 113] on link "TagValue" at bounding box center [42, 112] width 20 height 6
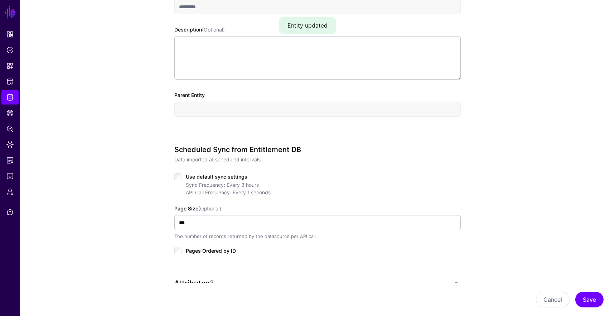
scroll to position [285, 0]
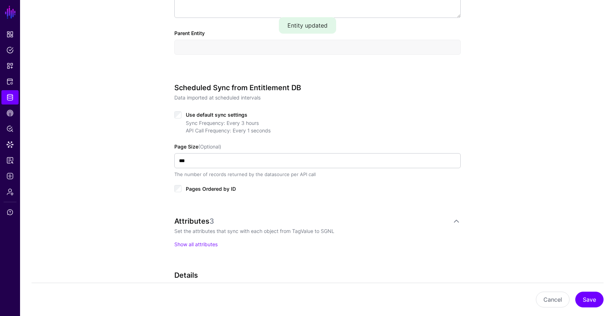
click at [228, 191] on span "Pages Ordered by ID" at bounding box center [211, 189] width 50 height 6
click at [580, 292] on button "Save" at bounding box center [589, 300] width 28 height 16
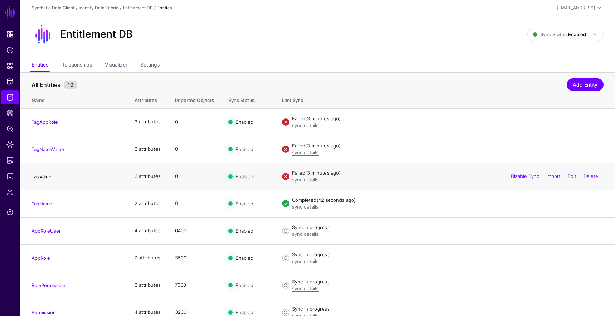
click at [42, 174] on link "TagValue" at bounding box center [42, 177] width 20 height 6
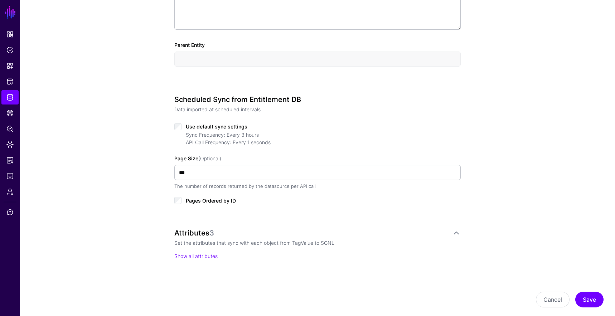
scroll to position [276, 0]
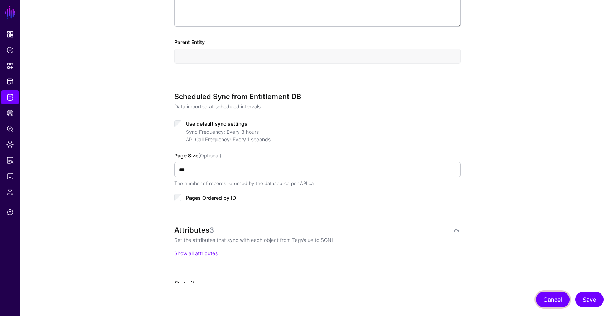
click at [562, 301] on button "Cancel" at bounding box center [553, 300] width 34 height 16
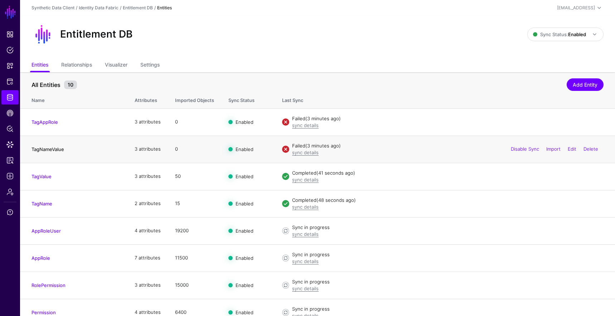
click at [57, 147] on link "TagNameValue" at bounding box center [48, 149] width 33 height 6
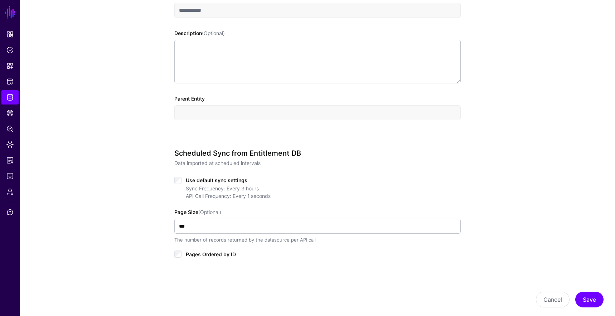
scroll to position [282, 0]
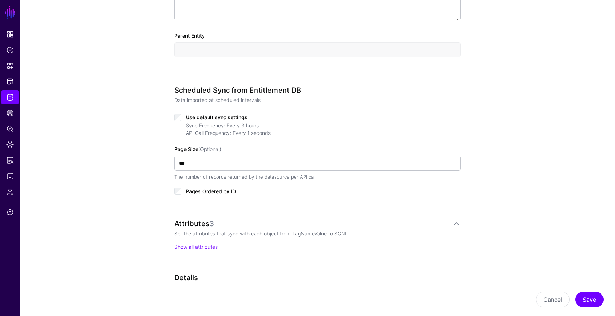
click at [207, 187] on label "Pages Ordered by ID" at bounding box center [211, 191] width 50 height 9
click at [585, 294] on button "Save" at bounding box center [589, 300] width 28 height 16
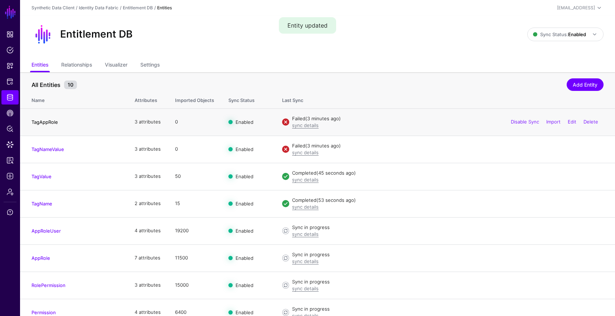
click at [52, 120] on link "TagAppRole" at bounding box center [45, 122] width 26 height 6
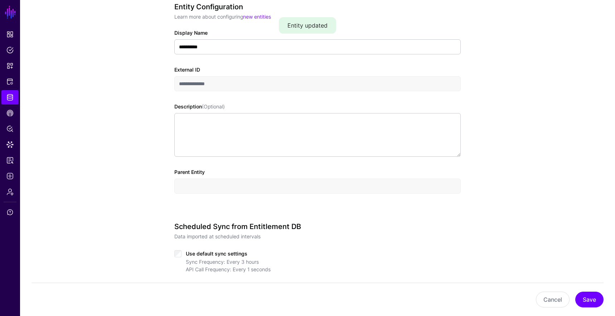
scroll to position [220, 0]
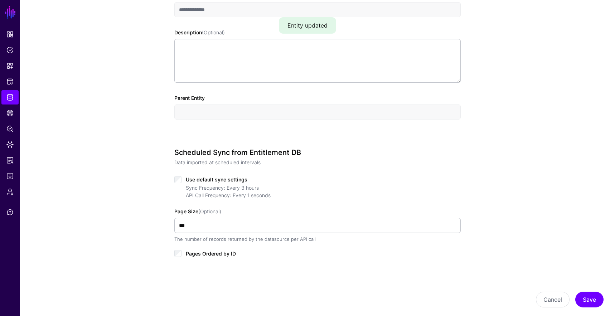
click at [214, 251] on span "Pages Ordered by ID" at bounding box center [211, 254] width 50 height 6
click at [590, 299] on button "Save" at bounding box center [589, 300] width 28 height 16
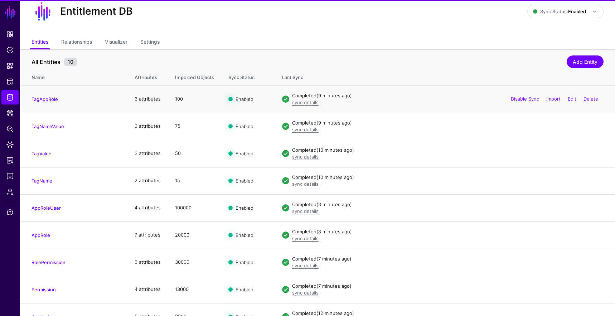
scroll to position [64, 0]
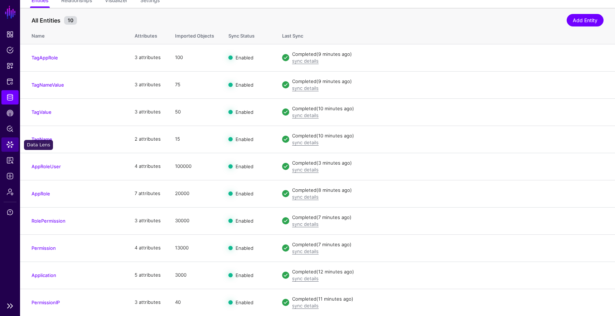
click at [13, 147] on span "Data Lens" at bounding box center [9, 144] width 7 height 7
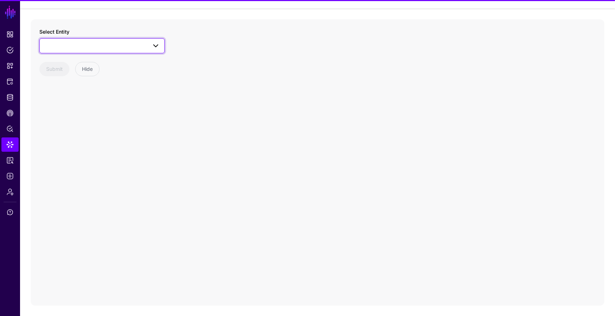
click at [115, 47] on span at bounding box center [102, 46] width 116 height 9
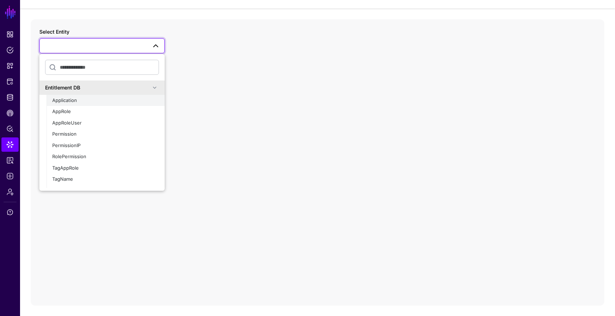
click at [130, 97] on div "Application" at bounding box center [105, 100] width 107 height 7
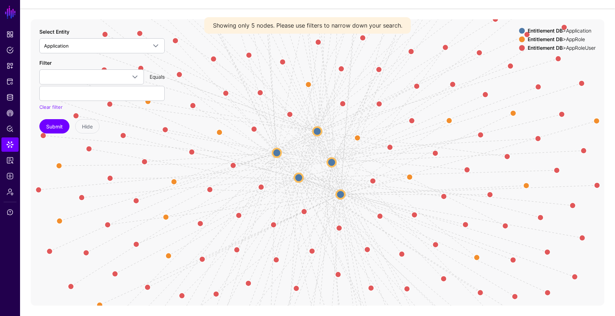
click at [332, 160] on circle at bounding box center [331, 162] width 9 height 9
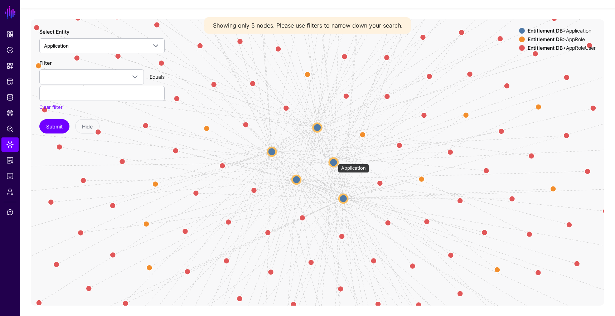
click at [334, 160] on circle at bounding box center [333, 162] width 9 height 9
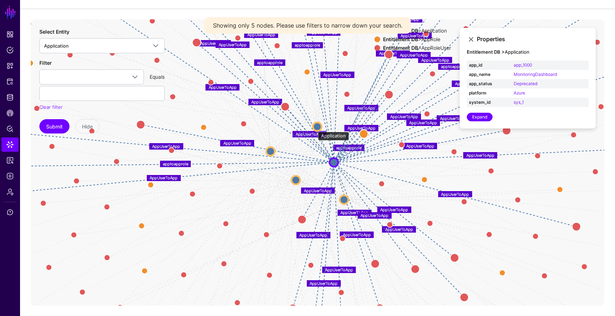
click at [314, 128] on circle at bounding box center [317, 126] width 9 height 9
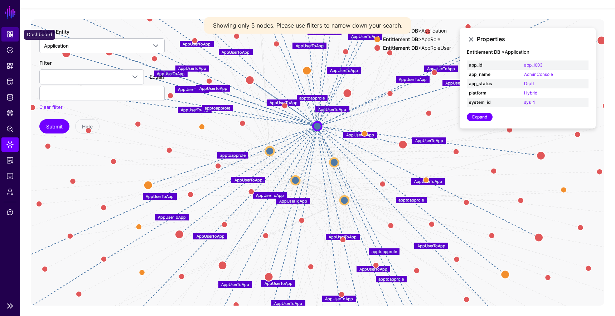
click at [9, 32] on span "Dashboard" at bounding box center [9, 34] width 7 height 7
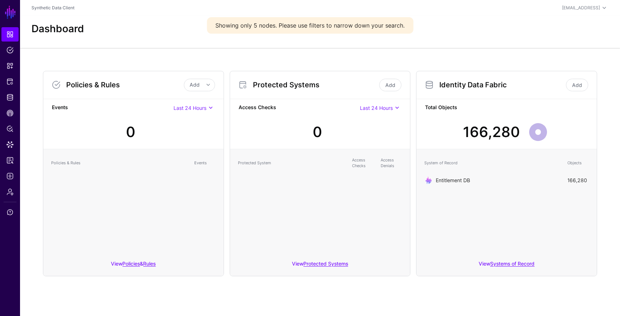
click at [454, 179] on link "Entitlement DB" at bounding box center [453, 180] width 34 height 6
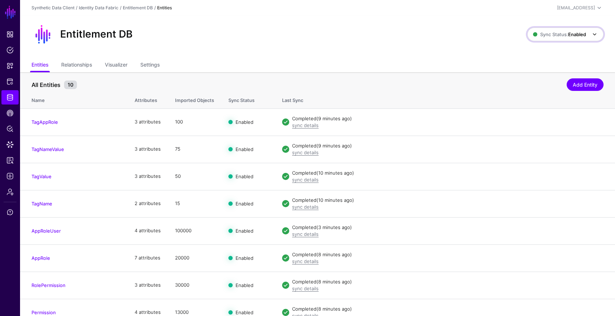
click at [563, 32] on span "Sync Status: Enabled" at bounding box center [559, 35] width 53 height 6
click at [553, 86] on span "Syncing inactive for all configured entities" at bounding box center [561, 90] width 73 height 12
click at [568, 34] on strong "Disabled" at bounding box center [576, 35] width 19 height 6
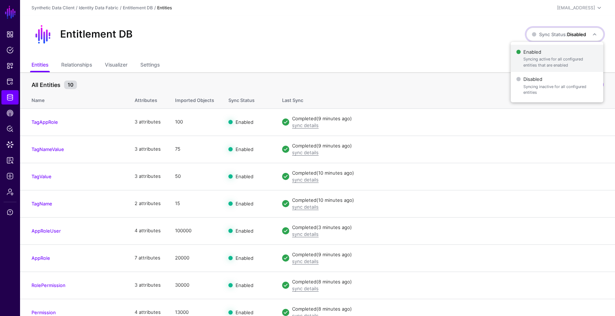
click at [550, 57] on span "Syncing active for all configured entities that are enabled" at bounding box center [560, 62] width 74 height 12
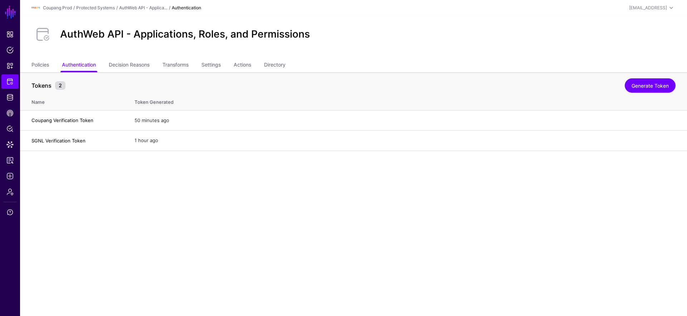
click at [329, 212] on main "SGNL Dashboard Policies Snippets Protected Systems Identity Data Fabric CAEP Hu…" at bounding box center [343, 158] width 687 height 316
click at [10, 38] on span "Dashboard" at bounding box center [9, 34] width 7 height 7
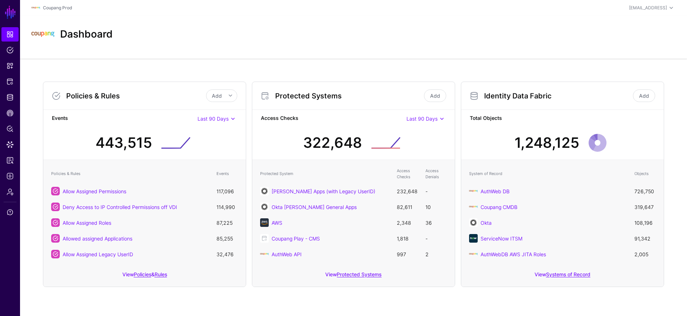
click at [335, 120] on strong "Access Checks" at bounding box center [334, 118] width 146 height 9
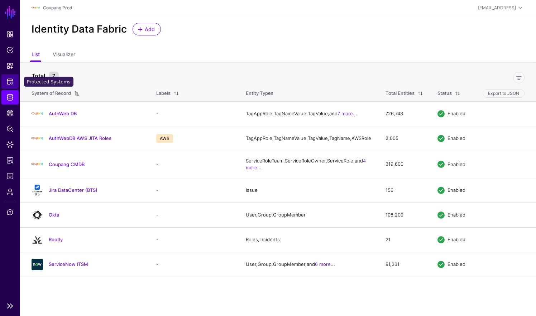
click at [9, 81] on span "Protected Systems" at bounding box center [9, 81] width 7 height 7
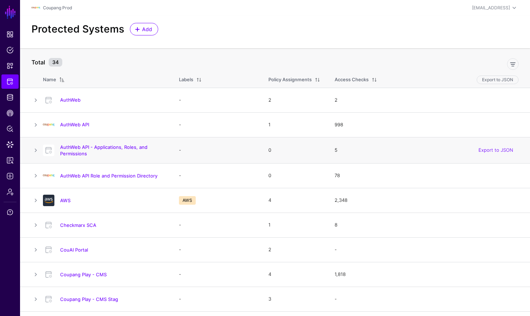
drag, startPoint x: 100, startPoint y: 159, endPoint x: 60, endPoint y: 147, distance: 41.5
click at [60, 147] on td "AuthWeb API - Applications, Roles, and Permissions" at bounding box center [107, 150] width 129 height 26
copy link "AuthWeb API - Applications, Roles, and Permissions"
click at [117, 142] on td "AuthWeb API - Applications, Roles, and Permissions" at bounding box center [107, 150] width 129 height 26
click at [116, 145] on link "AuthWeb API - Applications, Roles, and Permissions" at bounding box center [103, 150] width 87 height 12
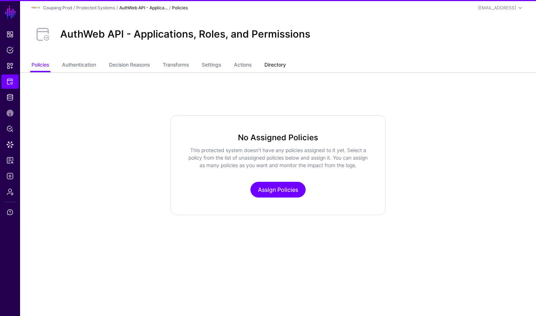
click at [286, 65] on link "Directory" at bounding box center [274, 66] width 21 height 14
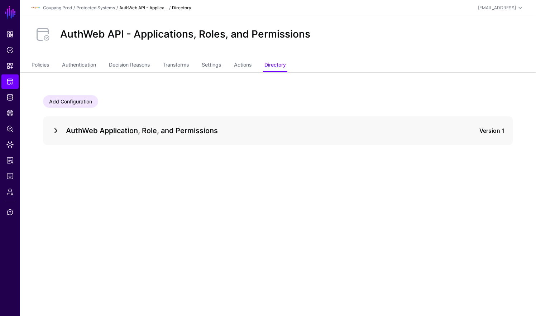
click at [55, 131] on link at bounding box center [56, 130] width 9 height 9
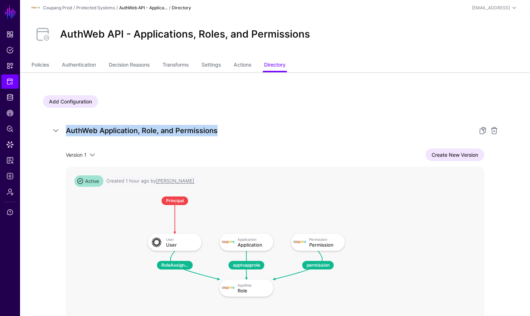
drag, startPoint x: 222, startPoint y: 131, endPoint x: 62, endPoint y: 130, distance: 160.4
click at [62, 130] on div "AuthWeb Application, Role, and Permissions" at bounding box center [275, 130] width 447 height 11
copy div "AuthWeb Application, Role, and Permissions"
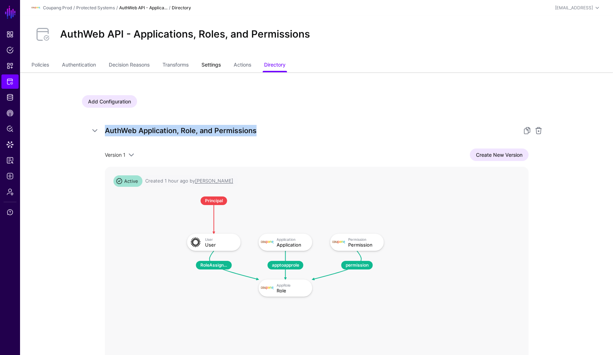
click at [208, 64] on link "Settings" at bounding box center [211, 66] width 19 height 14
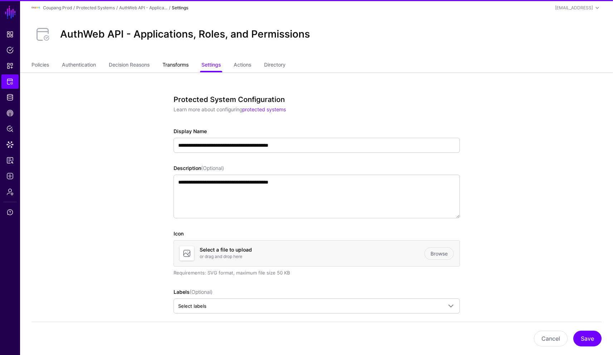
click at [184, 66] on link "Transforms" at bounding box center [176, 66] width 26 height 14
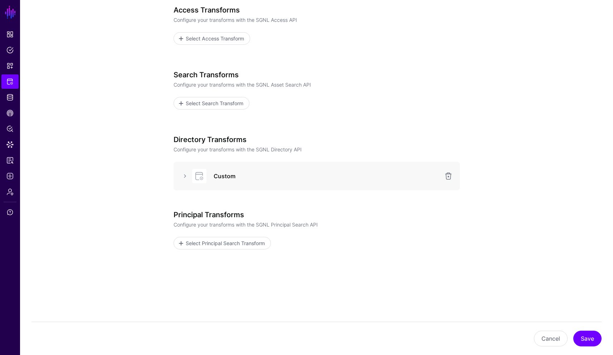
scroll to position [90, 0]
click at [181, 176] on link at bounding box center [185, 175] width 9 height 9
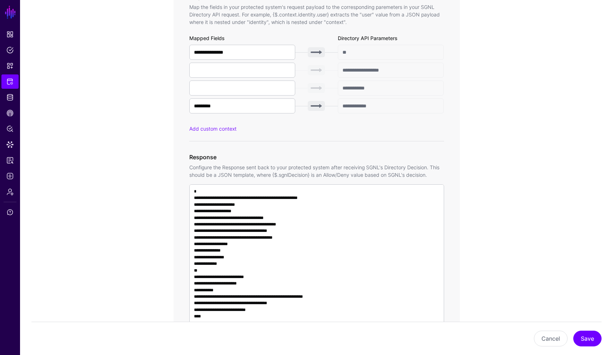
scroll to position [506, 0]
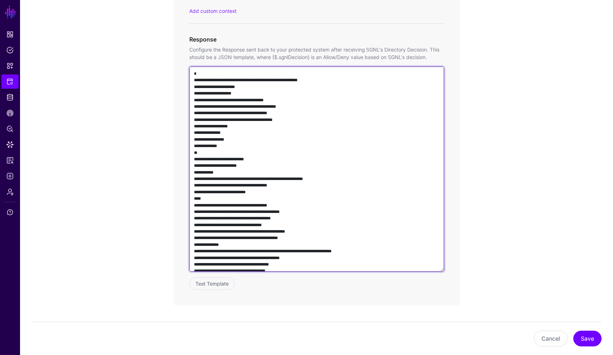
click at [243, 187] on textarea at bounding box center [316, 169] width 255 height 205
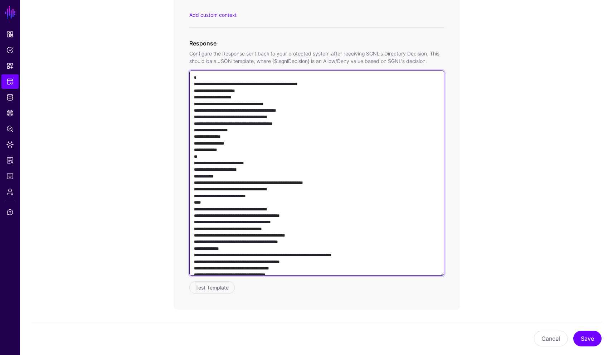
scroll to position [378, 0]
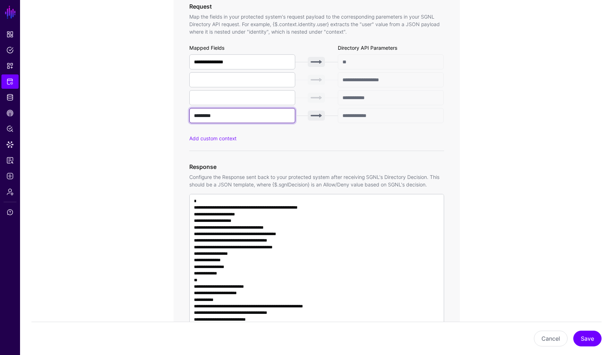
click at [224, 120] on input "*********" at bounding box center [242, 115] width 106 height 15
drag, startPoint x: 229, startPoint y: 117, endPoint x: 1, endPoint y: 161, distance: 231.9
click at [151, 116] on div "**********" at bounding box center [317, 146] width 332 height 904
click at [9, 35] on span "Dashboard" at bounding box center [9, 34] width 7 height 7
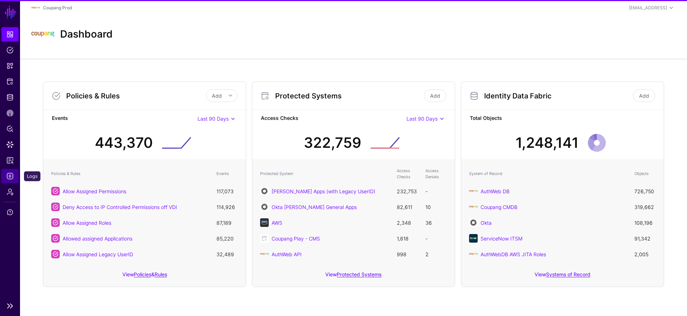
click at [8, 178] on span "Logs" at bounding box center [9, 176] width 7 height 7
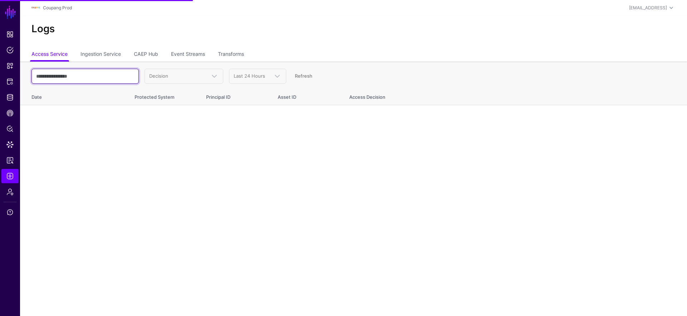
click at [82, 76] on input "text" at bounding box center [85, 76] width 107 height 15
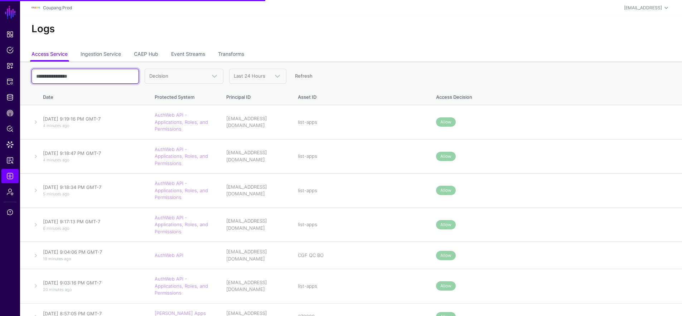
paste input "**********"
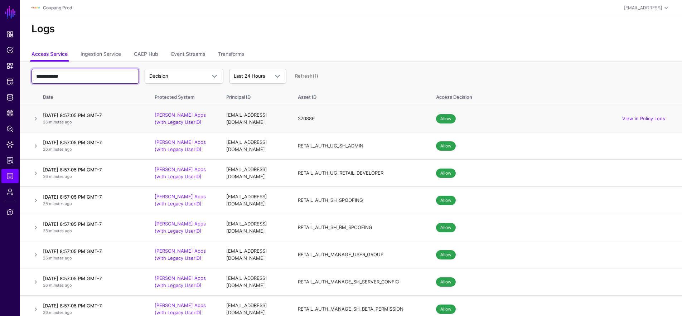
type input "**********"
click at [33, 117] on link at bounding box center [36, 119] width 9 height 9
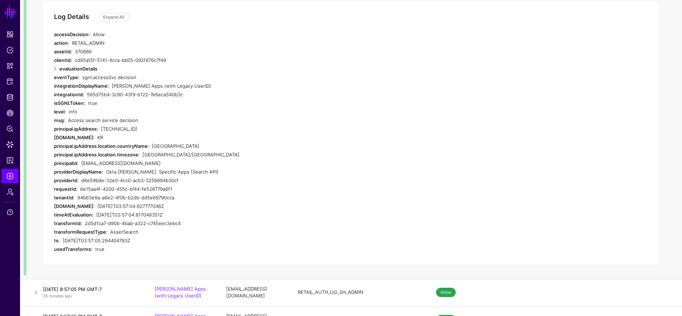
scroll to position [139, 0]
drag, startPoint x: 113, startPoint y: 241, endPoint x: 118, endPoint y: 239, distance: 4.8
click at [118, 239] on div "2025-08-28T03:57:05.294404793Z" at bounding box center [202, 239] width 278 height 9
drag, startPoint x: 146, startPoint y: 215, endPoint x: 153, endPoint y: 216, distance: 7.2
click at [153, 216] on div "2025-08-28T03:57:04.817048351Z" at bounding box center [218, 213] width 244 height 9
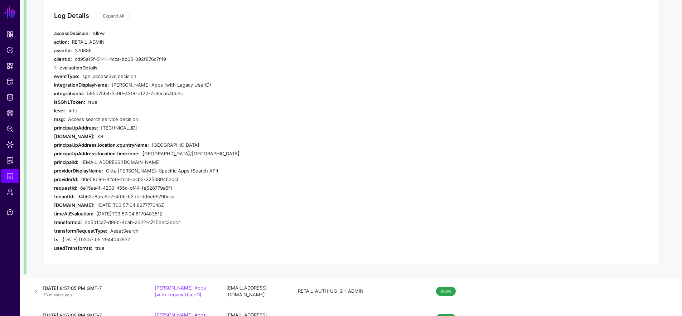
click at [154, 216] on div "2025-08-28T03:57:04.817048351Z" at bounding box center [218, 213] width 244 height 9
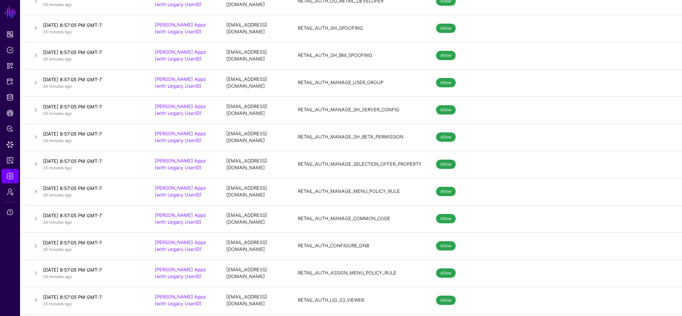
scroll to position [550, 0]
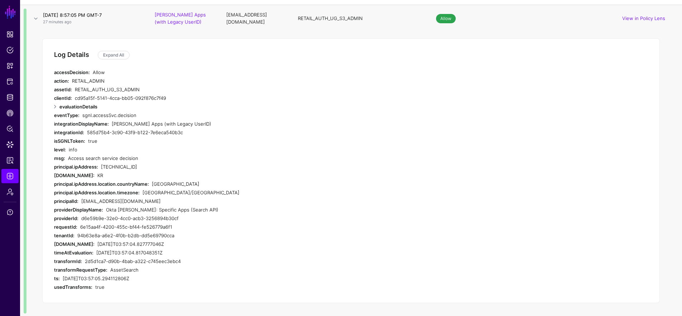
scroll to position [483, 0]
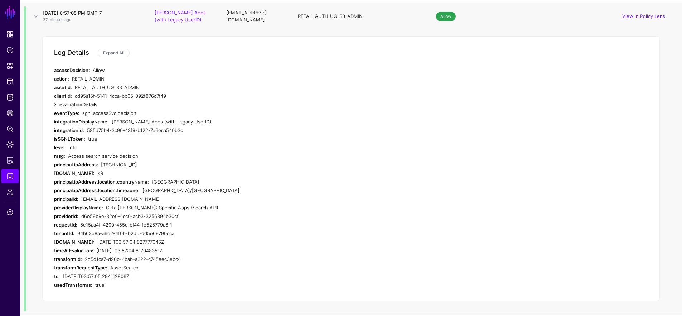
click at [57, 106] on link at bounding box center [55, 104] width 9 height 9
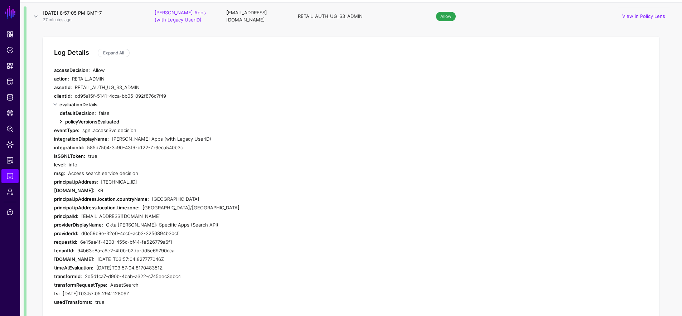
click at [64, 121] on link at bounding box center [61, 121] width 9 height 9
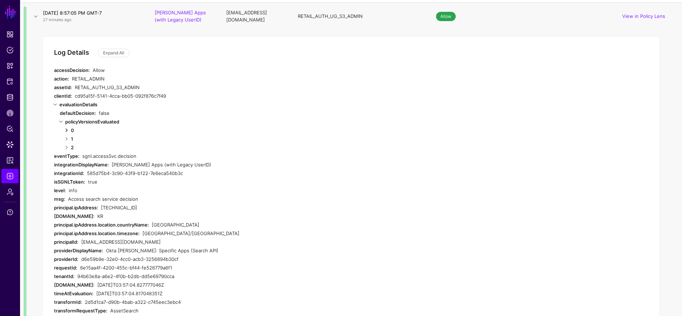
click at [63, 128] on link at bounding box center [66, 130] width 9 height 9
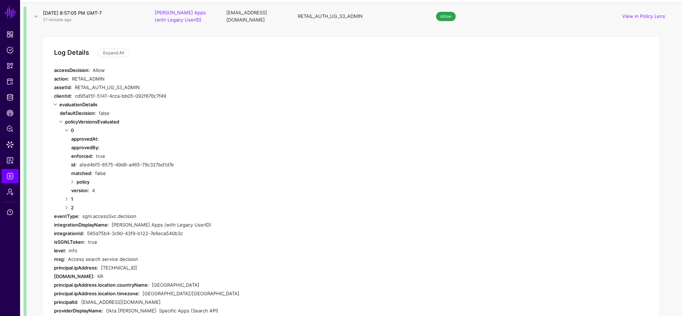
click at [63, 116] on div "defaultDecision:" at bounding box center [78, 113] width 36 height 9
click at [60, 121] on link at bounding box center [61, 121] width 9 height 9
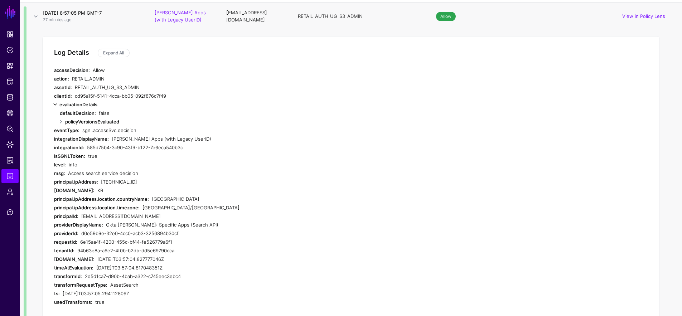
click at [54, 105] on link at bounding box center [55, 104] width 9 height 9
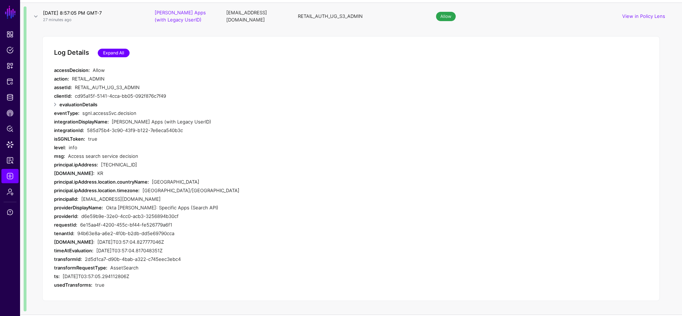
click at [112, 57] on link "Expand All" at bounding box center [114, 53] width 32 height 9
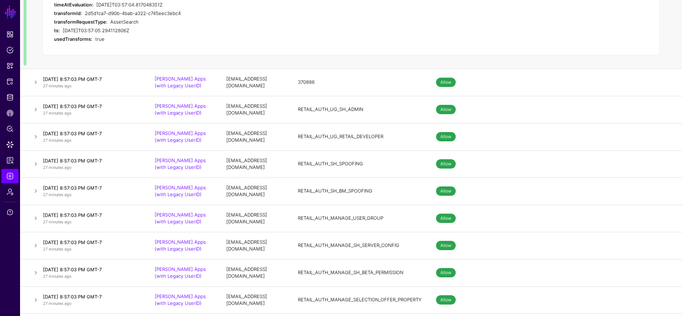
scroll to position [1030, 0]
click at [36, 81] on link at bounding box center [36, 82] width 9 height 9
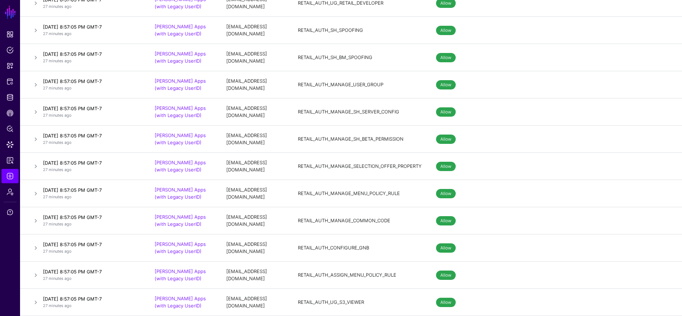
scroll to position [0, 0]
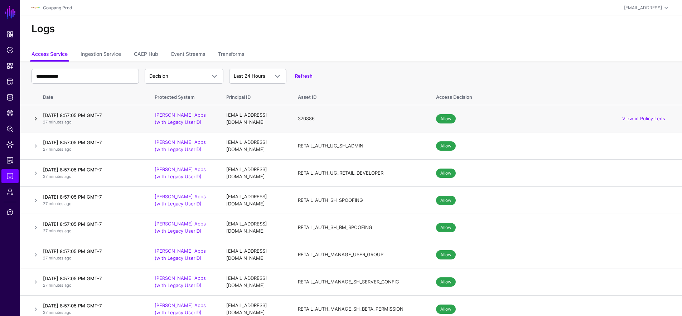
click at [39, 119] on link at bounding box center [36, 119] width 9 height 9
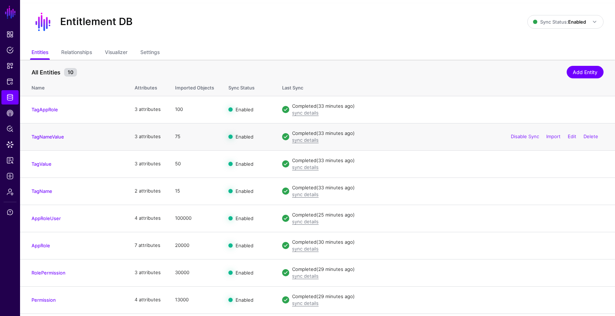
scroll to position [64, 0]
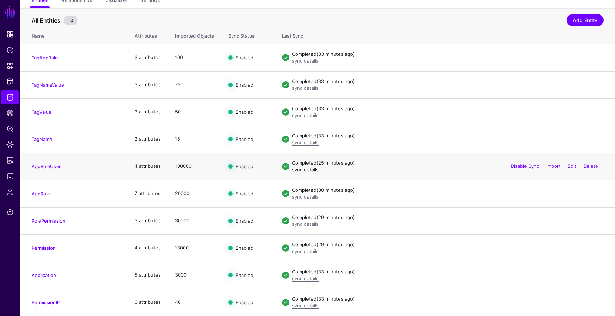
click at [303, 170] on link "sync details" at bounding box center [305, 170] width 26 height 6
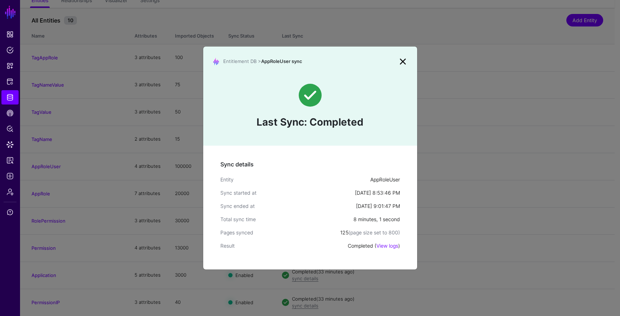
click at [401, 61] on link at bounding box center [402, 61] width 11 height 11
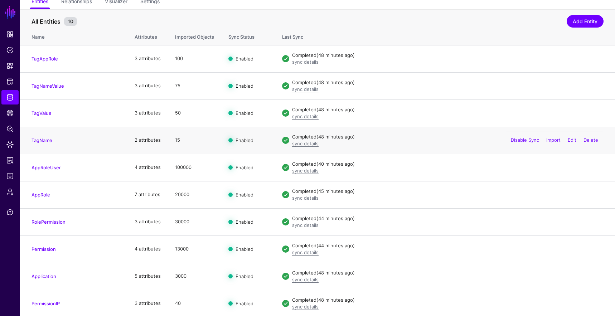
scroll to position [64, 0]
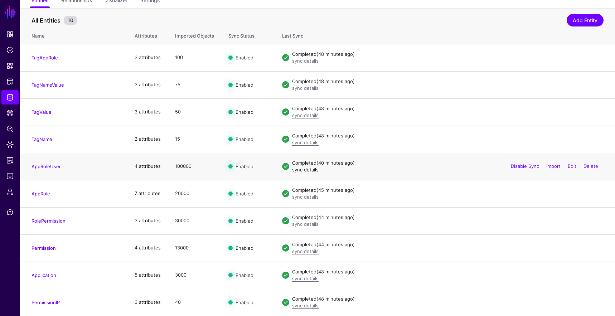
click at [305, 172] on link "sync details" at bounding box center [305, 170] width 26 height 6
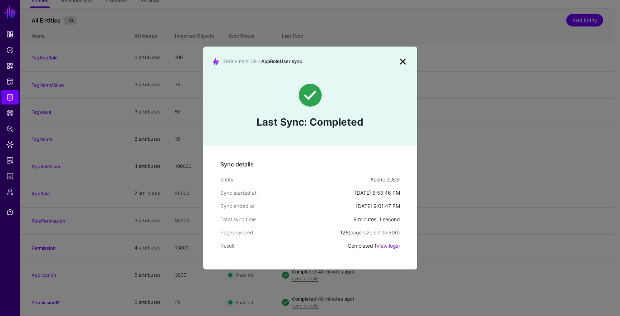
click at [401, 60] on link at bounding box center [402, 61] width 11 height 11
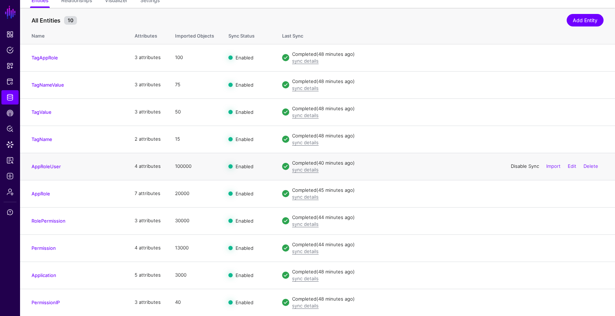
click at [525, 164] on link "Disable Sync" at bounding box center [525, 166] width 28 height 6
click at [521, 166] on link "Enable Sync" at bounding box center [525, 166] width 27 height 6
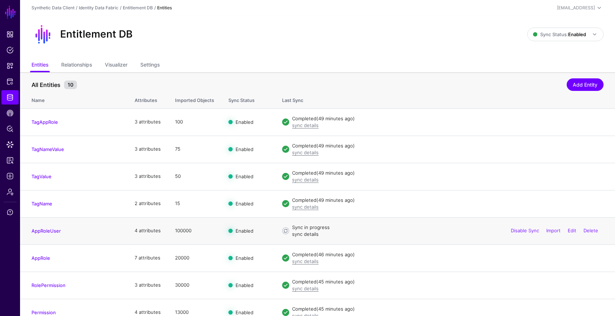
click at [311, 233] on link "sync details" at bounding box center [305, 234] width 26 height 6
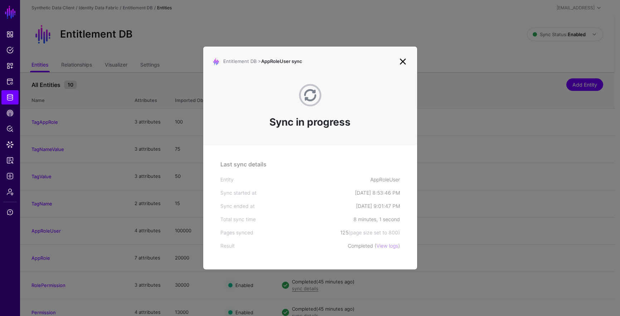
click at [401, 59] on link at bounding box center [402, 61] width 11 height 11
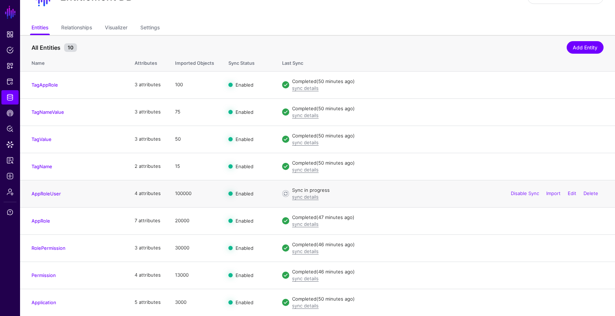
scroll to position [64, 0]
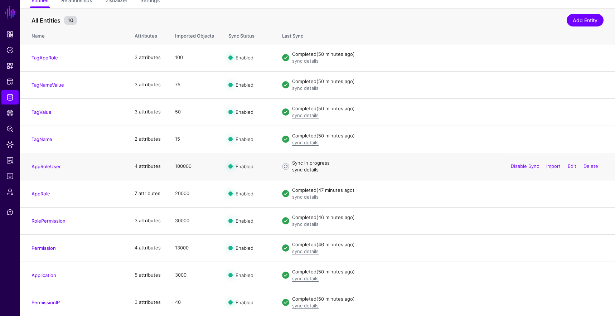
click at [315, 167] on link "sync details" at bounding box center [305, 170] width 26 height 6
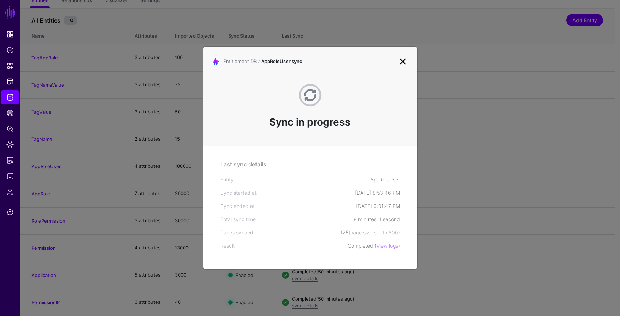
click at [396, 58] on div "Entitlement DB > AppRoleUser sync" at bounding box center [304, 61] width 185 height 9
click at [401, 63] on link at bounding box center [402, 61] width 11 height 11
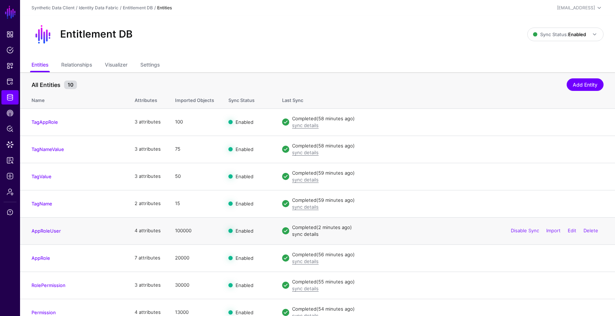
click at [312, 236] on link "sync details" at bounding box center [305, 234] width 26 height 6
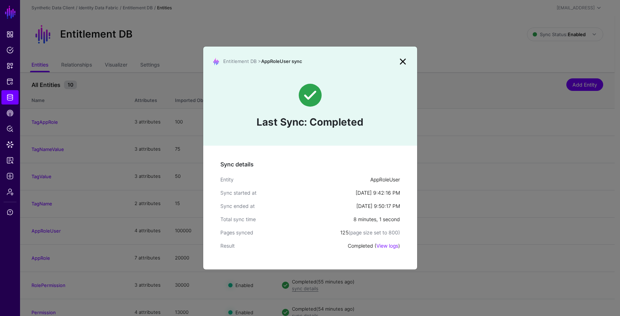
click at [405, 59] on link at bounding box center [402, 61] width 11 height 11
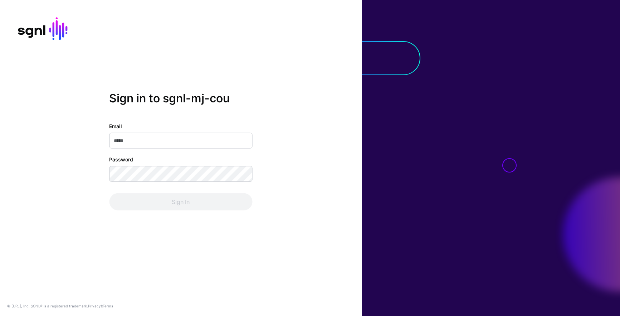
type input "**********"
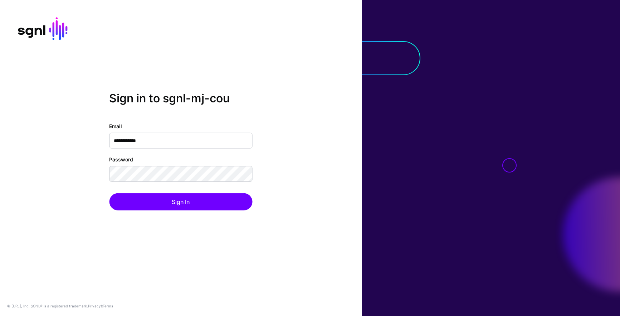
click at [198, 192] on div "**********" at bounding box center [180, 166] width 143 height 88
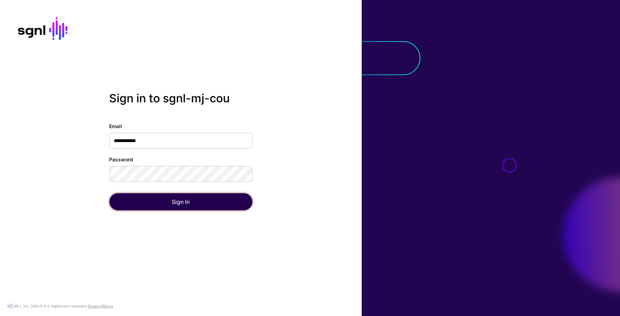
click at [205, 203] on button "Sign In" at bounding box center [180, 201] width 143 height 17
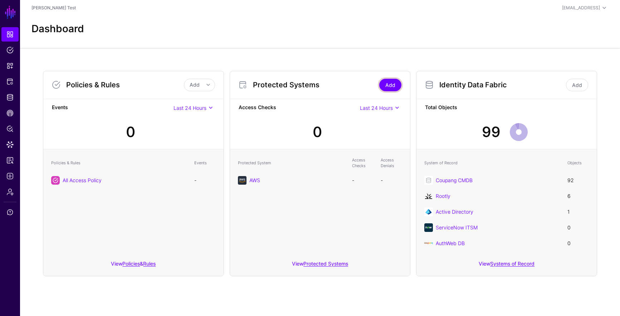
click at [392, 87] on link "Add" at bounding box center [390, 85] width 22 height 13
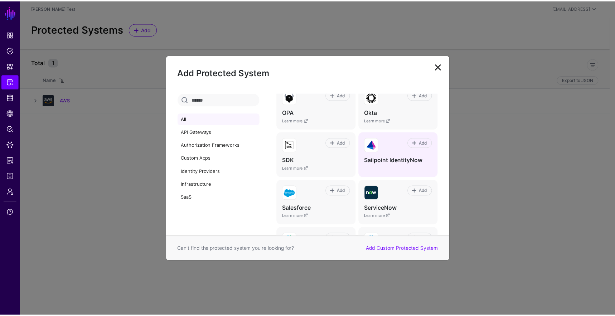
scroll to position [432, 0]
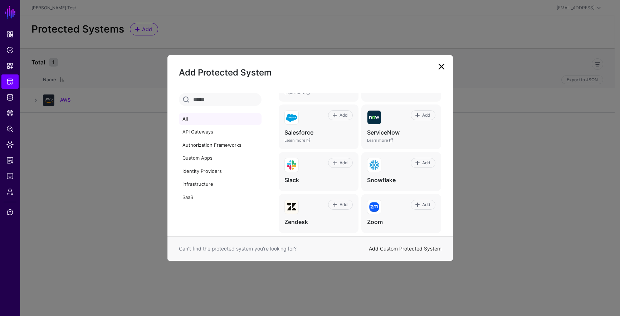
click at [405, 251] on link "Add Custom Protected System" at bounding box center [405, 249] width 73 height 6
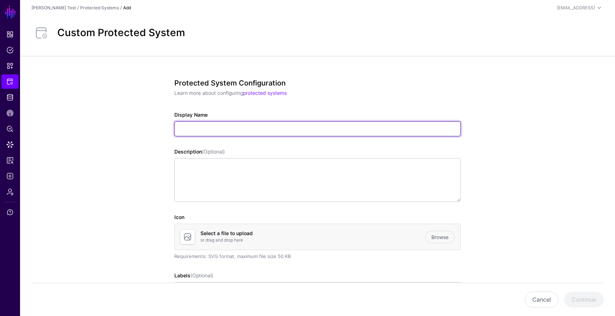
click at [203, 130] on input "Display Name" at bounding box center [317, 128] width 286 height 15
type input "**********"
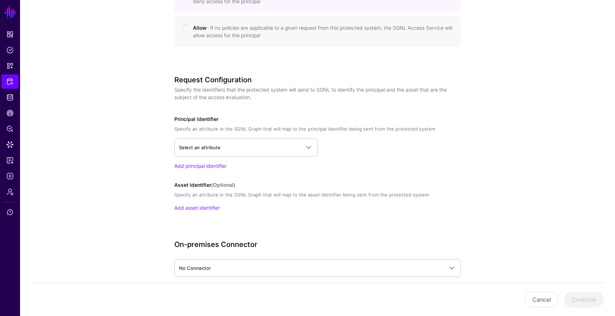
scroll to position [456, 0]
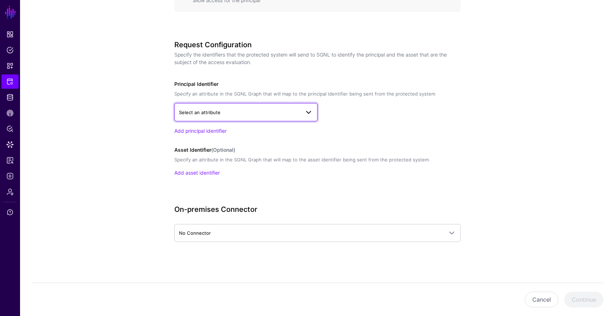
click at [258, 107] on link "Select an attribute" at bounding box center [245, 112] width 143 height 18
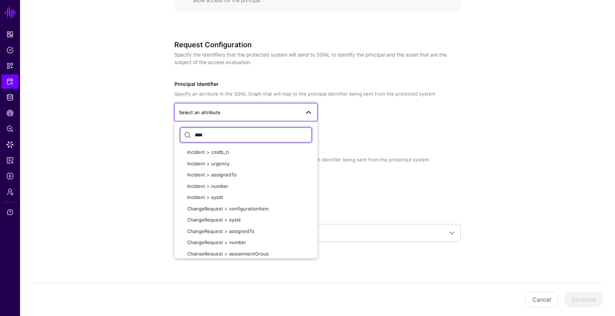
scroll to position [0, 0]
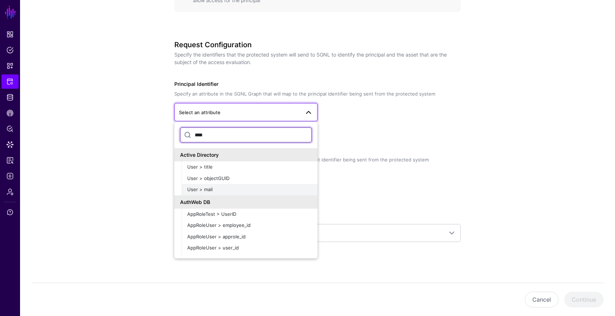
type input "****"
click at [247, 187] on div "User > mail" at bounding box center [249, 189] width 125 height 7
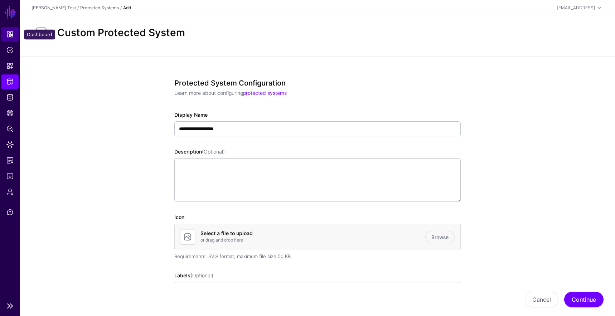
click at [9, 33] on span "Dashboard" at bounding box center [9, 34] width 7 height 7
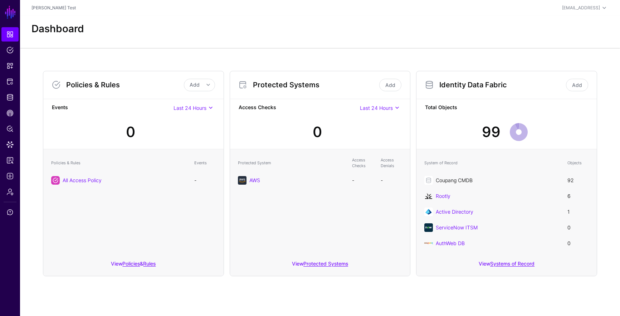
click at [466, 178] on link "Coupang CMDB" at bounding box center [454, 180] width 37 height 6
click at [519, 262] on link "Systems of Record" at bounding box center [512, 264] width 44 height 6
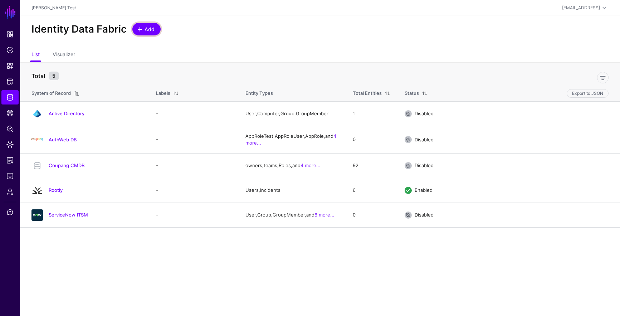
click at [144, 28] on span "Add" at bounding box center [150, 29] width 12 height 8
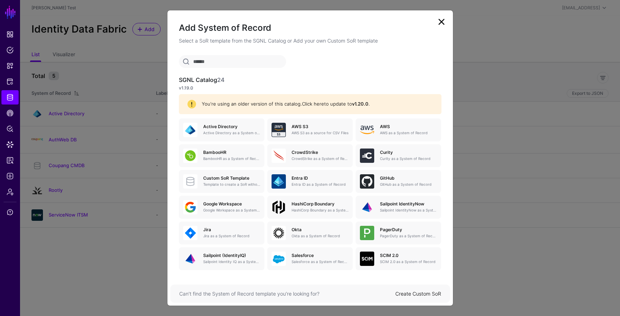
click at [311, 103] on link "Click here" at bounding box center [313, 104] width 22 height 6
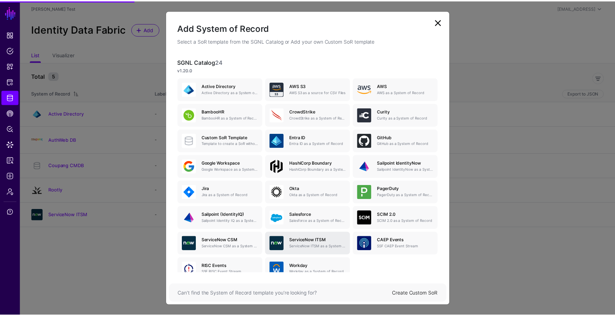
scroll to position [34, 0]
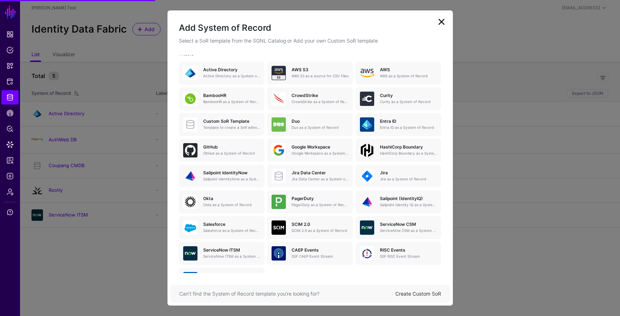
click at [321, 174] on h5 "Jira Data Center" at bounding box center [320, 172] width 57 height 5
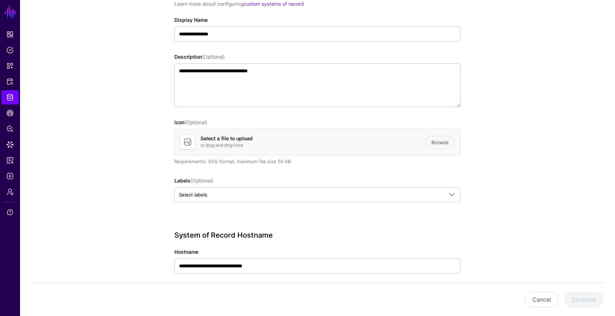
scroll to position [208, 0]
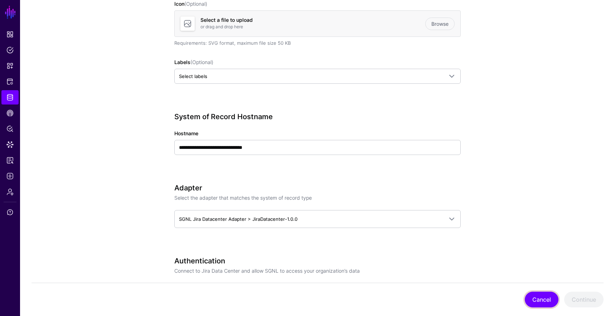
click at [536, 292] on button "Cancel" at bounding box center [542, 300] width 34 height 16
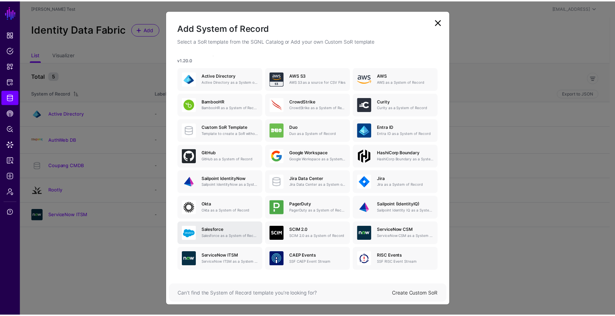
scroll to position [29, 0]
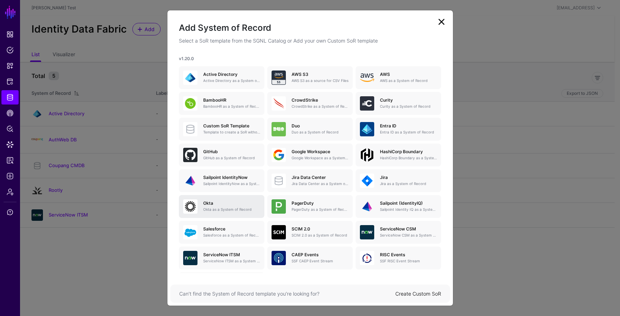
click at [202, 215] on link "Okta Okta as a System of Record" at bounding box center [222, 206] width 86 height 23
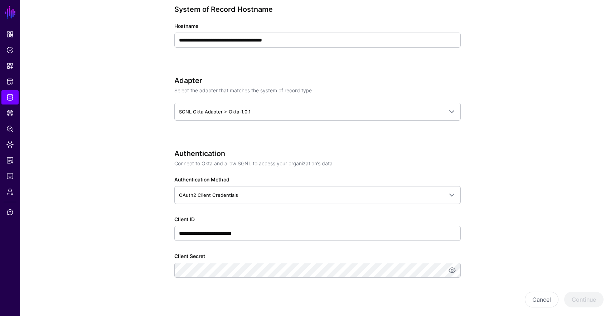
scroll to position [259, 0]
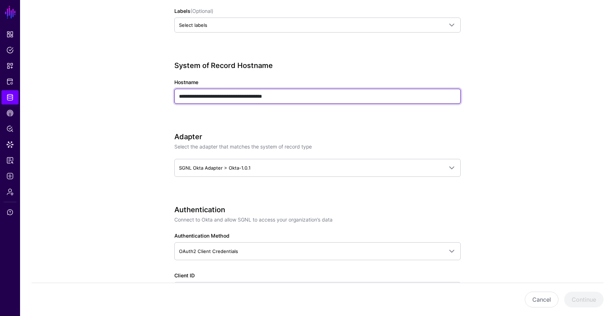
click at [338, 102] on input "**********" at bounding box center [317, 96] width 286 height 15
type input "**********"
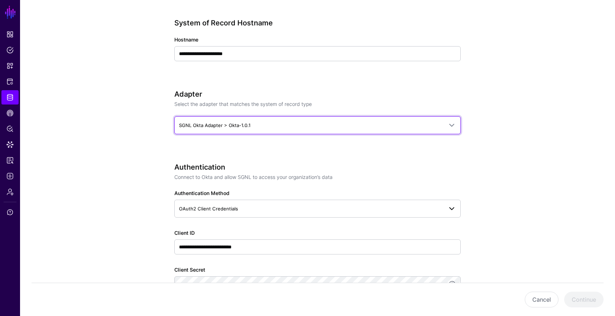
scroll to position [342, 0]
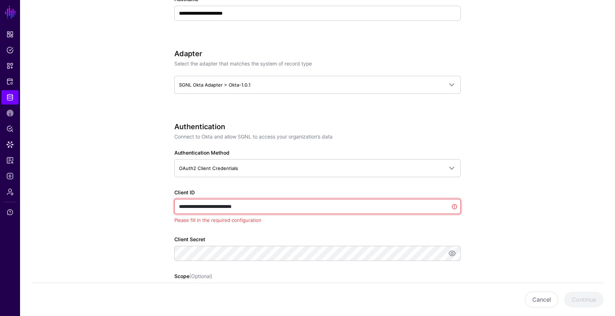
paste input "text"
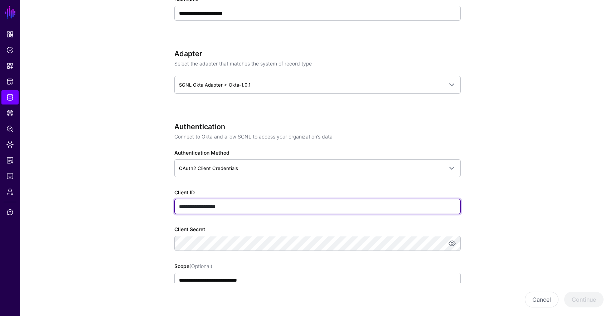
type input "**********"
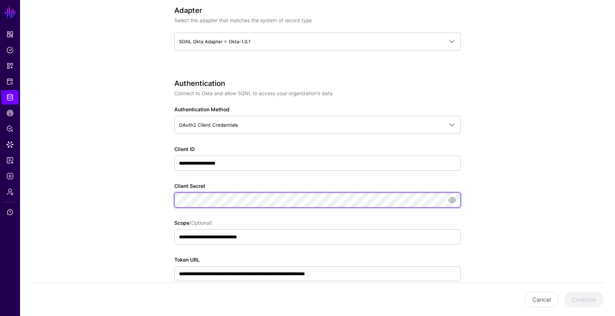
scroll to position [477, 0]
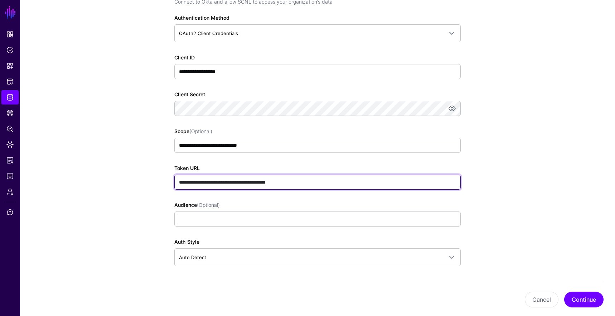
type input "**********"
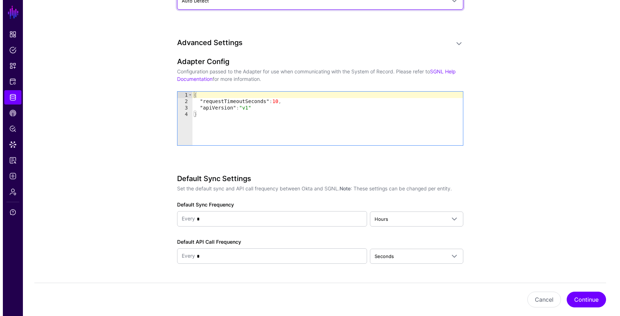
scroll to position [735, 0]
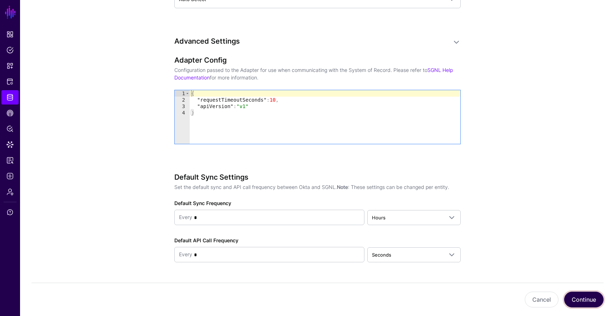
click at [580, 297] on button "Continue" at bounding box center [583, 300] width 39 height 16
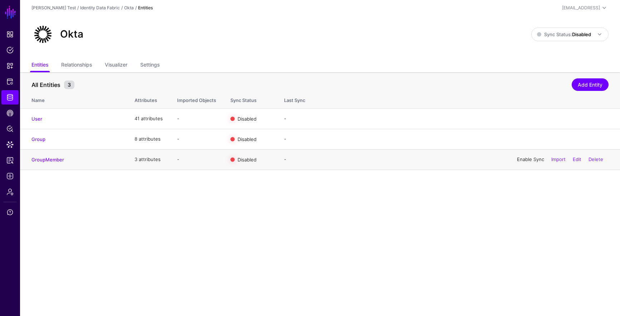
click at [536, 162] on link "Enable Sync" at bounding box center [530, 159] width 27 height 6
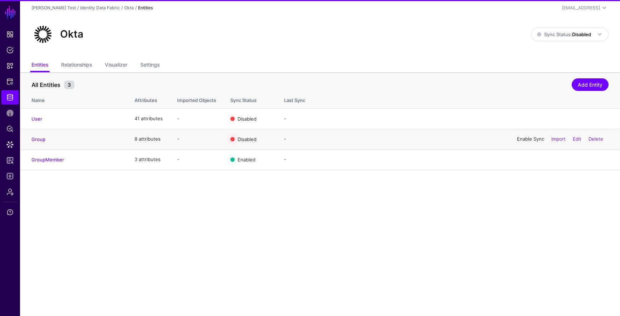
click at [534, 141] on link "Enable Sync" at bounding box center [530, 139] width 27 height 6
click at [535, 115] on div "Enable Sync Import Edit Delete" at bounding box center [560, 119] width 97 height 18
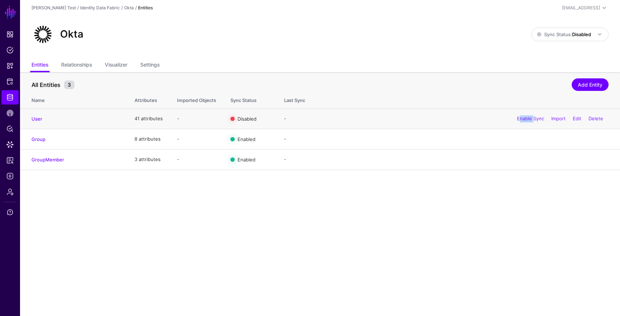
click at [536, 115] on div "Enable Sync Import Edit Delete" at bounding box center [560, 119] width 97 height 18
click at [534, 119] on link "Enable Sync" at bounding box center [530, 119] width 27 height 6
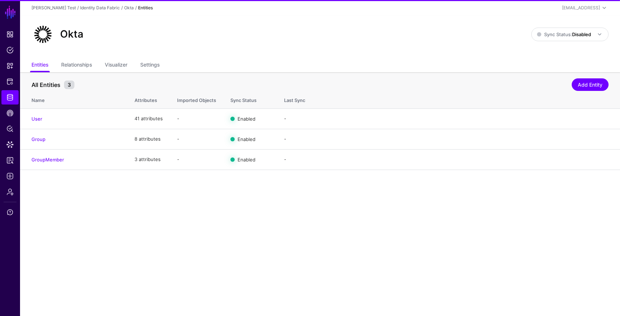
click at [509, 232] on main "SGNL Dashboard Policies Snippets Protected Systems Identity Data Fabric CAEP Hu…" at bounding box center [310, 158] width 620 height 316
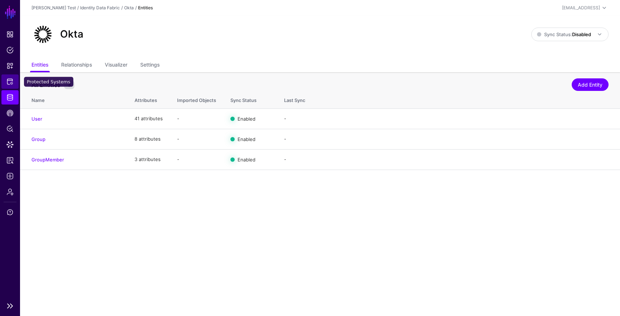
click at [11, 82] on span "Protected Systems" at bounding box center [9, 81] width 7 height 7
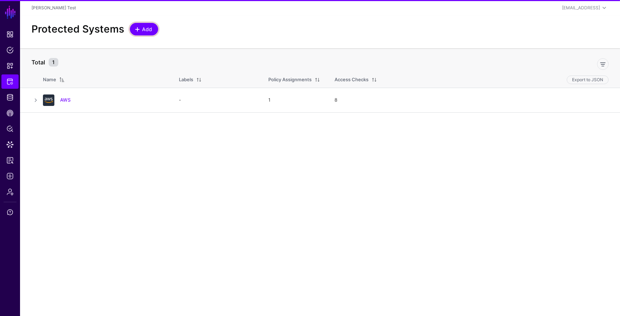
click at [143, 31] on span "Add" at bounding box center [147, 29] width 12 height 8
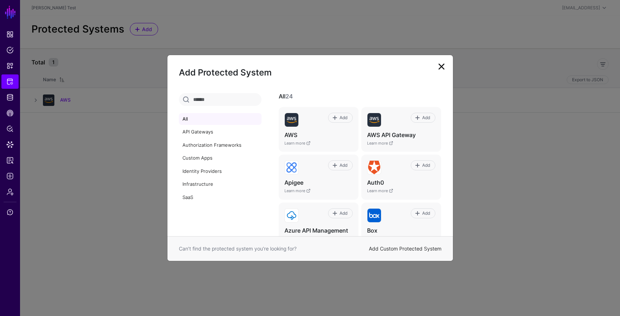
click at [424, 247] on link "Add Custom Protected System" at bounding box center [405, 249] width 73 height 6
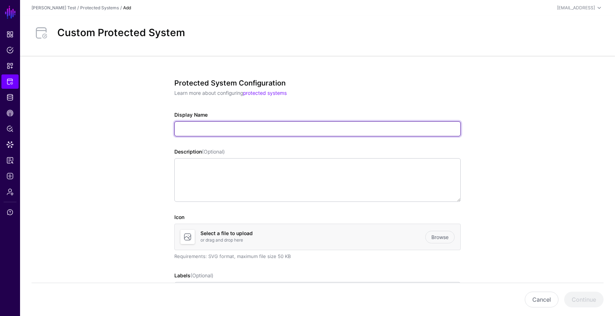
click at [223, 131] on input "Display Name" at bounding box center [317, 128] width 286 height 15
type input "**********"
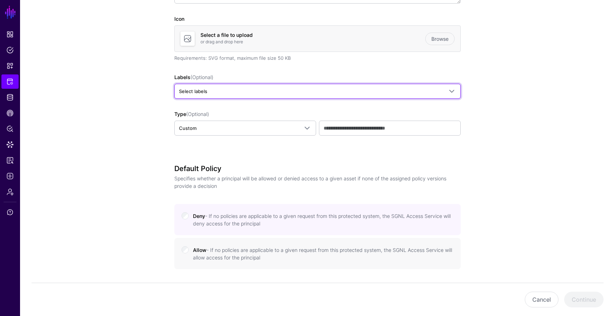
scroll to position [400, 0]
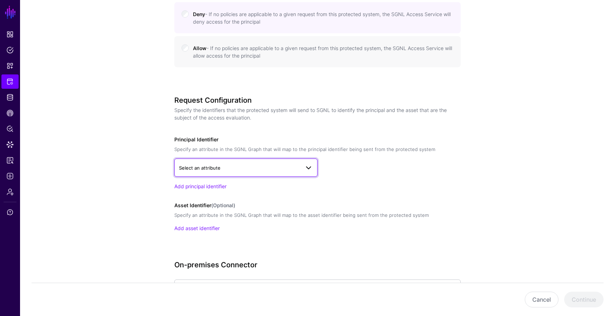
click at [250, 172] on link "Select an attribute" at bounding box center [245, 168] width 143 height 18
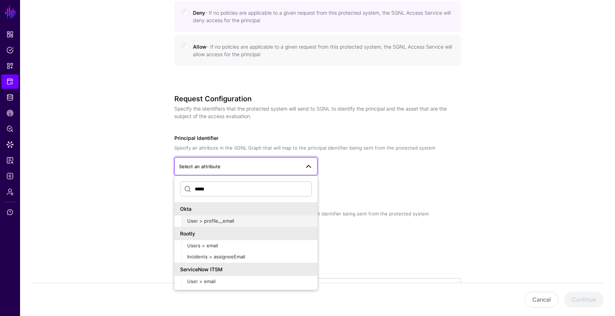
type input "*****"
click at [241, 220] on div "User > profile__email" at bounding box center [249, 221] width 125 height 7
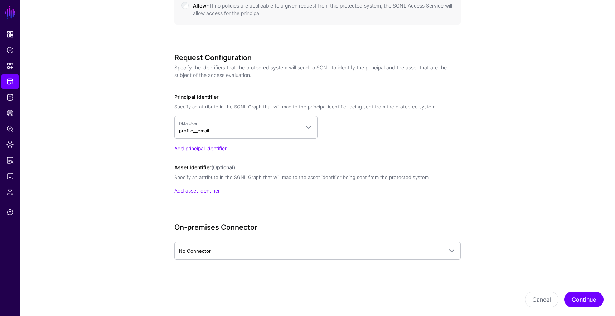
scroll to position [461, 0]
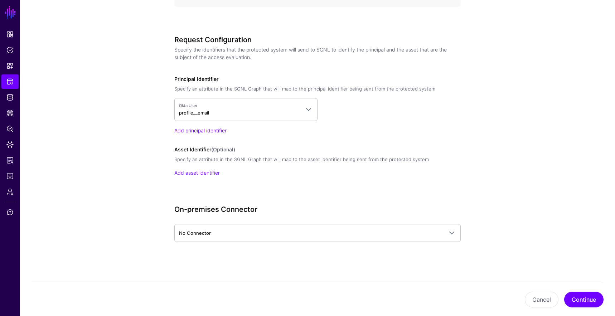
click at [204, 169] on div "Add asset identifier" at bounding box center [317, 173] width 286 height 8
click at [213, 171] on link "Add asset identifier" at bounding box center [196, 173] width 45 height 6
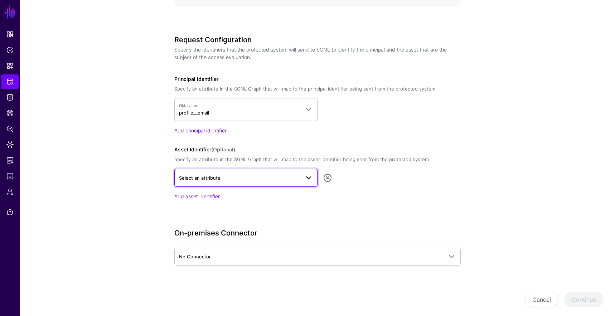
click at [226, 178] on span "Select an attribute" at bounding box center [239, 178] width 121 height 8
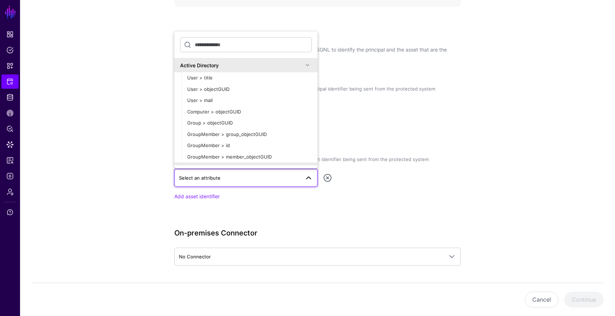
drag, startPoint x: 552, startPoint y: 157, endPoint x: 501, endPoint y: 91, distance: 84.2
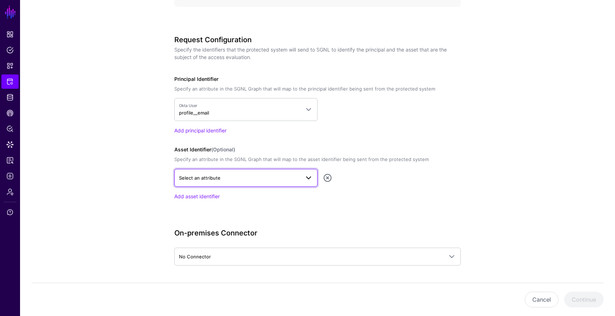
click at [248, 179] on span "Select an attribute" at bounding box center [239, 178] width 121 height 8
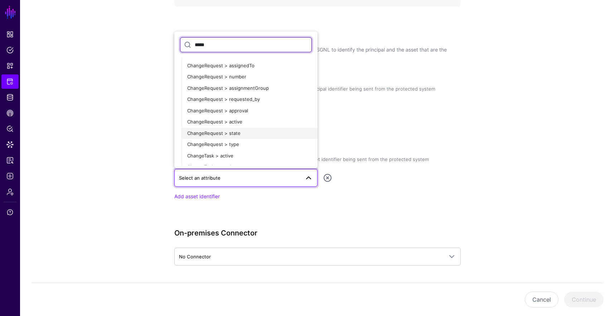
scroll to position [414, 0]
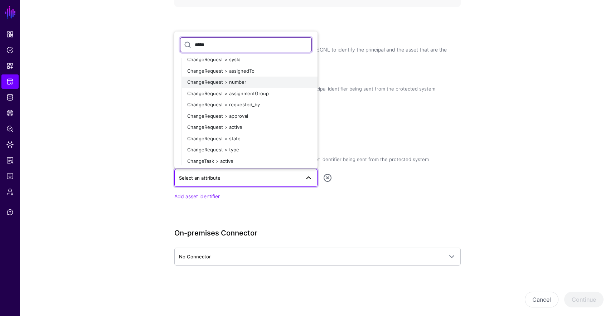
type input "*****"
click at [240, 79] on span "ChangeRequest > number" at bounding box center [216, 82] width 59 height 6
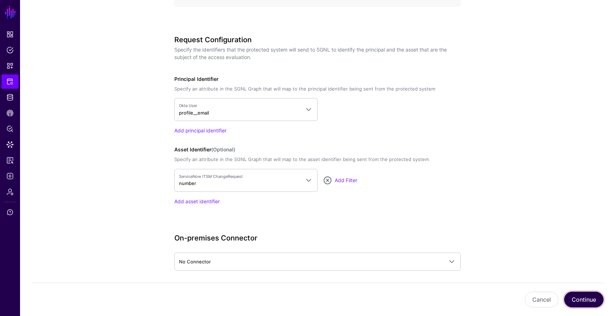
click at [591, 304] on button "Continue" at bounding box center [583, 300] width 39 height 16
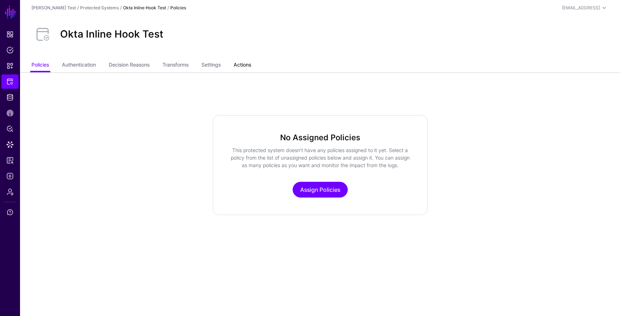
click at [245, 63] on link "Actions" at bounding box center [243, 66] width 18 height 14
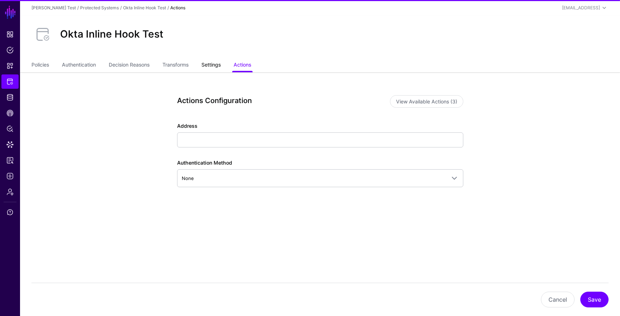
click at [214, 63] on link "Settings" at bounding box center [211, 66] width 19 height 14
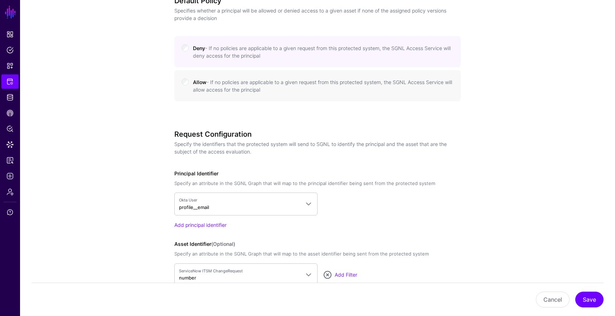
scroll to position [315, 0]
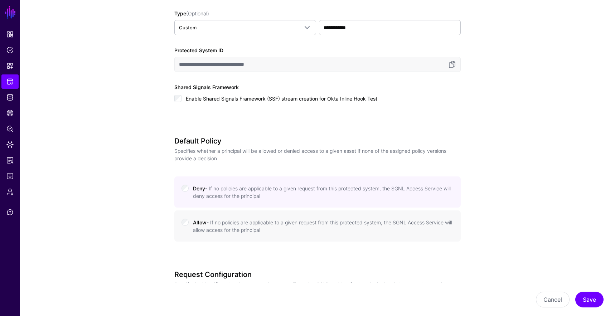
click at [221, 234] on div "Allow - If no policies are applicable to a given request from this protected sy…" at bounding box center [317, 226] width 286 height 31
click at [568, 294] on div "Cancel Save" at bounding box center [318, 299] width 572 height 33
click at [561, 297] on button "Cancel" at bounding box center [553, 300] width 34 height 16
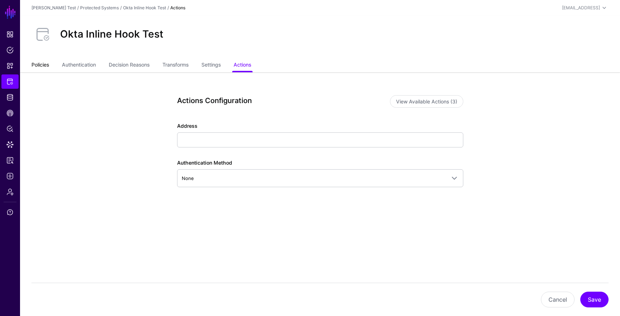
click at [45, 63] on link "Policies" at bounding box center [41, 66] width 18 height 14
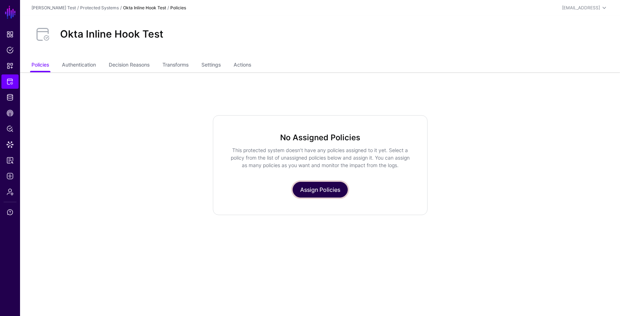
click at [308, 183] on link "Assign Policies" at bounding box center [320, 190] width 55 height 16
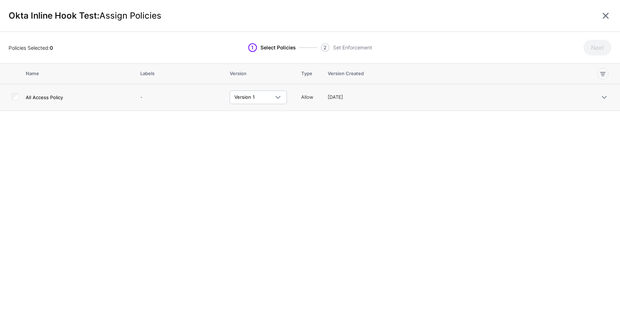
click at [39, 97] on h4 "All Access Policy" at bounding box center [76, 97] width 100 height 6
click at [584, 50] on button "Next" at bounding box center [598, 48] width 28 height 16
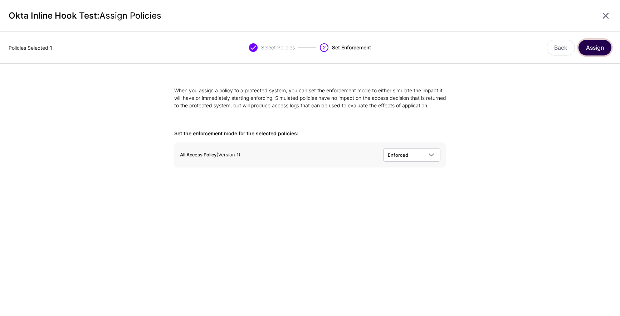
click at [589, 49] on button "Assign" at bounding box center [595, 48] width 33 height 16
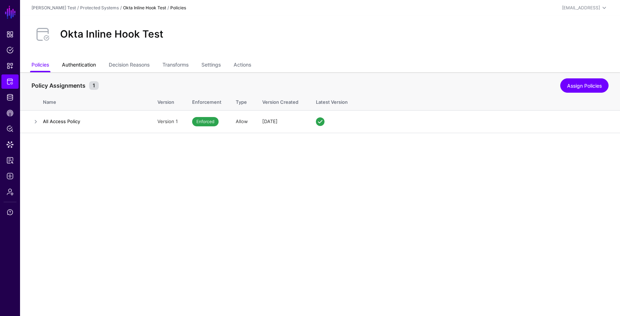
click at [73, 67] on link "Authentication" at bounding box center [79, 66] width 34 height 14
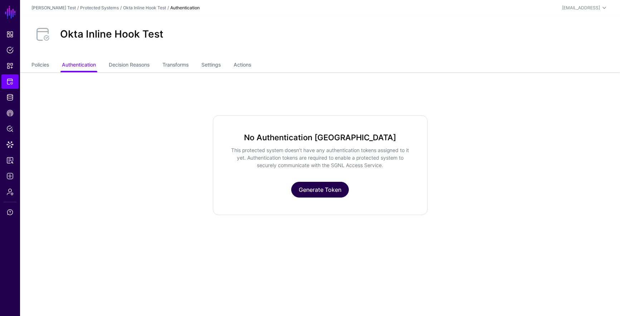
click at [310, 190] on link "Generate Token" at bounding box center [320, 190] width 58 height 16
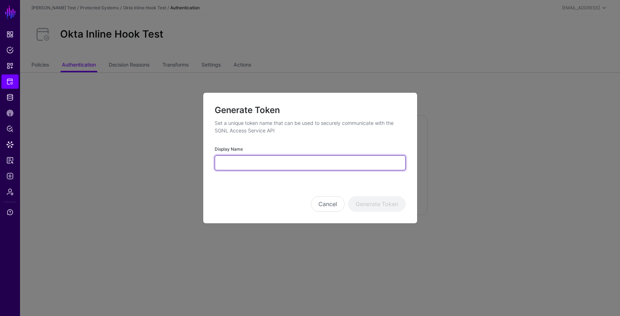
click at [279, 160] on input "Display Name" at bounding box center [310, 162] width 191 height 15
type input "****"
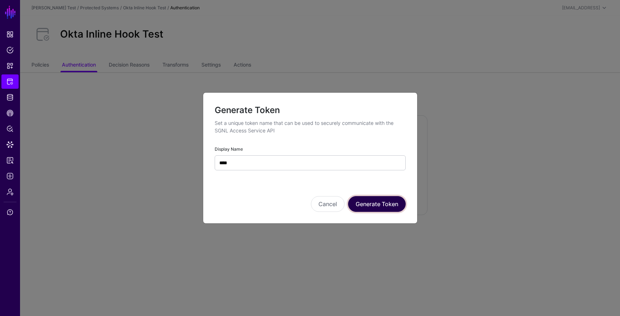
click at [371, 208] on button "Generate Token" at bounding box center [377, 204] width 58 height 16
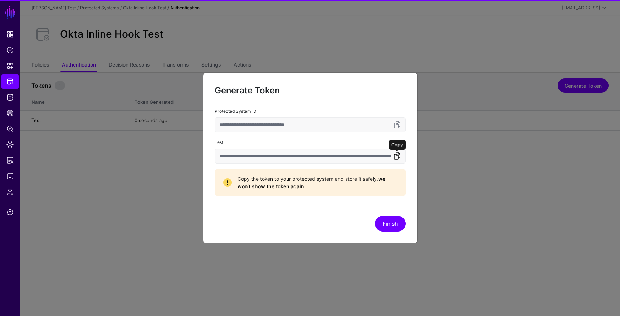
click at [400, 157] on link at bounding box center [397, 156] width 9 height 9
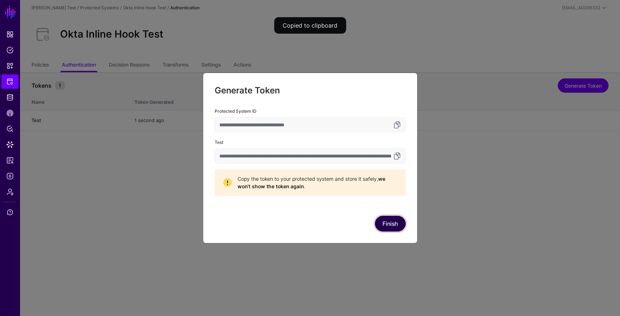
click at [396, 226] on button "Finish" at bounding box center [390, 224] width 31 height 16
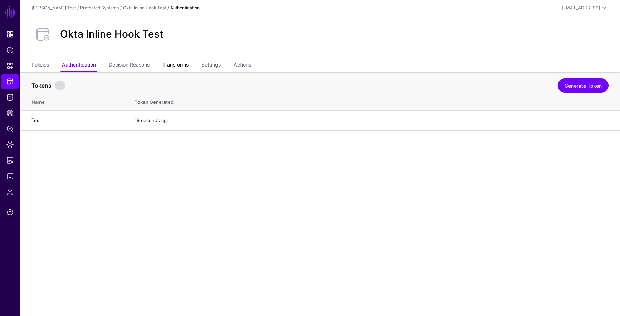
click at [170, 70] on link "Transforms" at bounding box center [176, 66] width 26 height 14
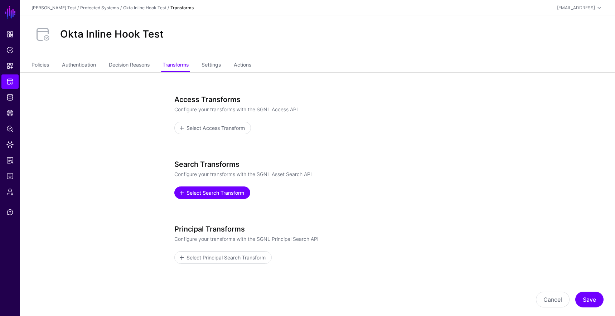
click at [228, 191] on span "Select Search Transform" at bounding box center [215, 193] width 59 height 8
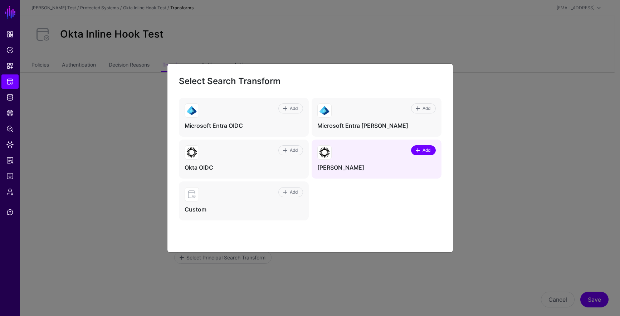
click at [422, 150] on span "Add" at bounding box center [427, 150] width 10 height 6
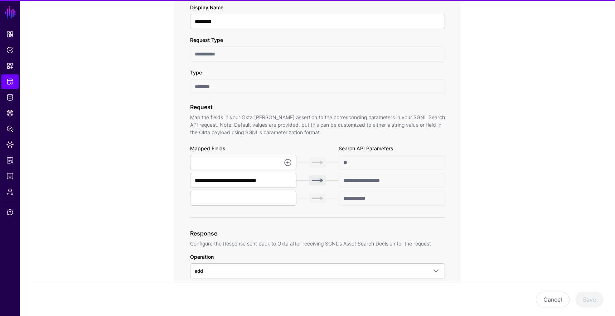
scroll to position [169, 0]
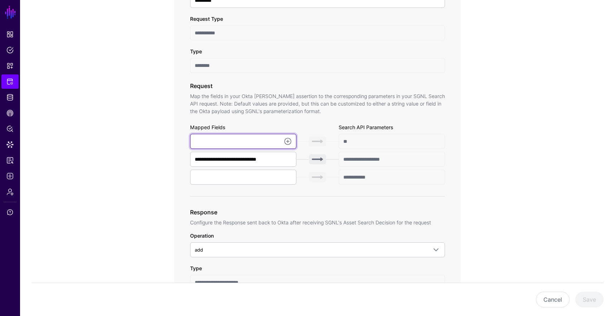
click at [281, 143] on input "text" at bounding box center [243, 141] width 106 height 15
click at [288, 141] on link at bounding box center [288, 141] width 9 height 9
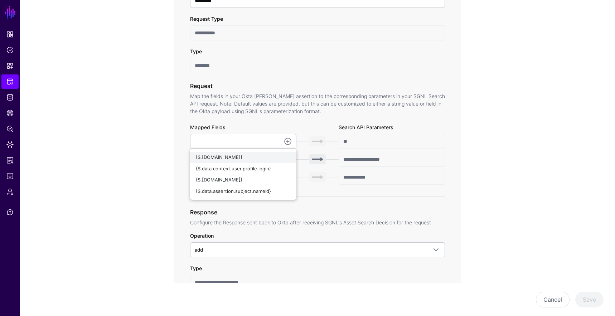
click at [277, 156] on div "{$.data.context.user.id}" at bounding box center [243, 157] width 95 height 7
type input "**********"
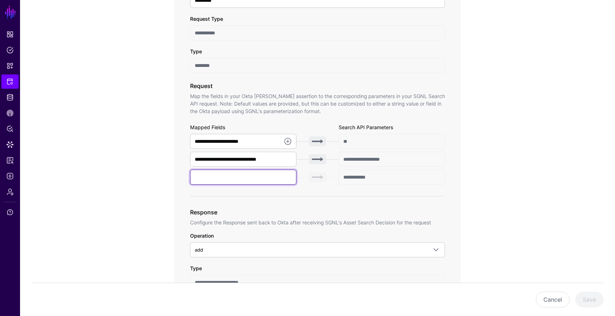
click at [286, 178] on input "text" at bounding box center [243, 177] width 106 height 15
type input "******"
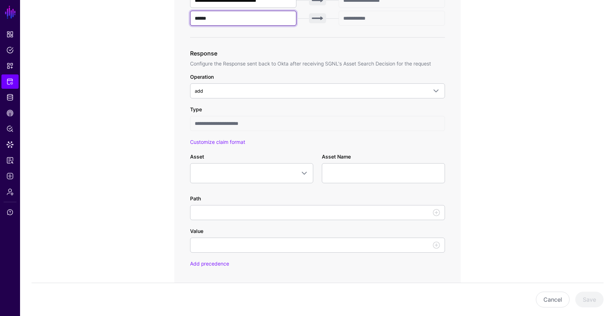
scroll to position [348, 0]
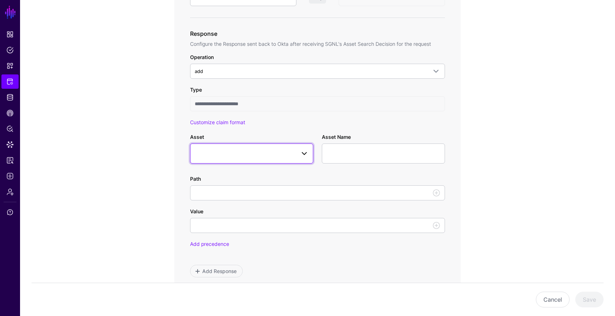
click at [279, 156] on span at bounding box center [252, 153] width 114 height 9
click at [244, 216] on div "ServiceNow ITSM" at bounding box center [251, 209] width 123 height 14
click at [233, 208] on div "ServiceNow ITSM" at bounding box center [247, 209] width 103 height 8
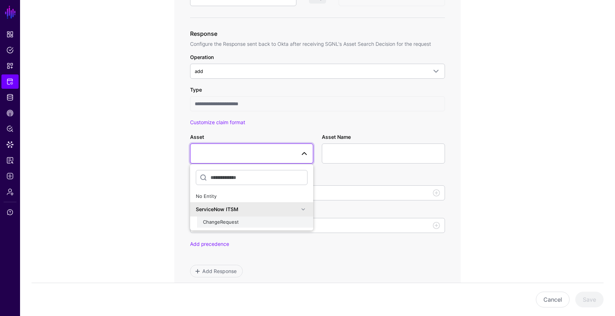
click at [223, 226] on button "ChangeRequest" at bounding box center [255, 222] width 116 height 11
type input "**********"
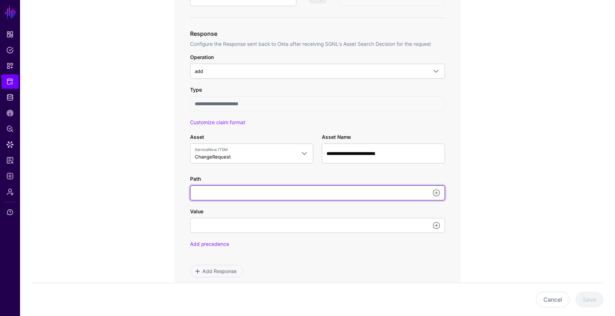
click at [298, 193] on input "Path" at bounding box center [317, 192] width 255 height 15
type input "**********"
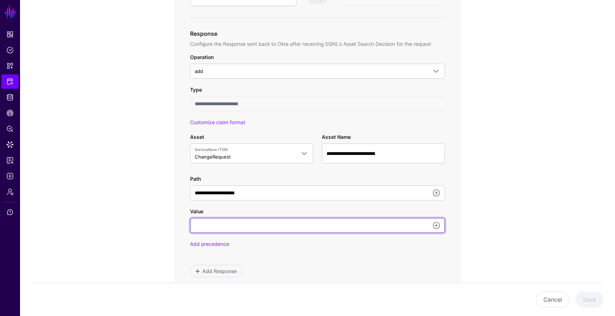
click at [279, 232] on input "Value" at bounding box center [317, 225] width 255 height 15
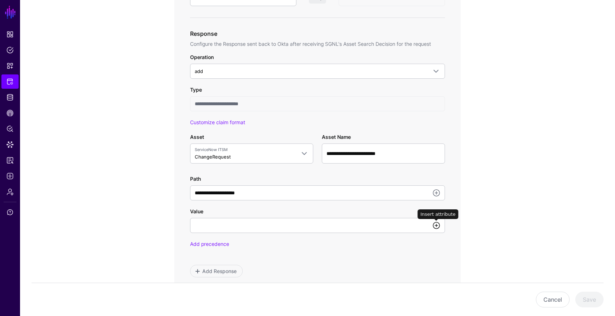
click at [439, 228] on link at bounding box center [436, 225] width 9 height 9
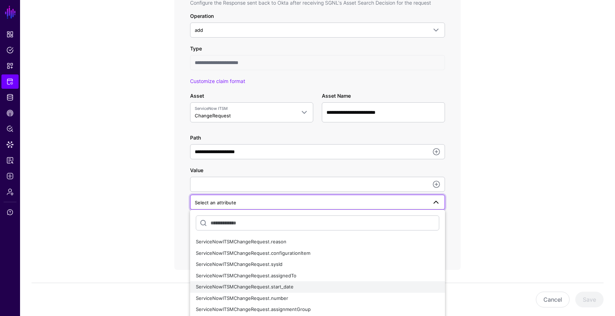
scroll to position [431, 0]
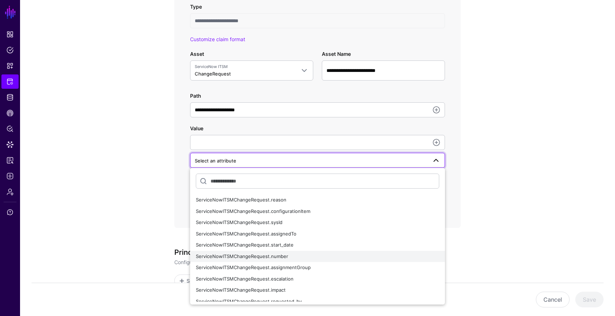
click at [302, 256] on div "ServiceNowITSMChangeRequest.number" at bounding box center [317, 256] width 243 height 7
type input "**********"
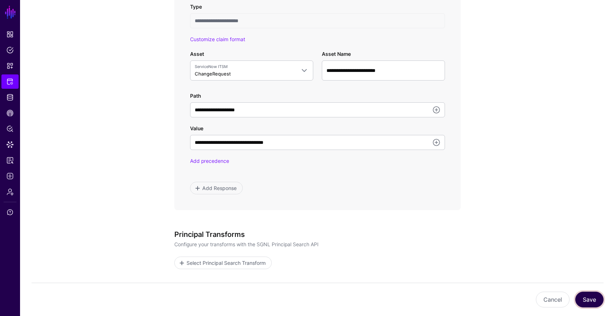
click at [593, 303] on button "Save" at bounding box center [589, 300] width 28 height 16
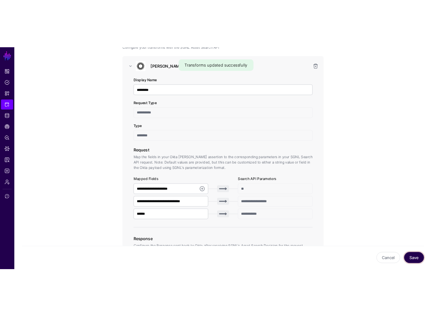
scroll to position [0, 0]
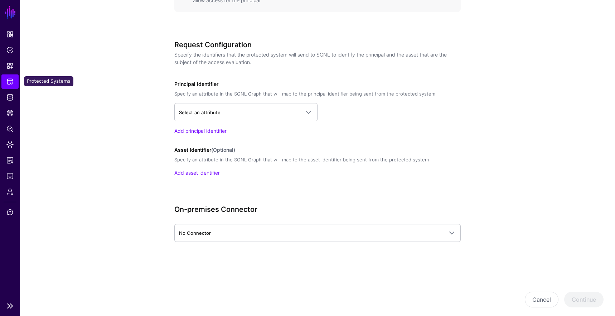
scroll to position [456, 0]
click at [13, 82] on span "Protected Systems" at bounding box center [9, 81] width 7 height 7
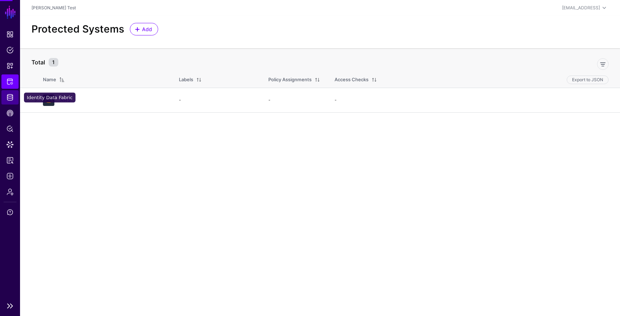
click at [12, 95] on span "Identity Data Fabric" at bounding box center [9, 97] width 7 height 7
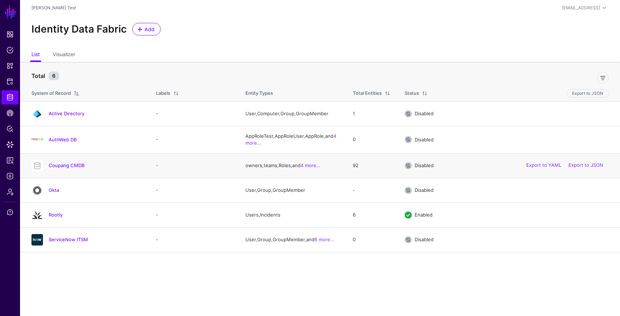
click at [58, 169] on div "Coupang CMDB" at bounding box center [87, 165] width 116 height 11
click at [62, 165] on link "Coupang CMDB" at bounding box center [67, 166] width 36 height 6
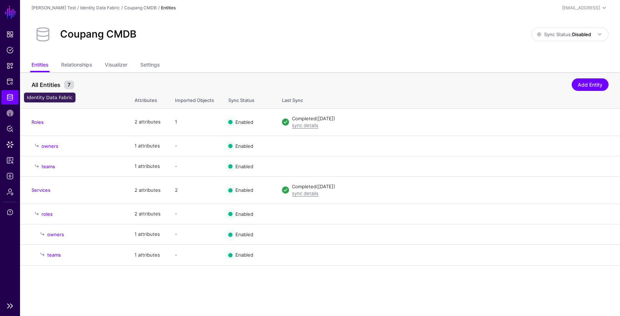
click at [8, 91] on link "Identity Data Fabric" at bounding box center [9, 97] width 17 height 14
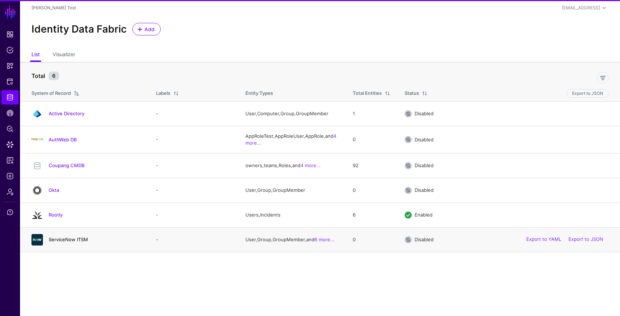
click at [58, 238] on link "ServiceNow ITSM" at bounding box center [68, 240] width 39 height 6
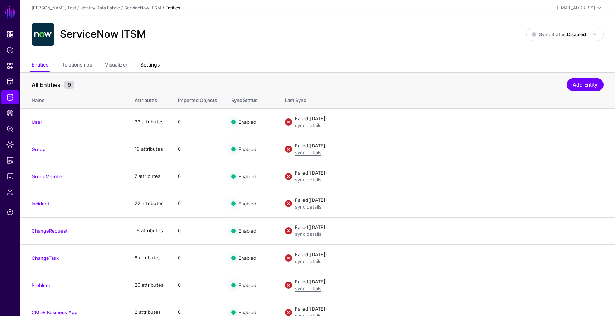
click at [153, 66] on link "Settings" at bounding box center [149, 66] width 19 height 14
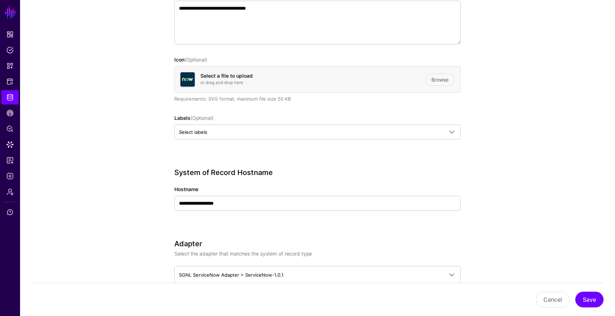
scroll to position [168, 0]
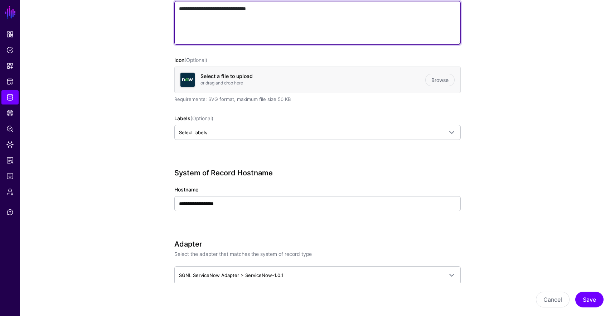
click at [262, 38] on textarea "**********" at bounding box center [317, 23] width 286 height 44
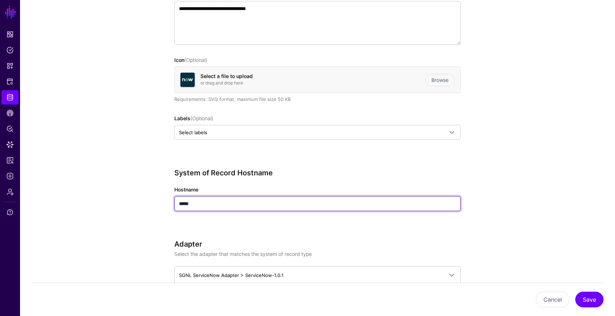
type input "**********"
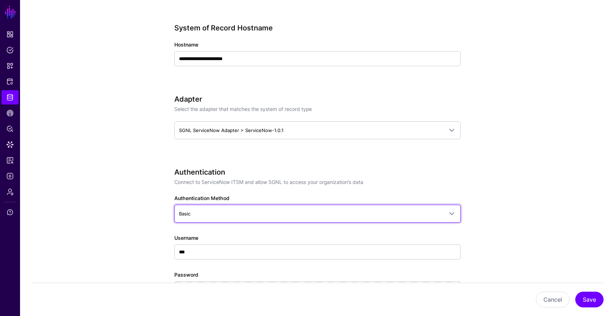
scroll to position [319, 0]
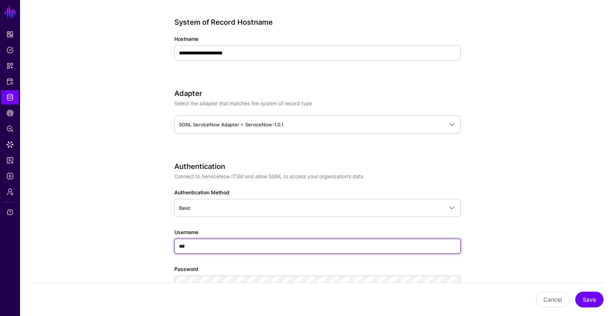
paste input "**********"
type input "**********"
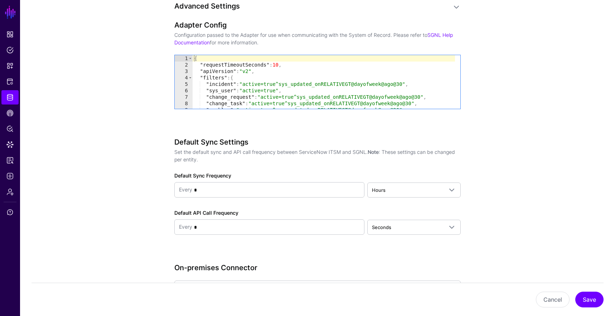
scroll to position [676, 0]
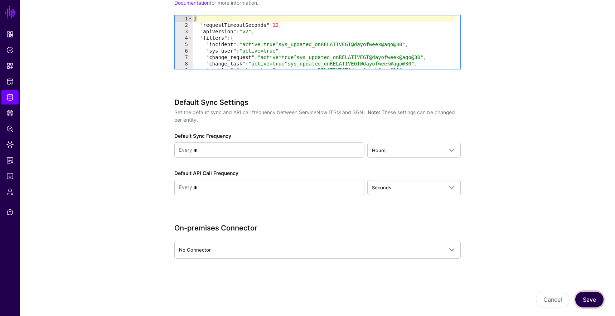
click at [598, 296] on button "Save" at bounding box center [589, 300] width 28 height 16
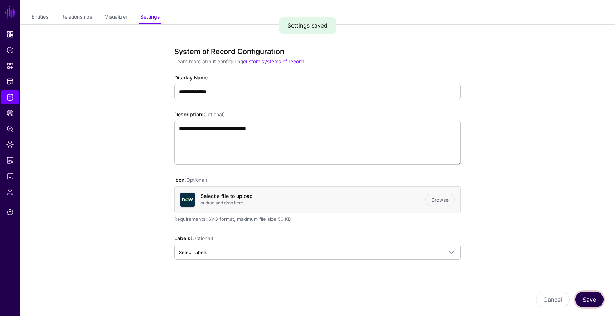
scroll to position [0, 0]
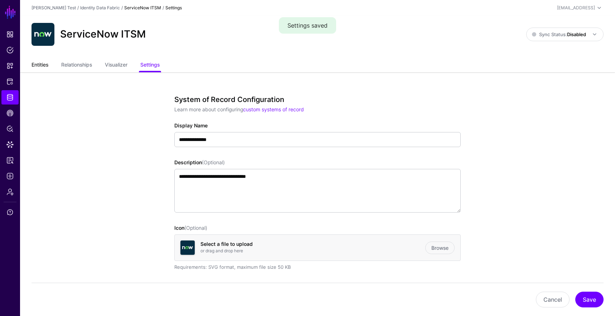
click at [47, 66] on link "Entities" at bounding box center [40, 66] width 17 height 14
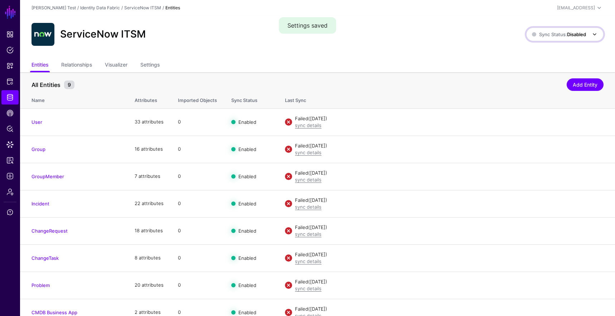
click at [552, 37] on span "Sync Status: Disabled" at bounding box center [559, 35] width 54 height 6
click at [550, 46] on button "Enabled Syncing active for all configured entities that are enabled" at bounding box center [557, 59] width 93 height 28
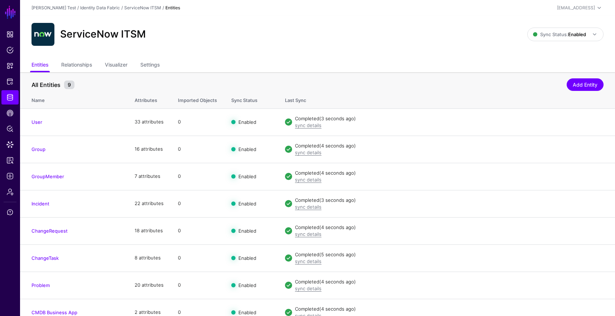
scroll to position [37, 0]
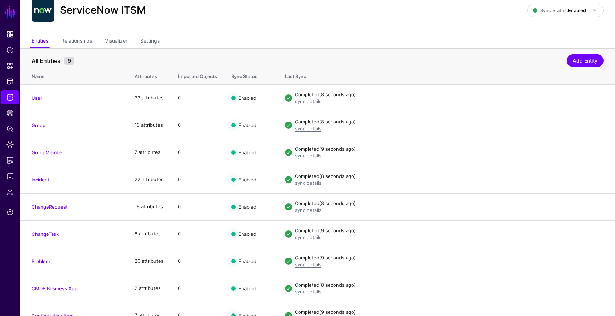
scroll to position [37, 0]
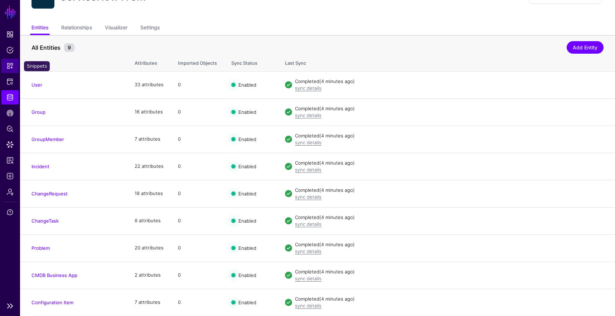
click at [6, 67] on link "Snippets" at bounding box center [9, 66] width 17 height 14
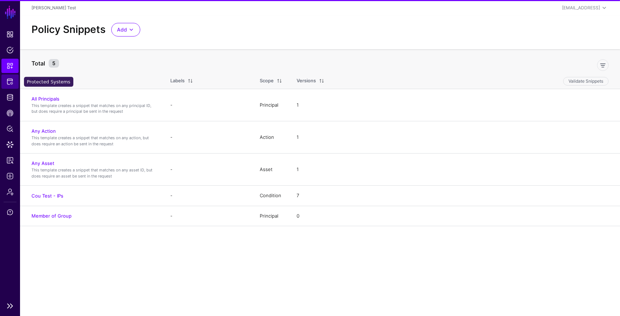
click at [16, 82] on link "Protected Systems" at bounding box center [9, 81] width 17 height 14
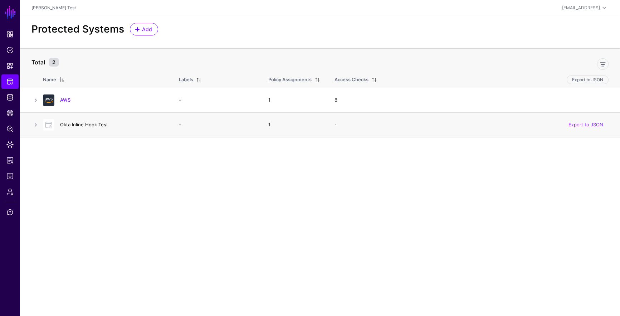
click at [88, 124] on link "Okta Inline Hook Test" at bounding box center [84, 125] width 48 height 6
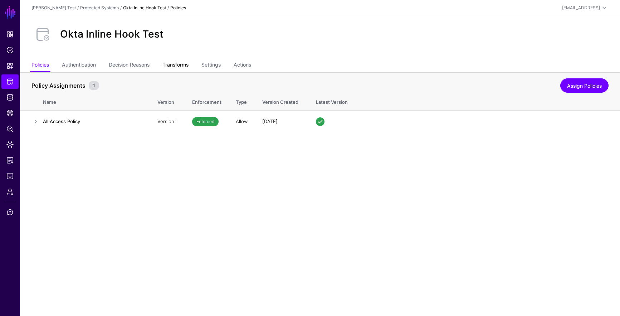
click at [187, 66] on link "Transforms" at bounding box center [176, 66] width 26 height 14
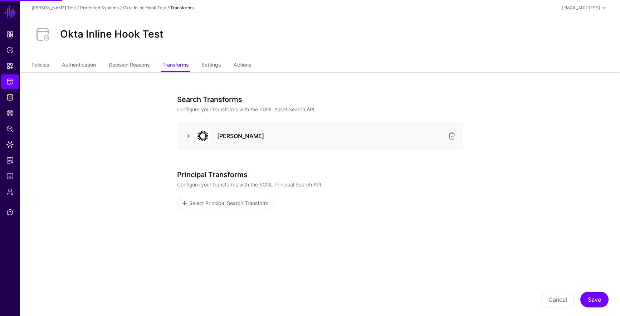
click at [189, 134] on link at bounding box center [188, 136] width 9 height 9
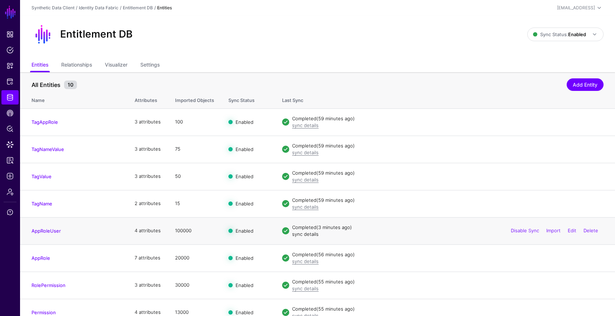
click at [311, 236] on link "sync details" at bounding box center [305, 234] width 26 height 6
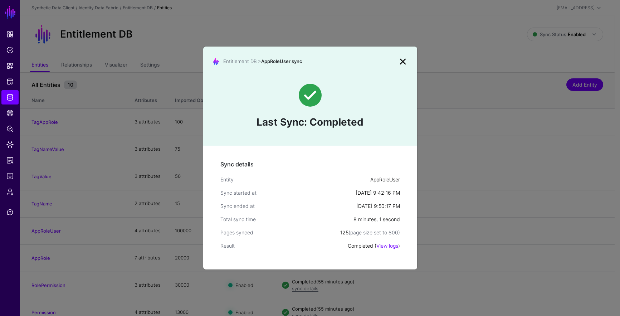
click at [369, 47] on div "Entitlement DB > AppRoleUser sync Last Sync: Completed Sync details Entity AppR…" at bounding box center [310, 158] width 215 height 224
click at [400, 62] on link at bounding box center [402, 61] width 11 height 11
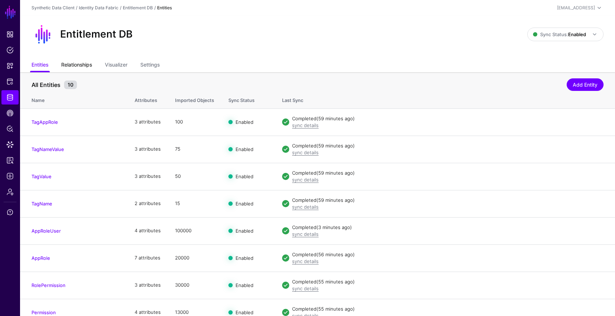
click at [84, 66] on link "Relationships" at bounding box center [76, 66] width 31 height 14
